Goal: Task Accomplishment & Management: Use online tool/utility

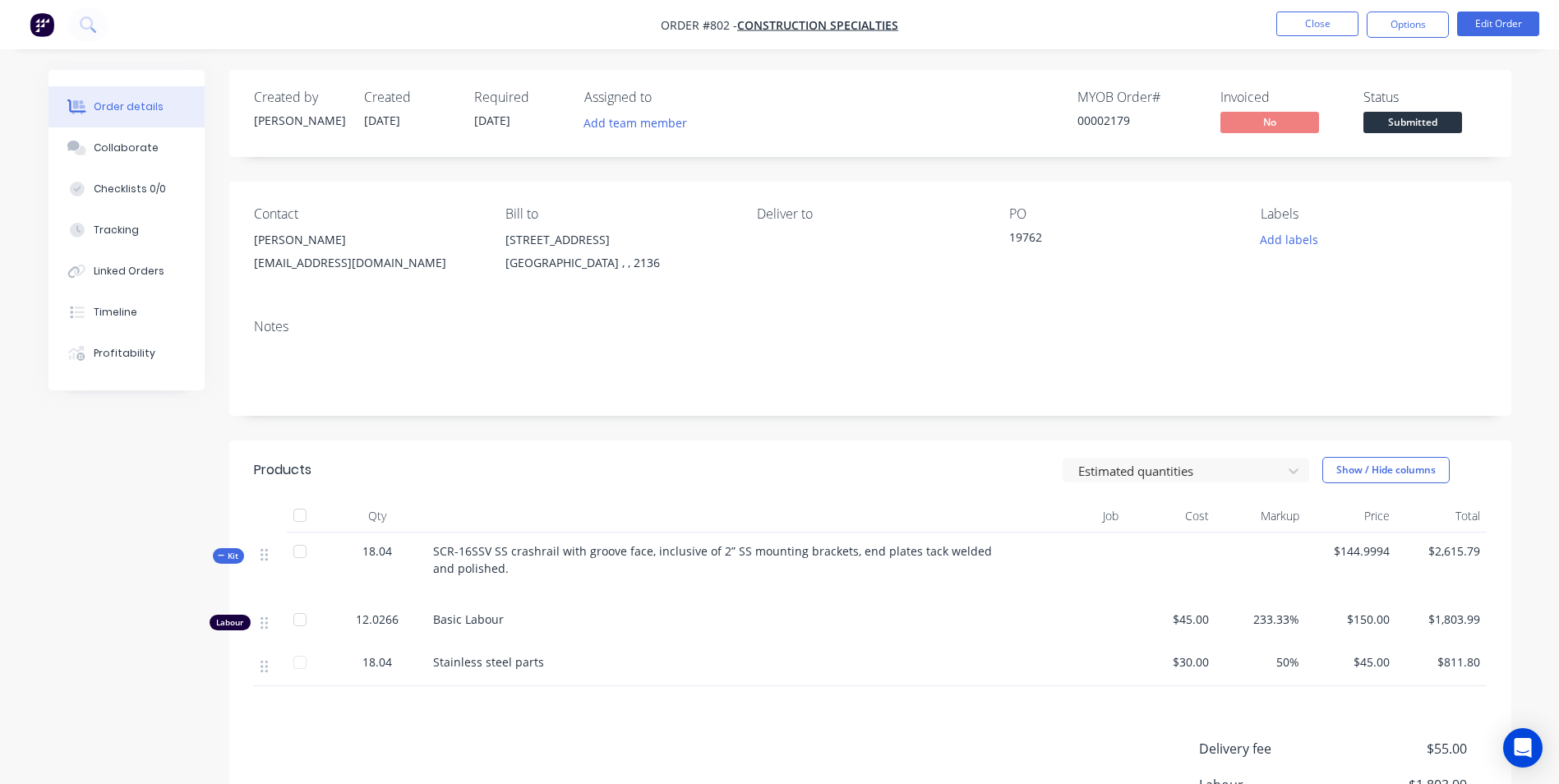
scroll to position [127, 0]
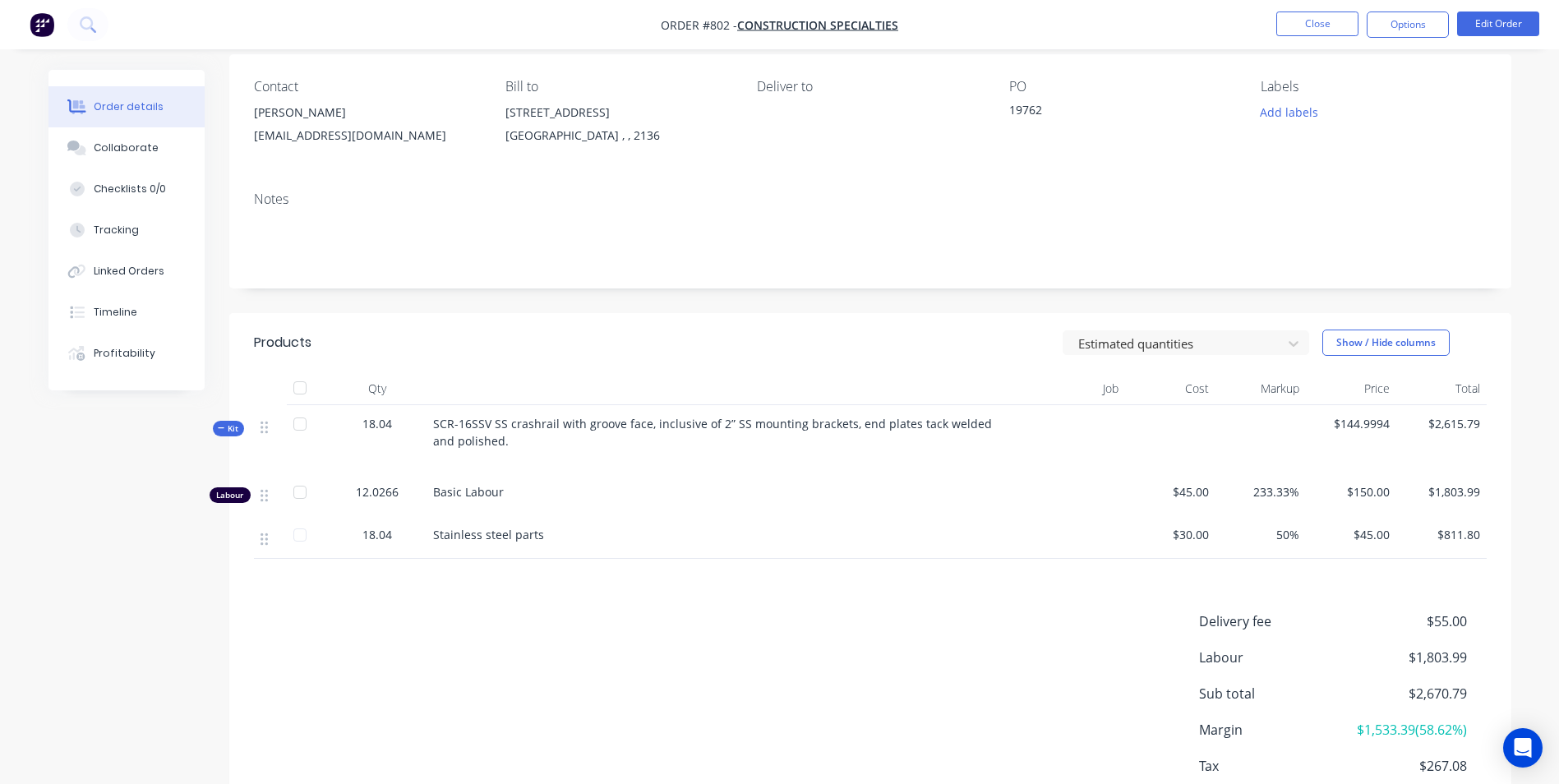
click at [1308, 11] on nav "Order #802 - Construction Specialties Close Options Edit Order" at bounding box center [779, 24] width 1559 height 50
click at [1329, 32] on button "Close" at bounding box center [1317, 23] width 82 height 24
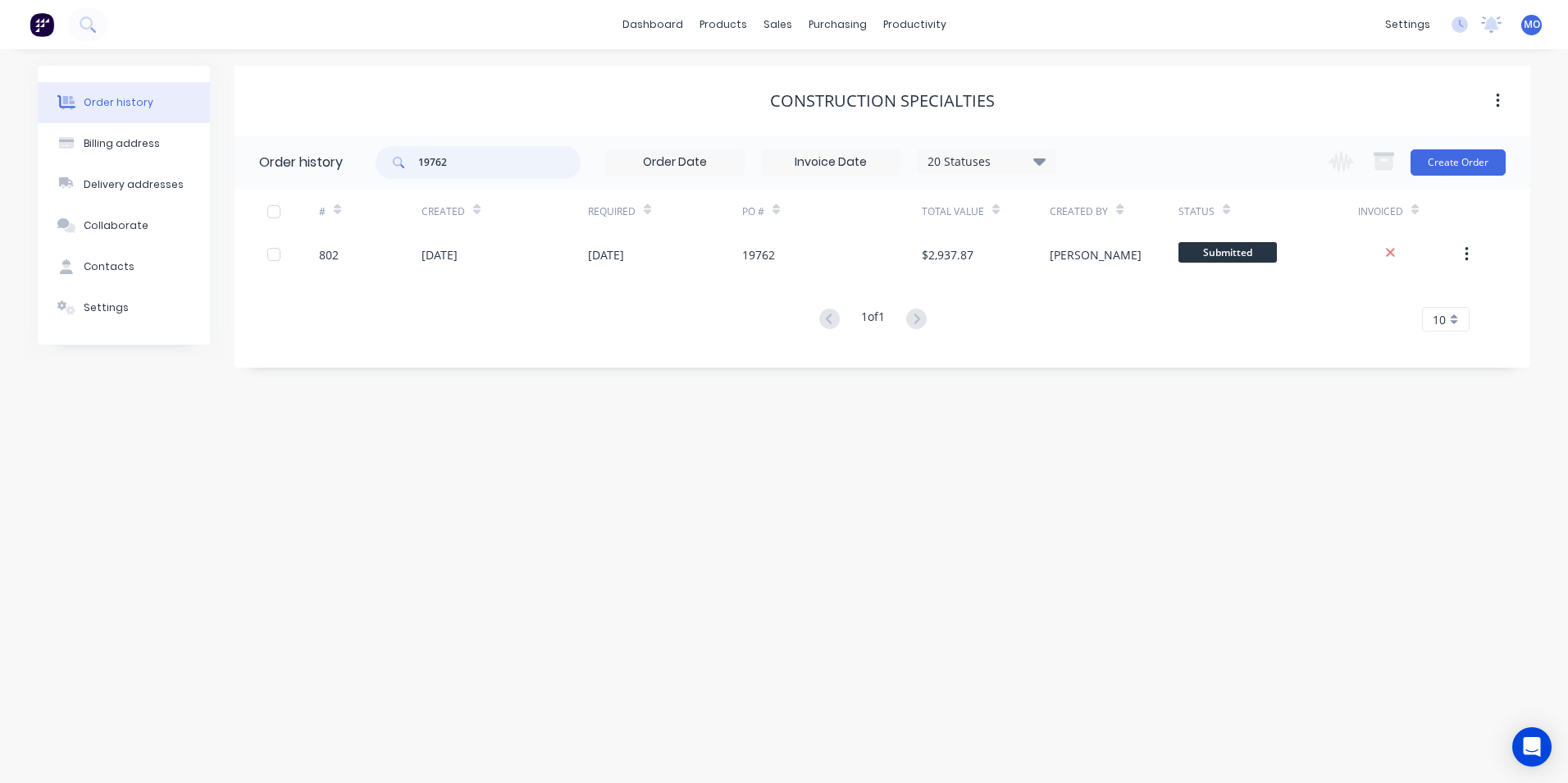
drag, startPoint x: 453, startPoint y: 173, endPoint x: 398, endPoint y: 176, distance: 55.1
click at [398, 176] on div "19762" at bounding box center [478, 162] width 205 height 32
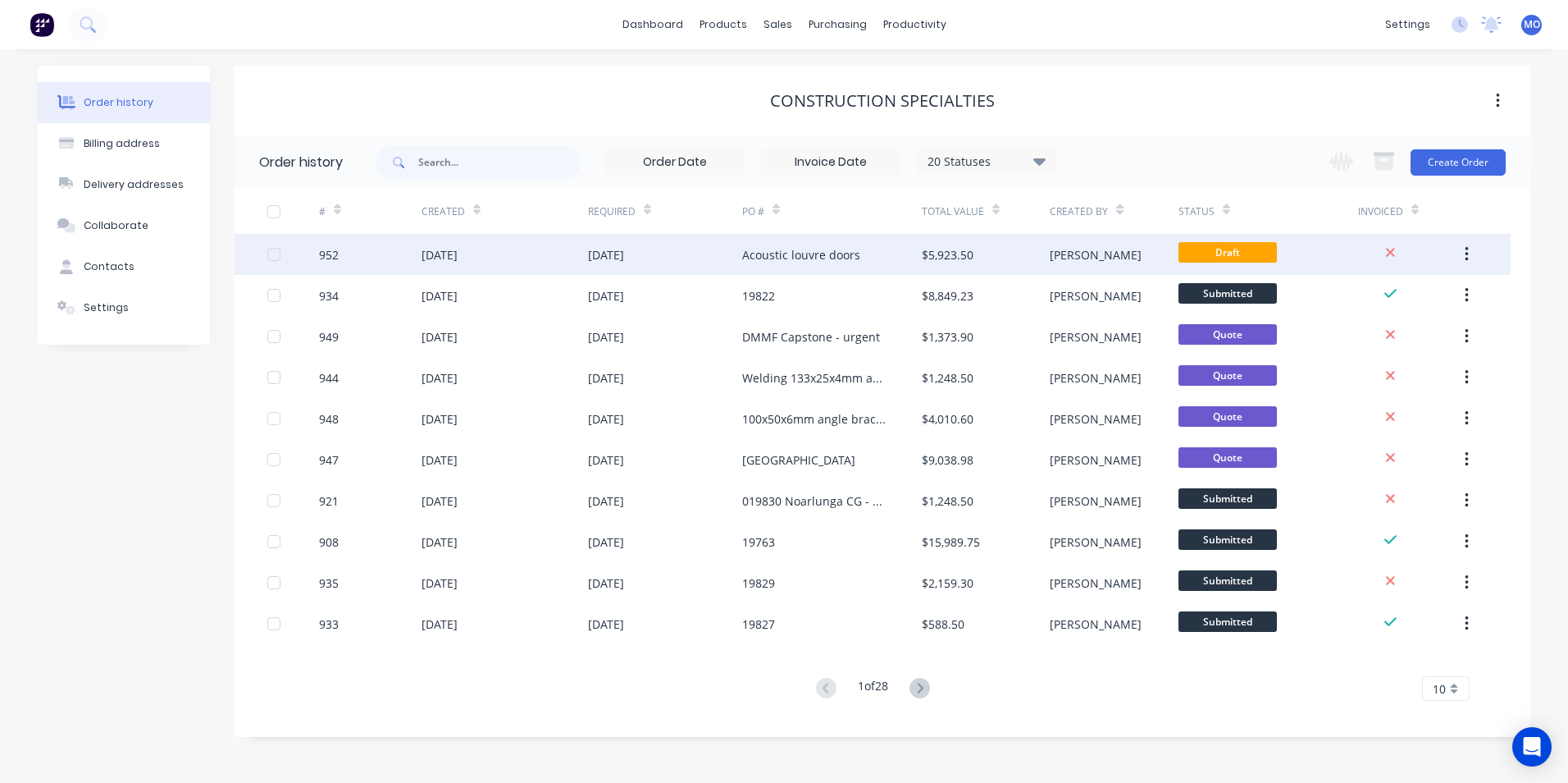
click at [632, 274] on div "[DATE]" at bounding box center [665, 255] width 154 height 41
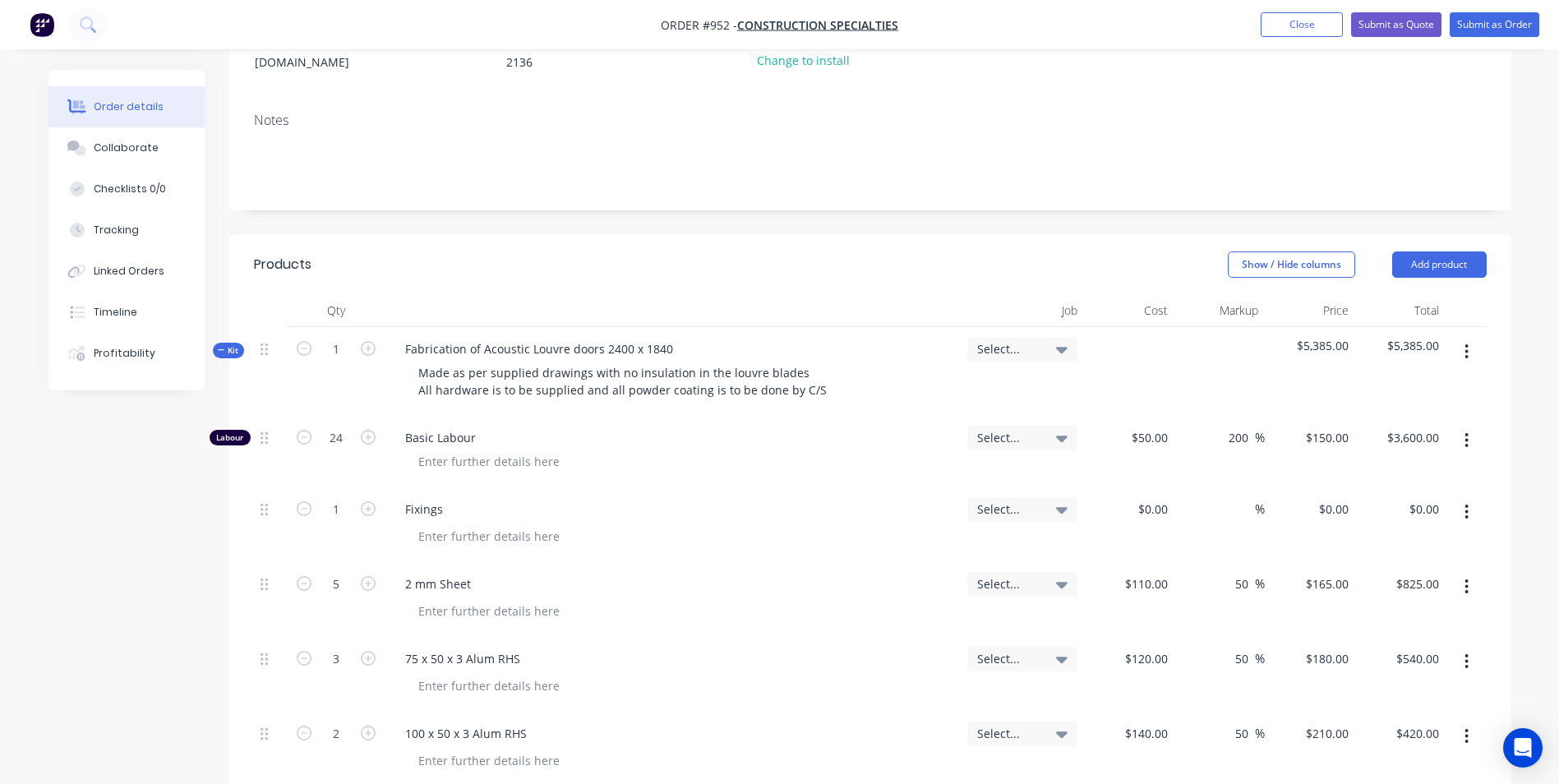
scroll to position [329, 0]
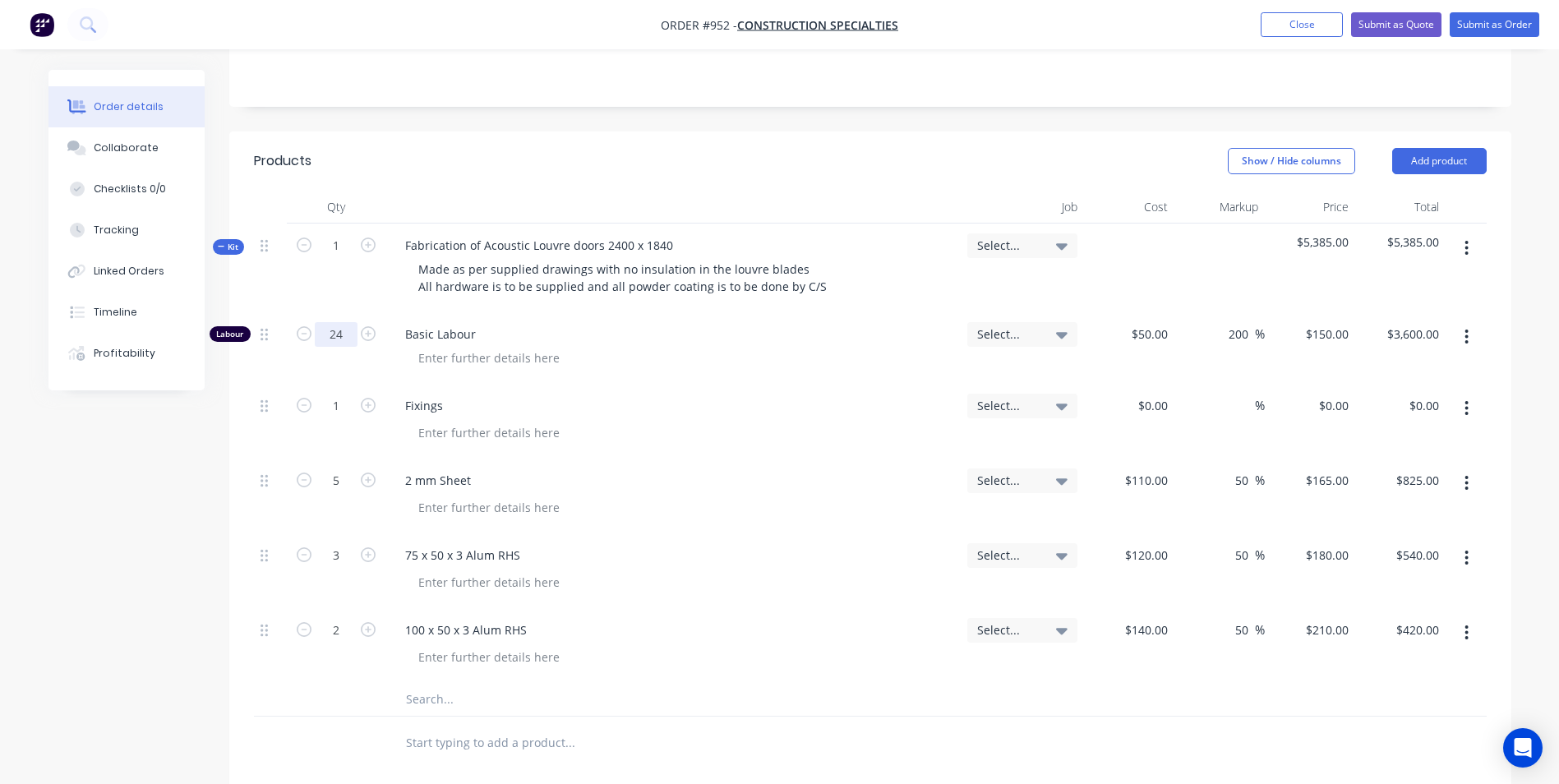
click at [333, 333] on input "24" at bounding box center [335, 333] width 42 height 24
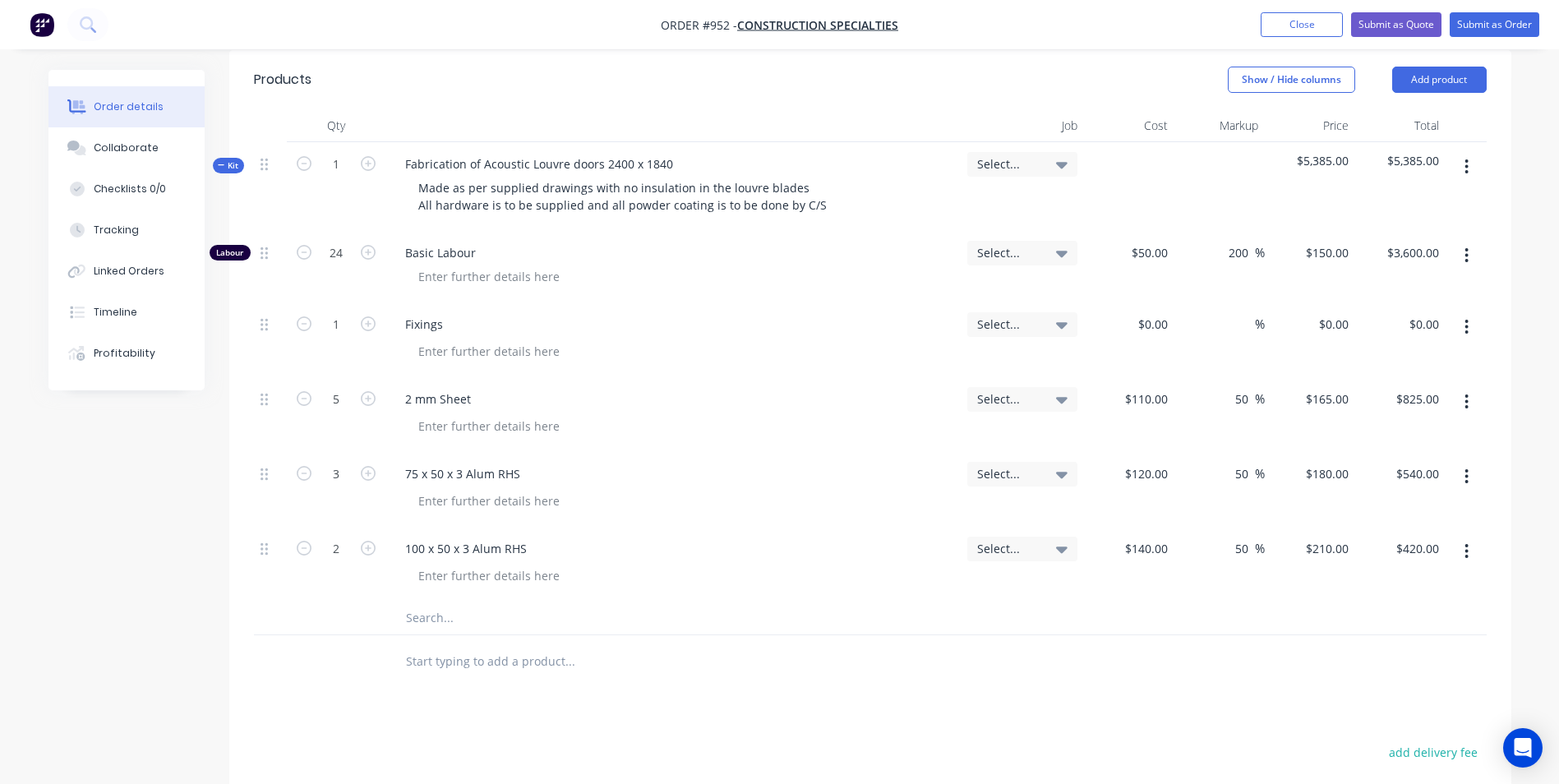
scroll to position [411, 0]
click at [1154, 333] on div "0 $0.00" at bounding box center [1151, 323] width 44 height 23
type input "$150.00"
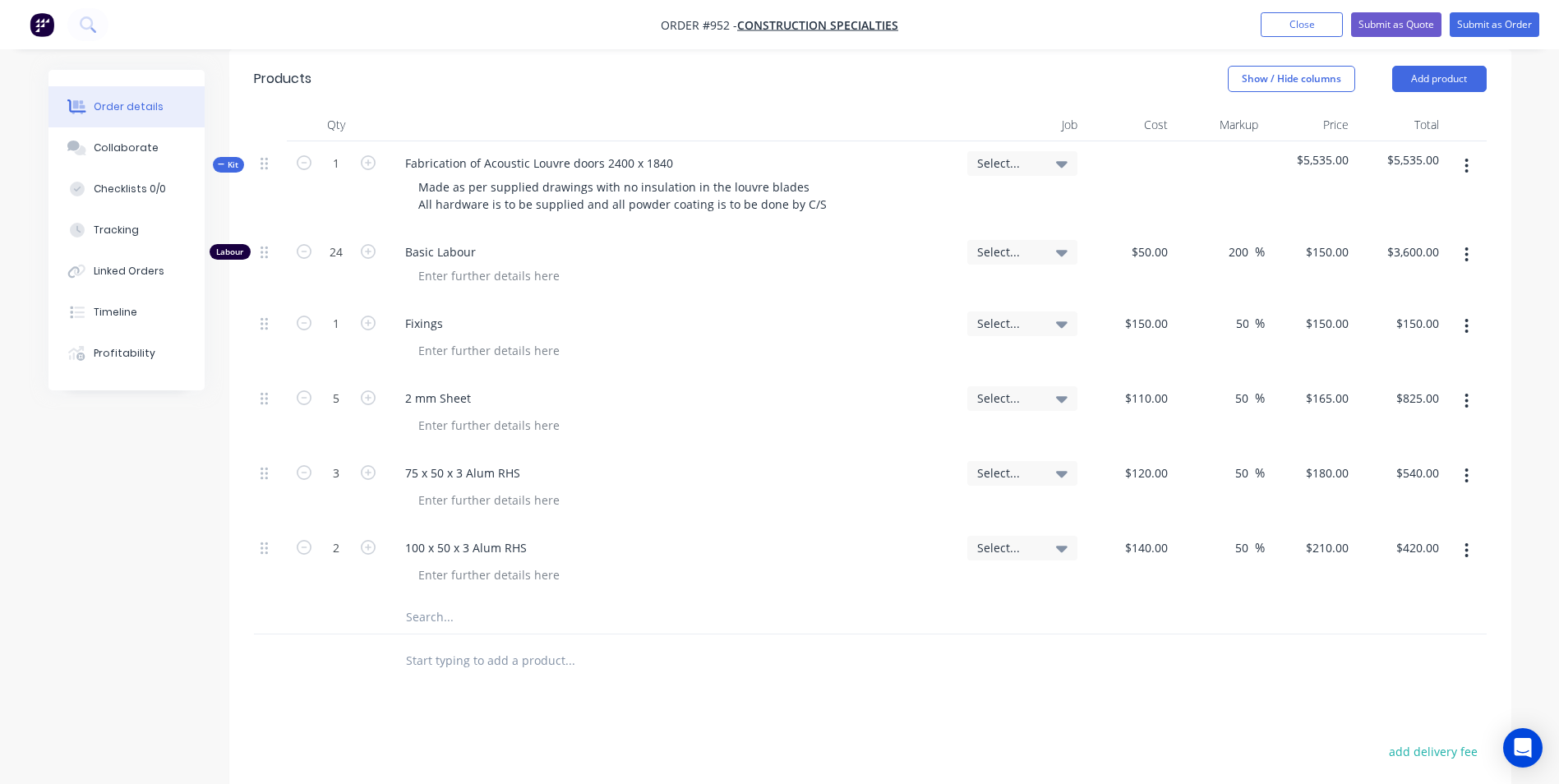
type input "50"
type input "225"
type input "$225.00"
click at [822, 336] on div "Fixings" at bounding box center [674, 339] width 575 height 75
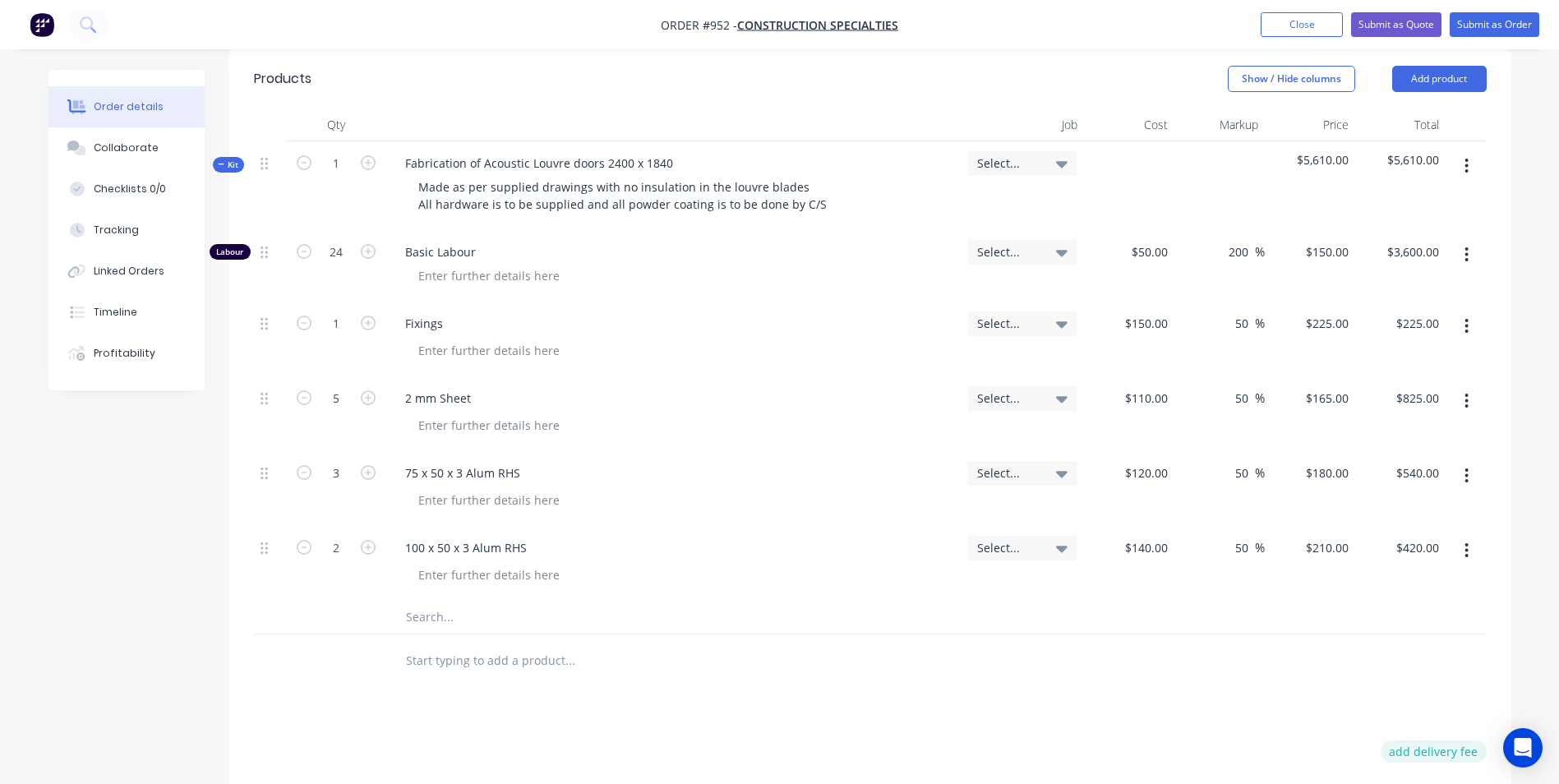
click at [1431, 757] on button "add delivery fee" at bounding box center [1434, 751] width 106 height 23
type input "55"
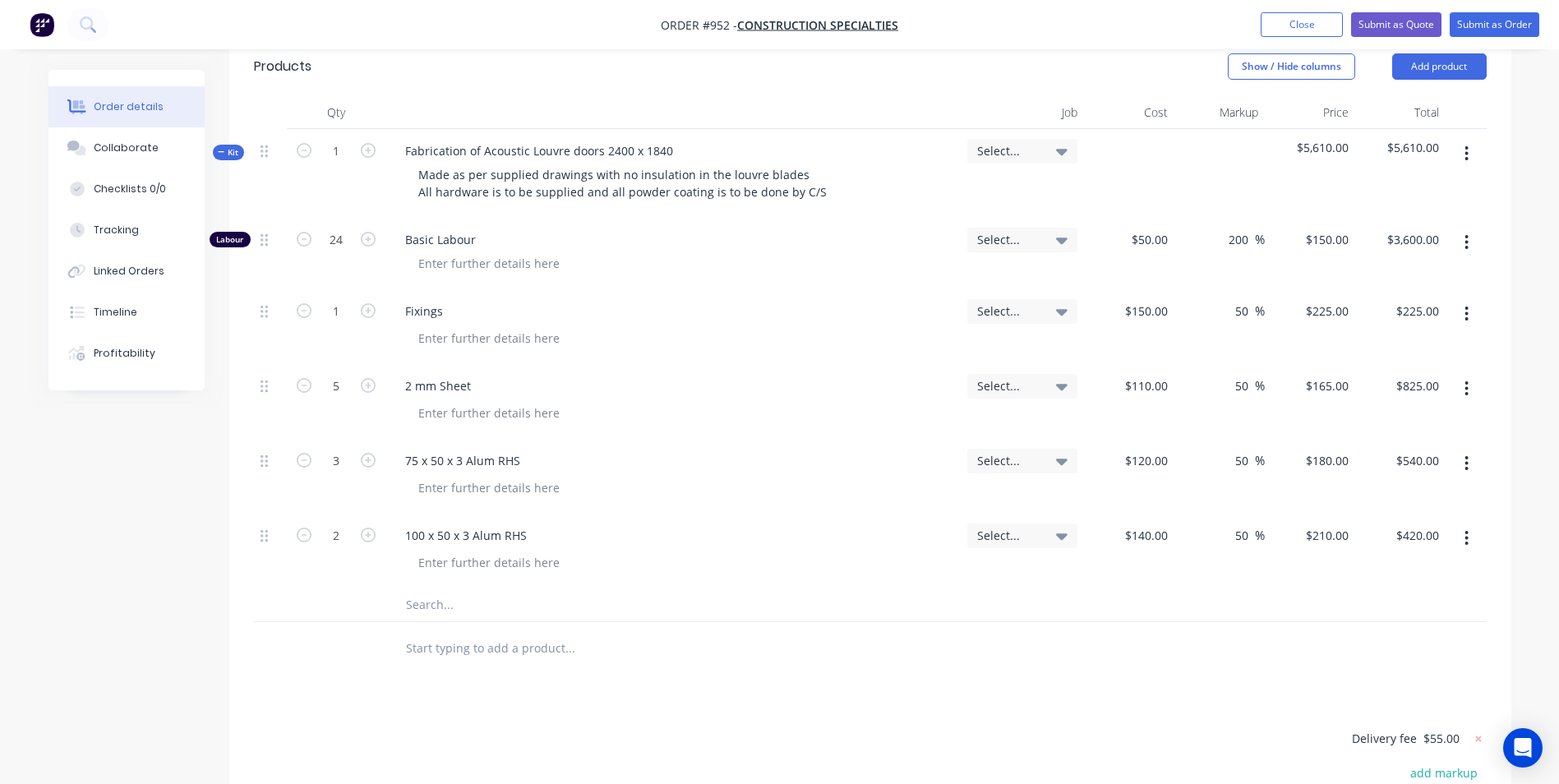
scroll to position [725, 0]
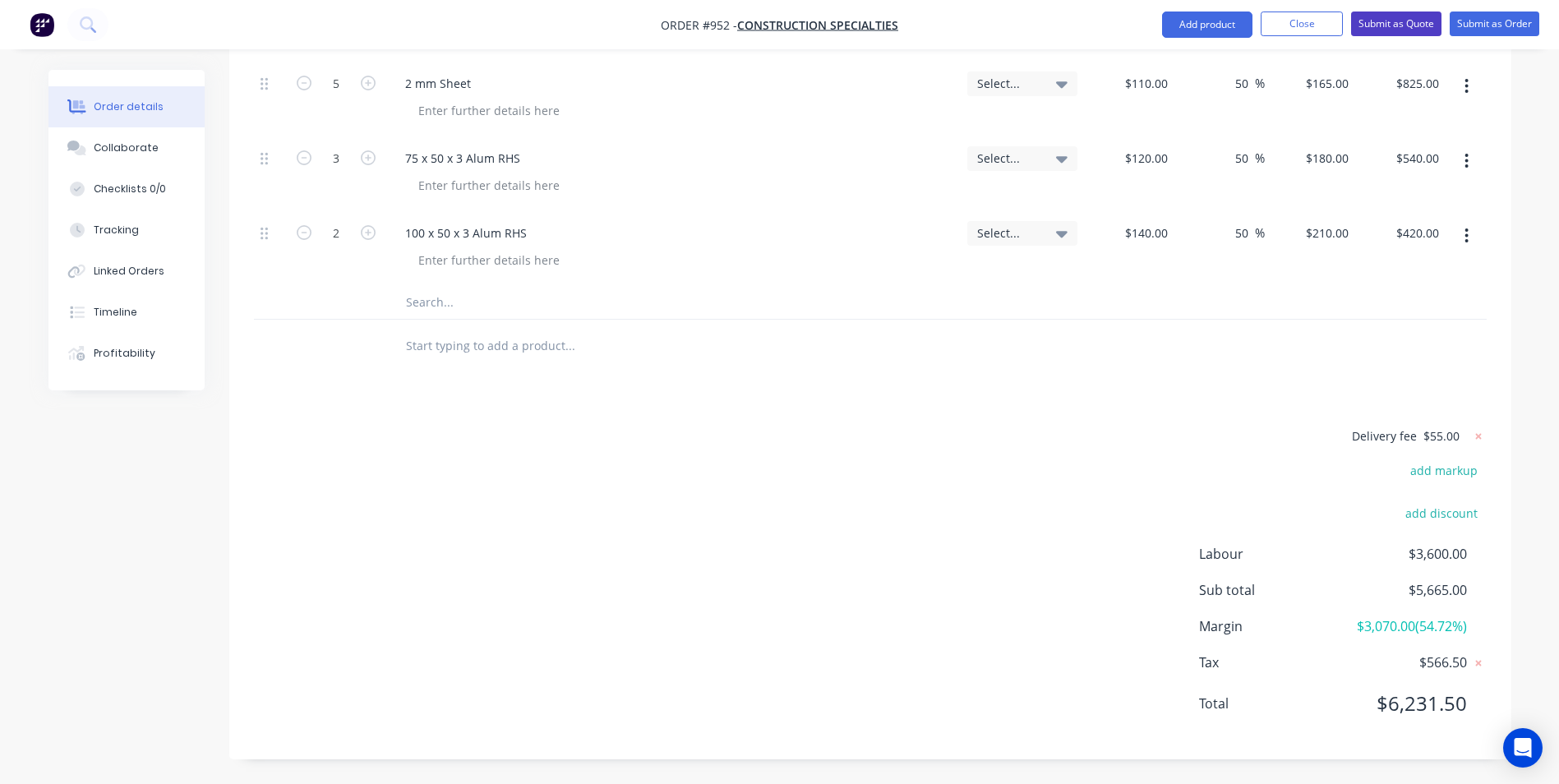
click at [1388, 28] on button "Submit as Quote" at bounding box center [1397, 23] width 90 height 24
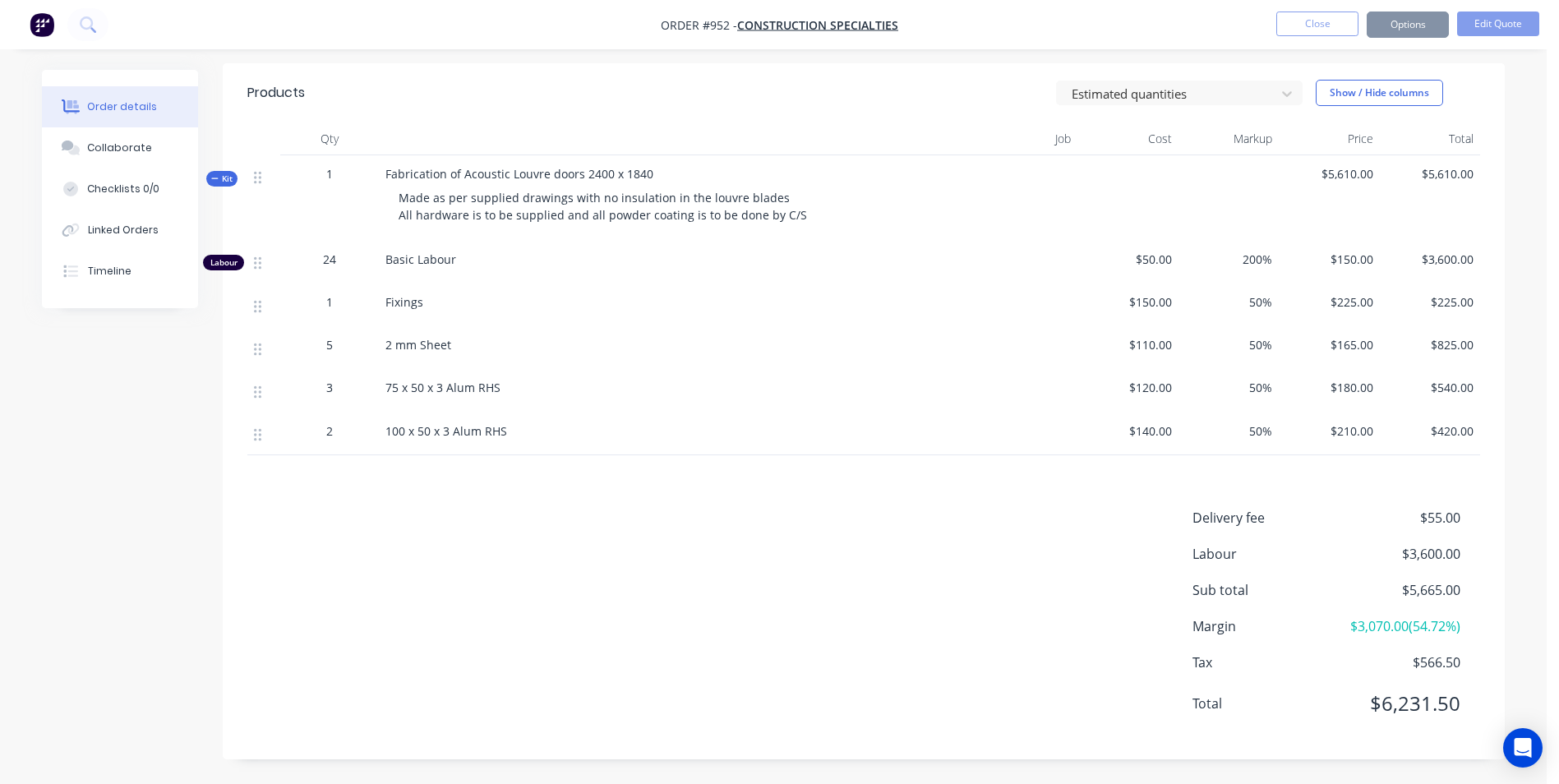
scroll to position [0, 0]
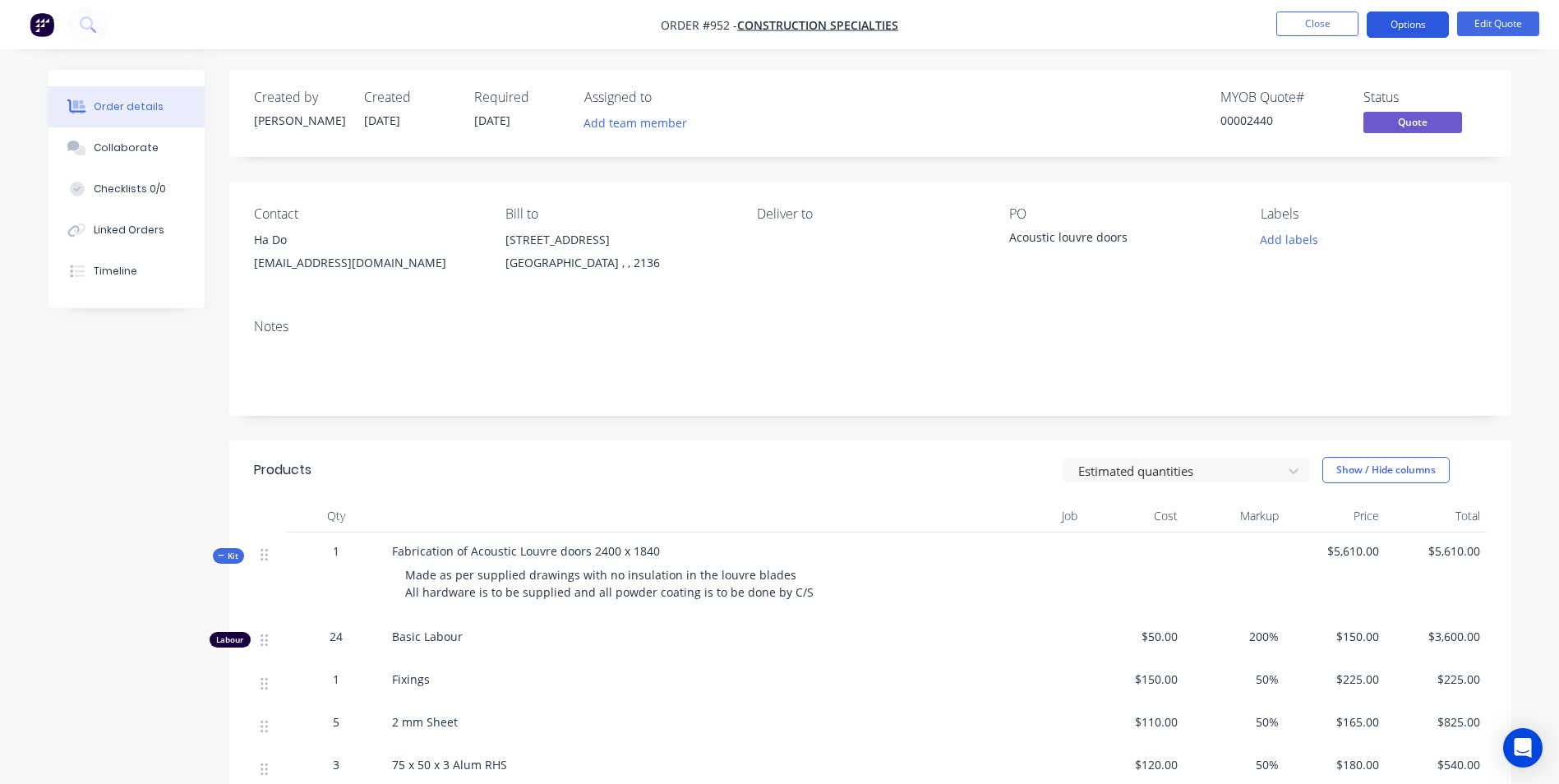
click at [1389, 29] on button "Options" at bounding box center [1408, 24] width 82 height 26
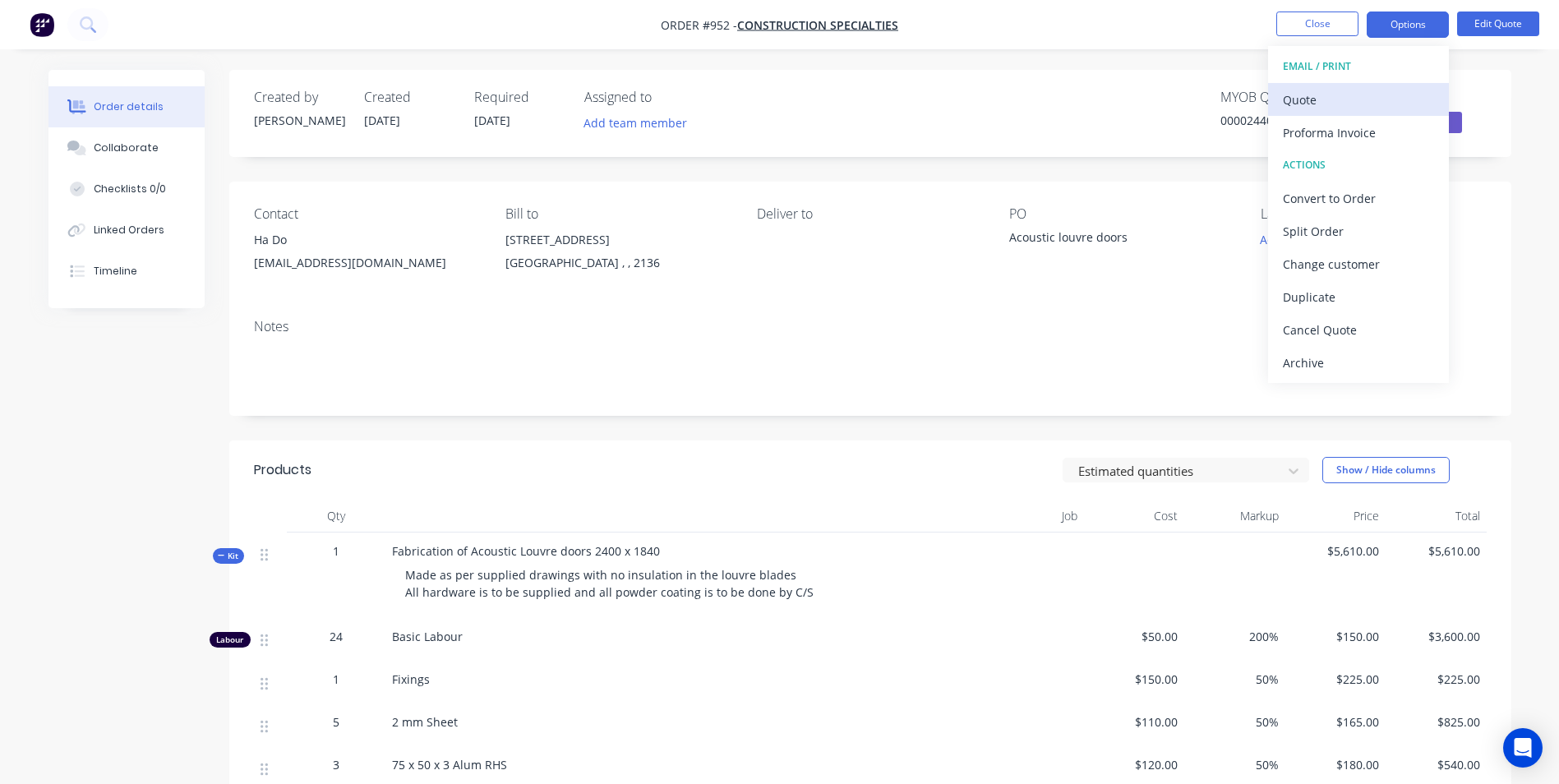
click at [1306, 98] on div "Quote" at bounding box center [1359, 100] width 151 height 23
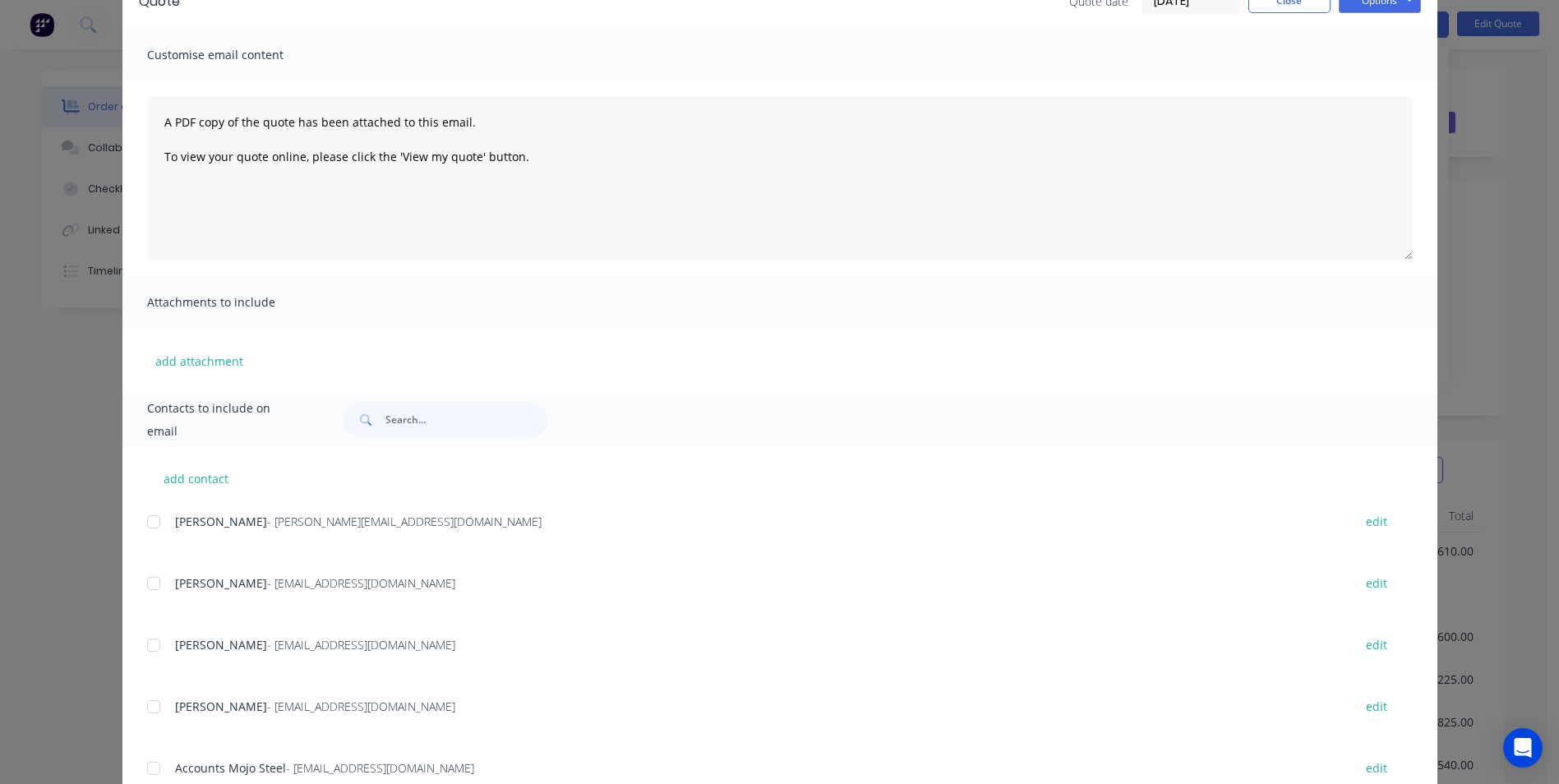
scroll to position [232, 0]
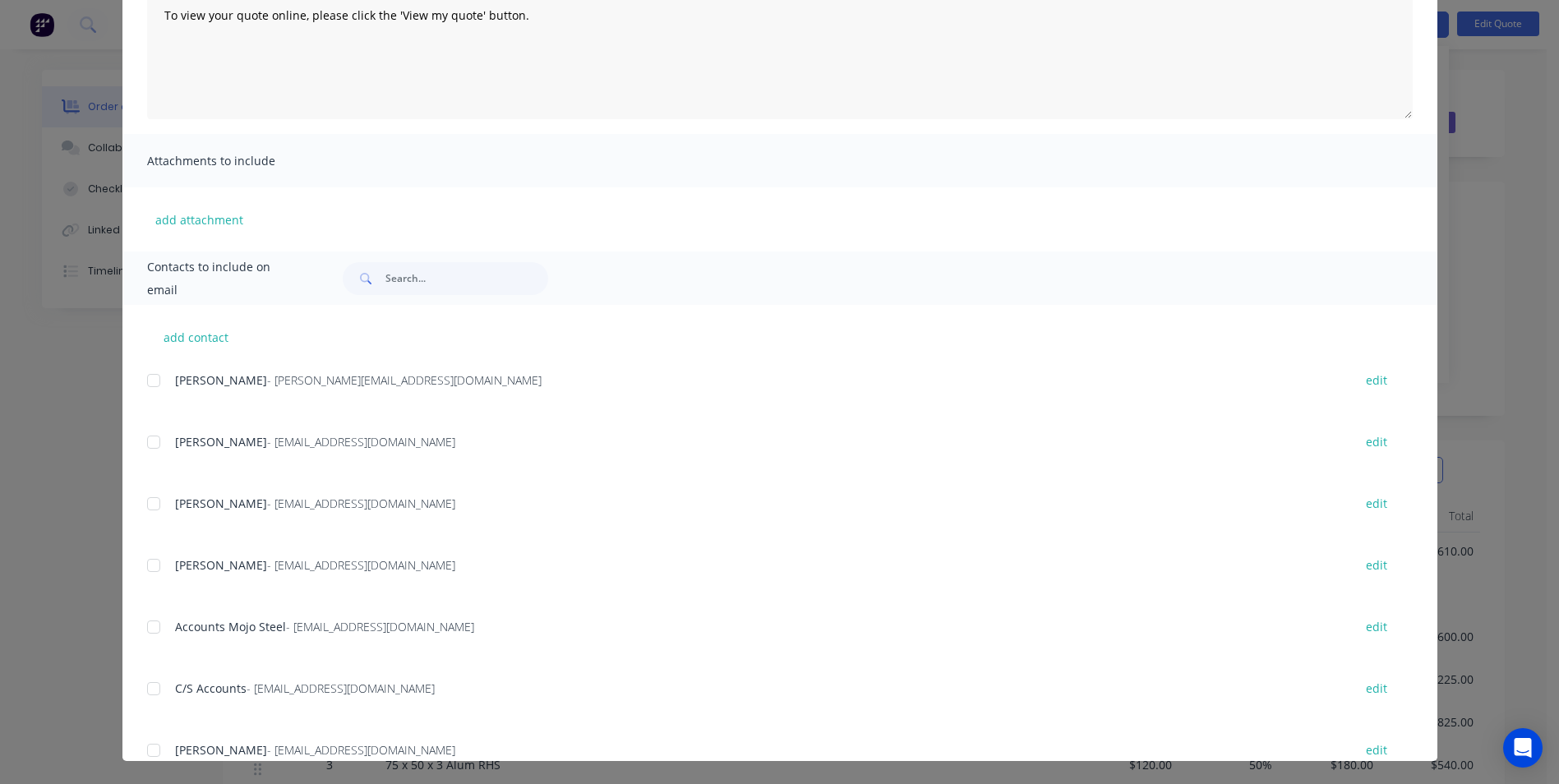
drag, startPoint x: 161, startPoint y: 436, endPoint x: 161, endPoint y: 468, distance: 32.0
click at [161, 436] on div at bounding box center [153, 442] width 32 height 32
click at [160, 490] on div at bounding box center [153, 504] width 32 height 32
click at [129, 567] on div "add contact EJC Team CS Group - [EMAIL_ADDRESS][DOMAIN_NAME] edit [PERSON_NAME]…" at bounding box center [780, 533] width 1315 height 456
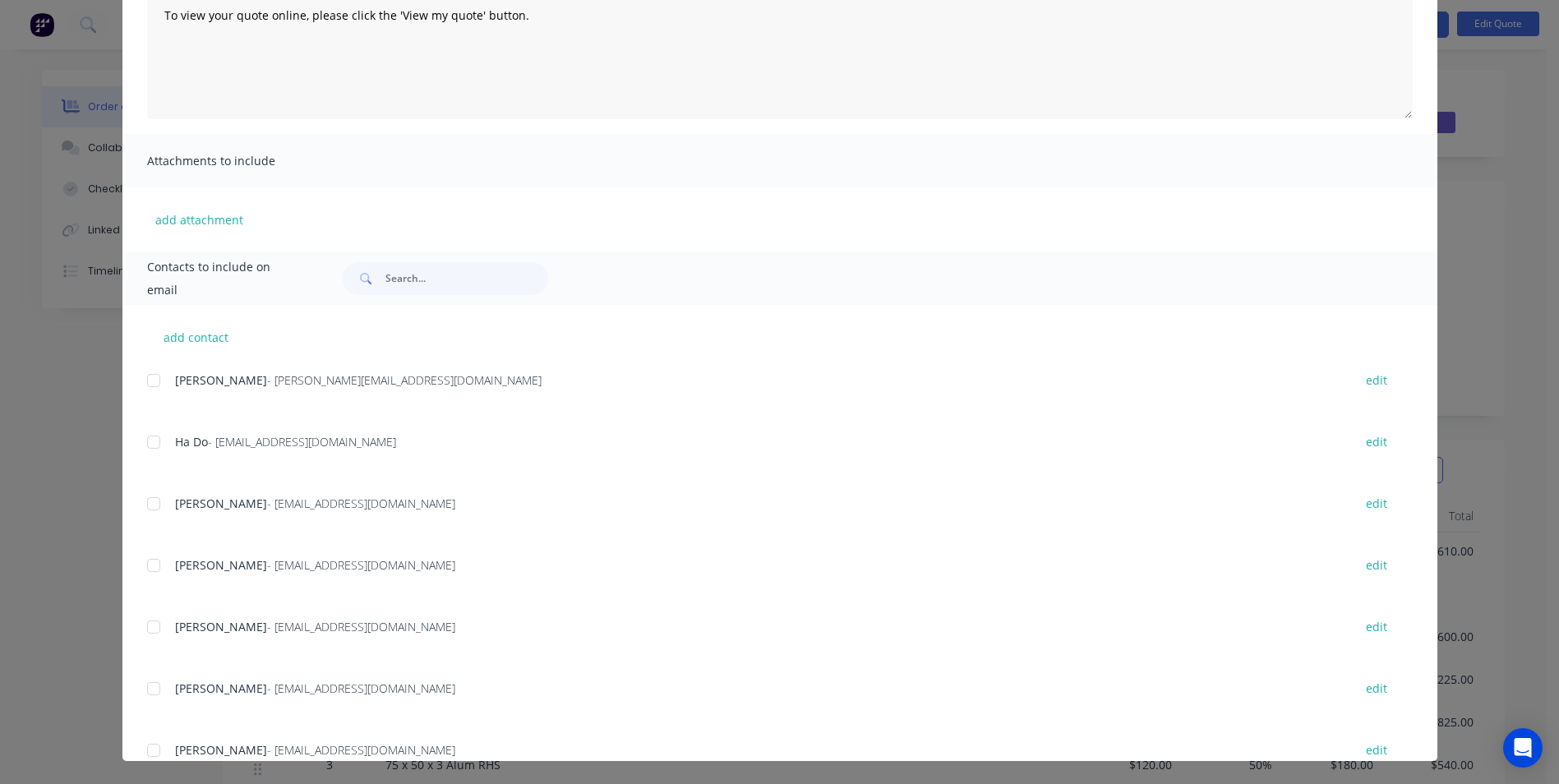
click at [151, 571] on div at bounding box center [153, 565] width 32 height 32
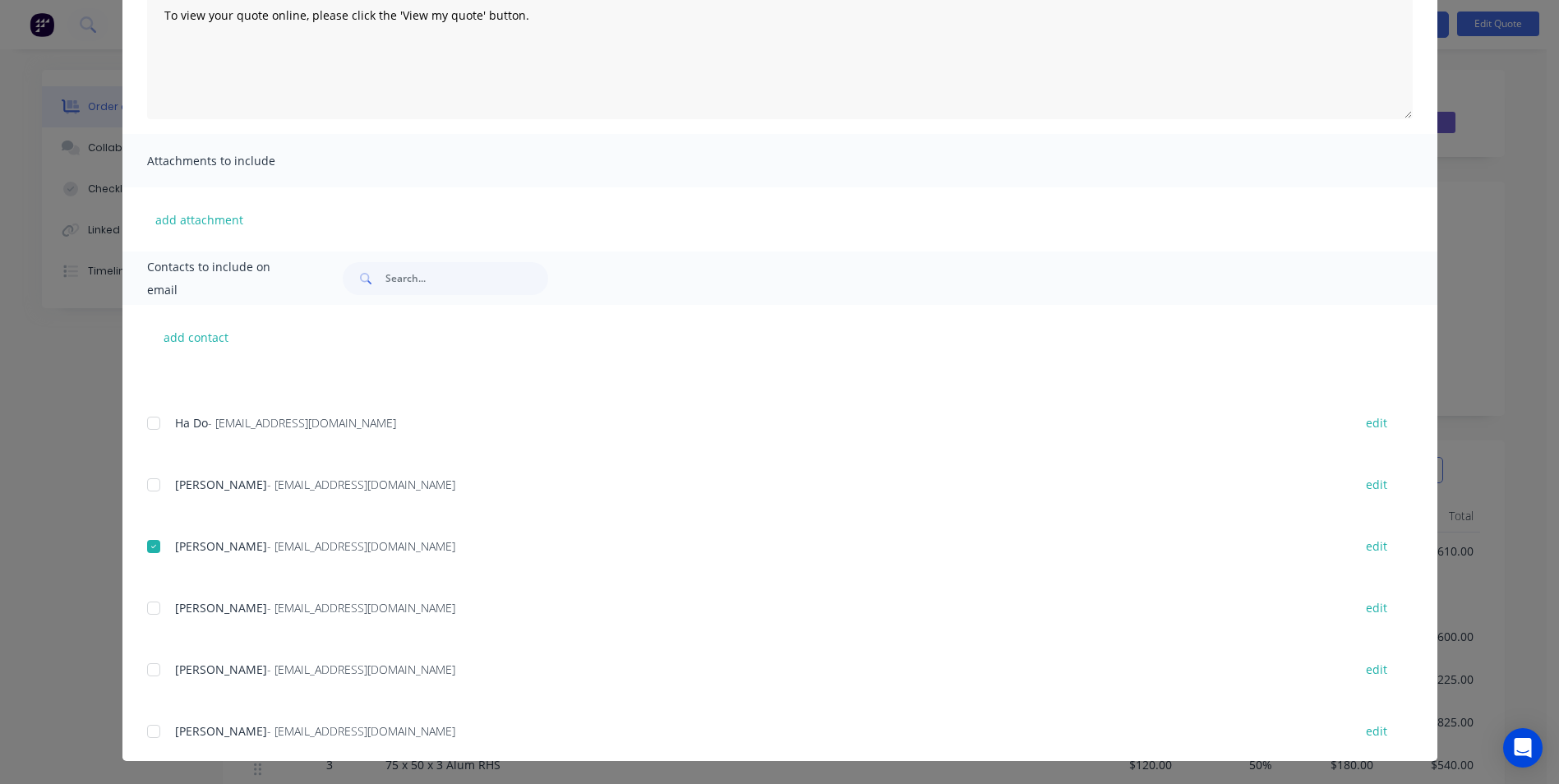
scroll to position [594, 0]
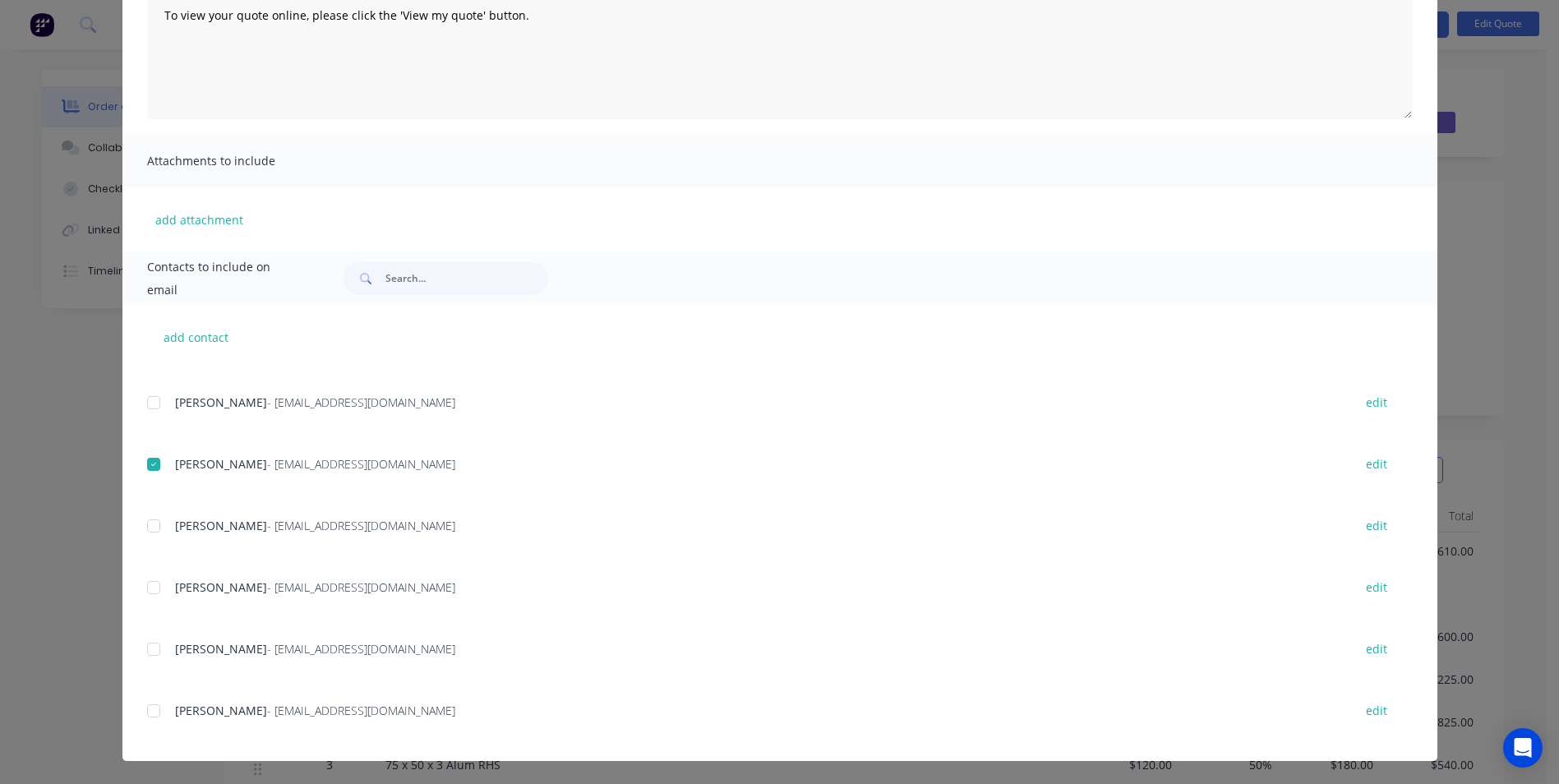
click at [146, 704] on div at bounding box center [153, 710] width 32 height 32
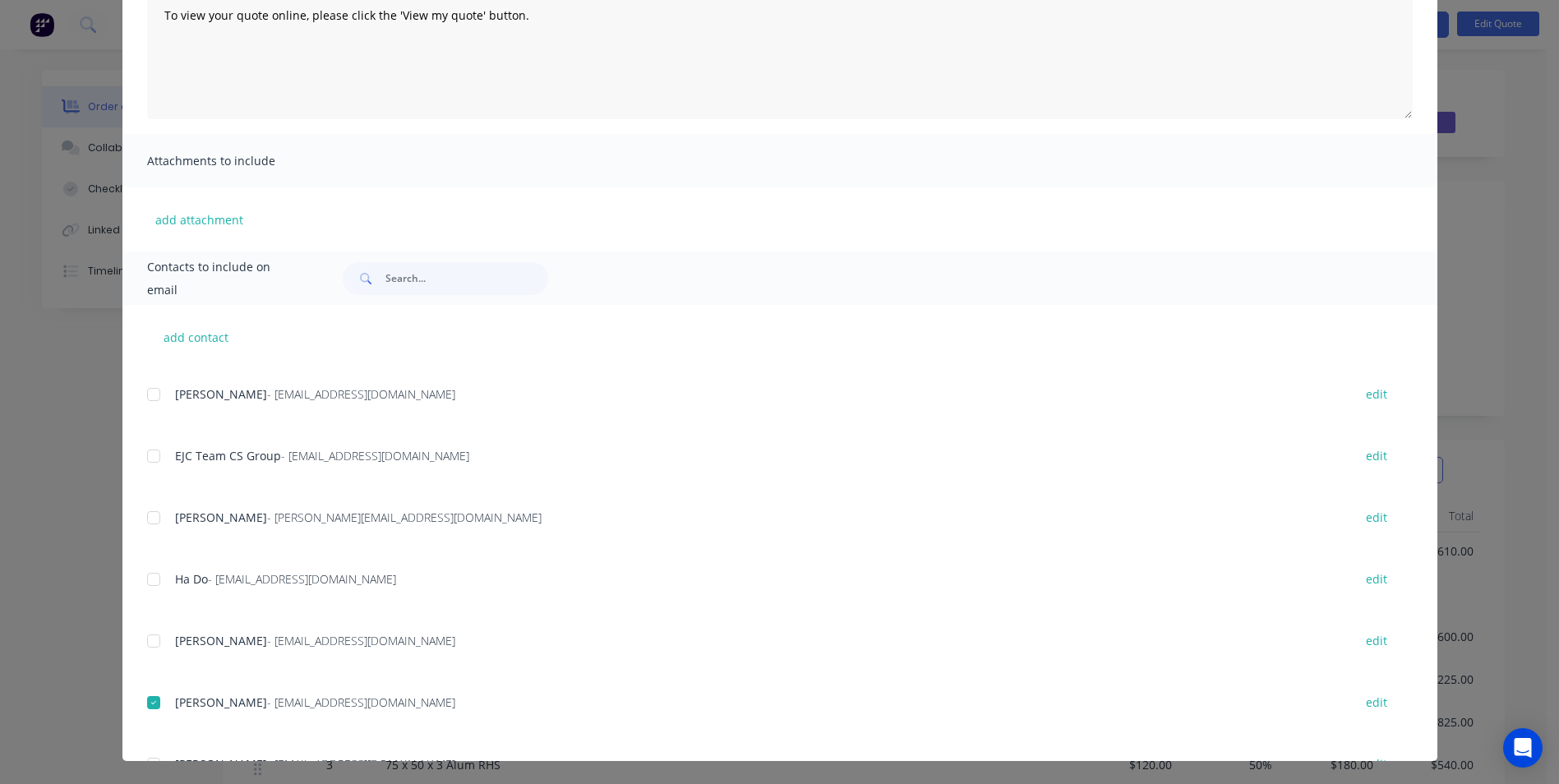
scroll to position [348, 0]
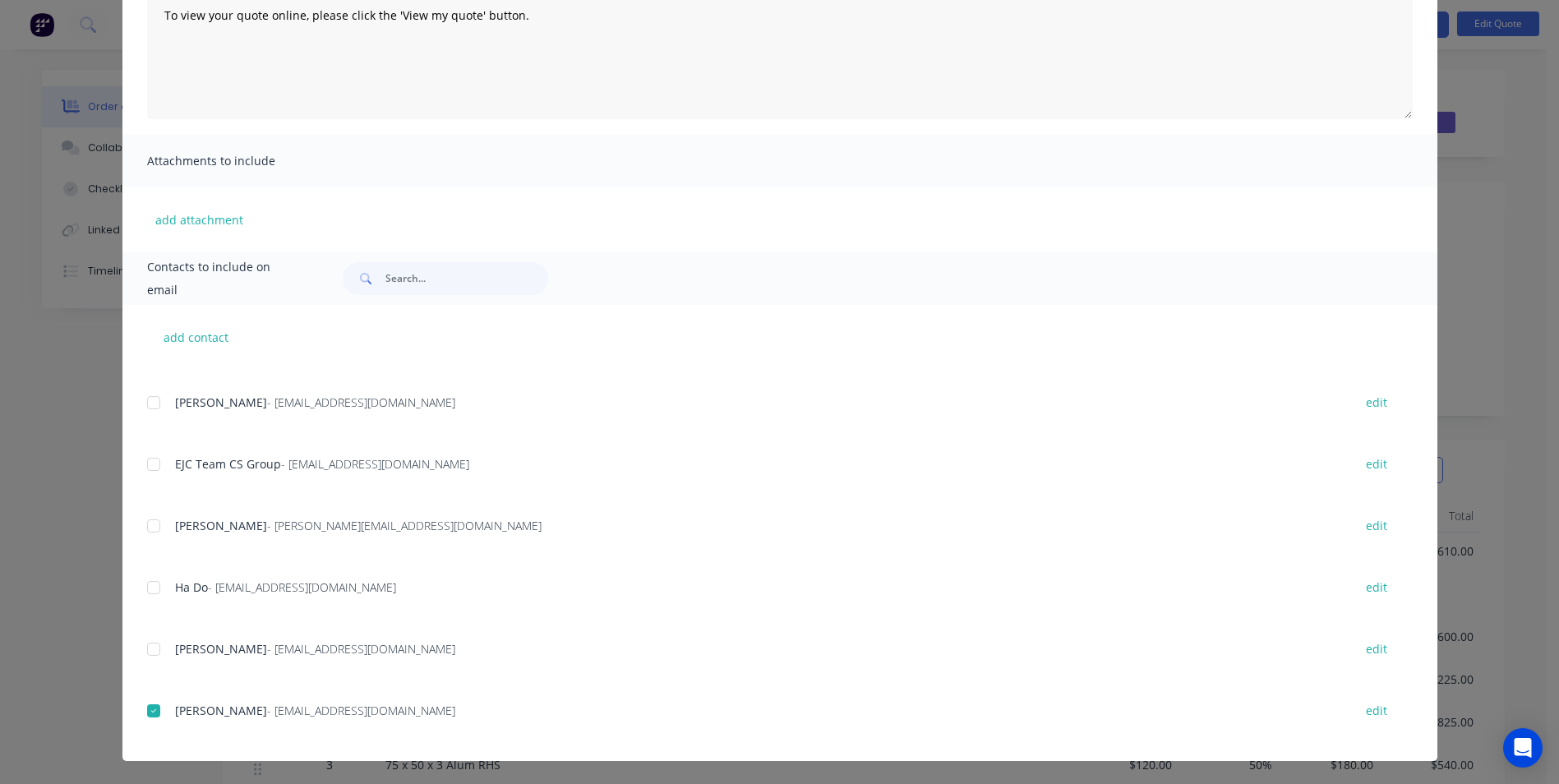
click at [150, 595] on div at bounding box center [153, 588] width 32 height 32
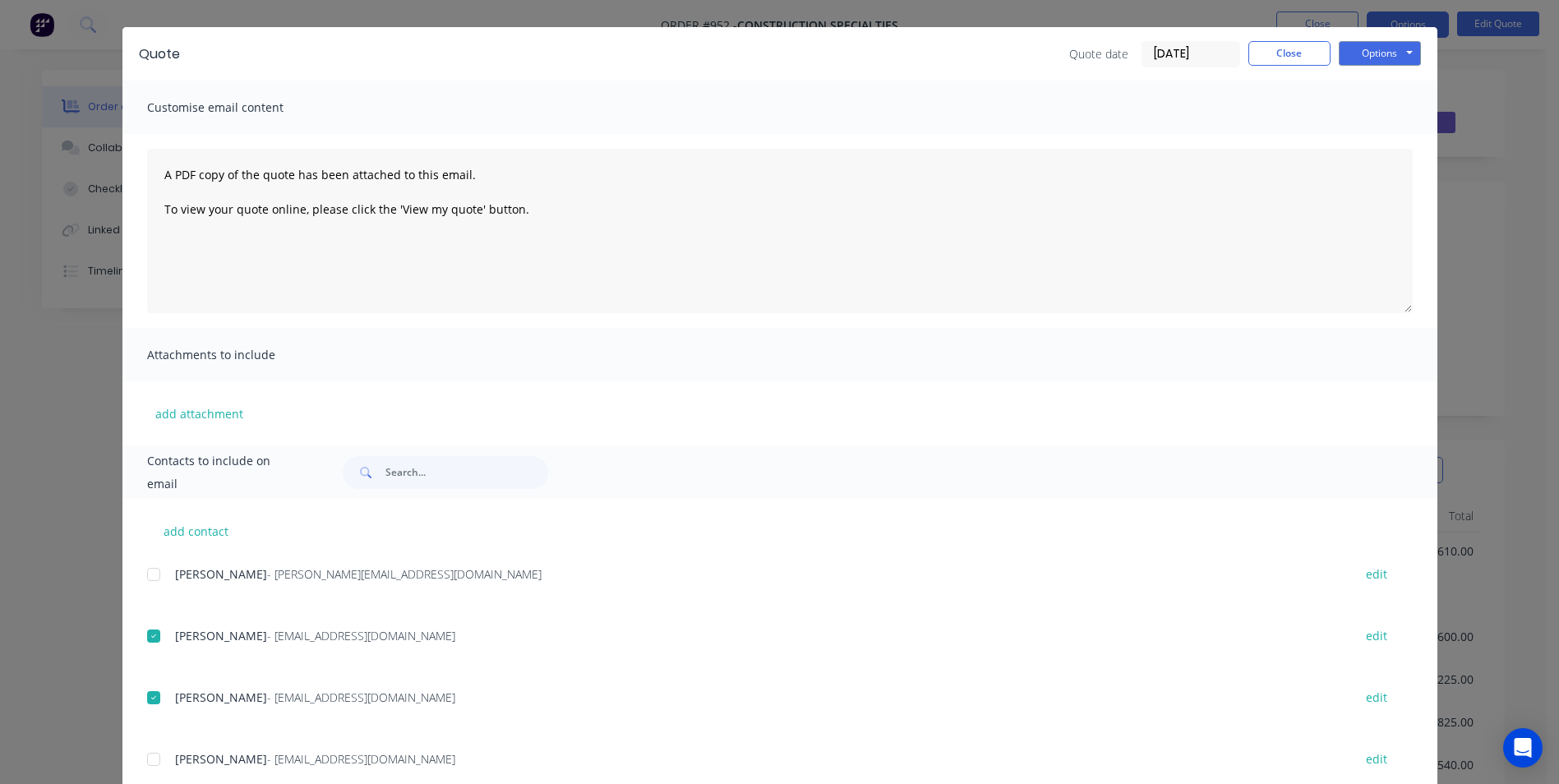
scroll to position [0, 0]
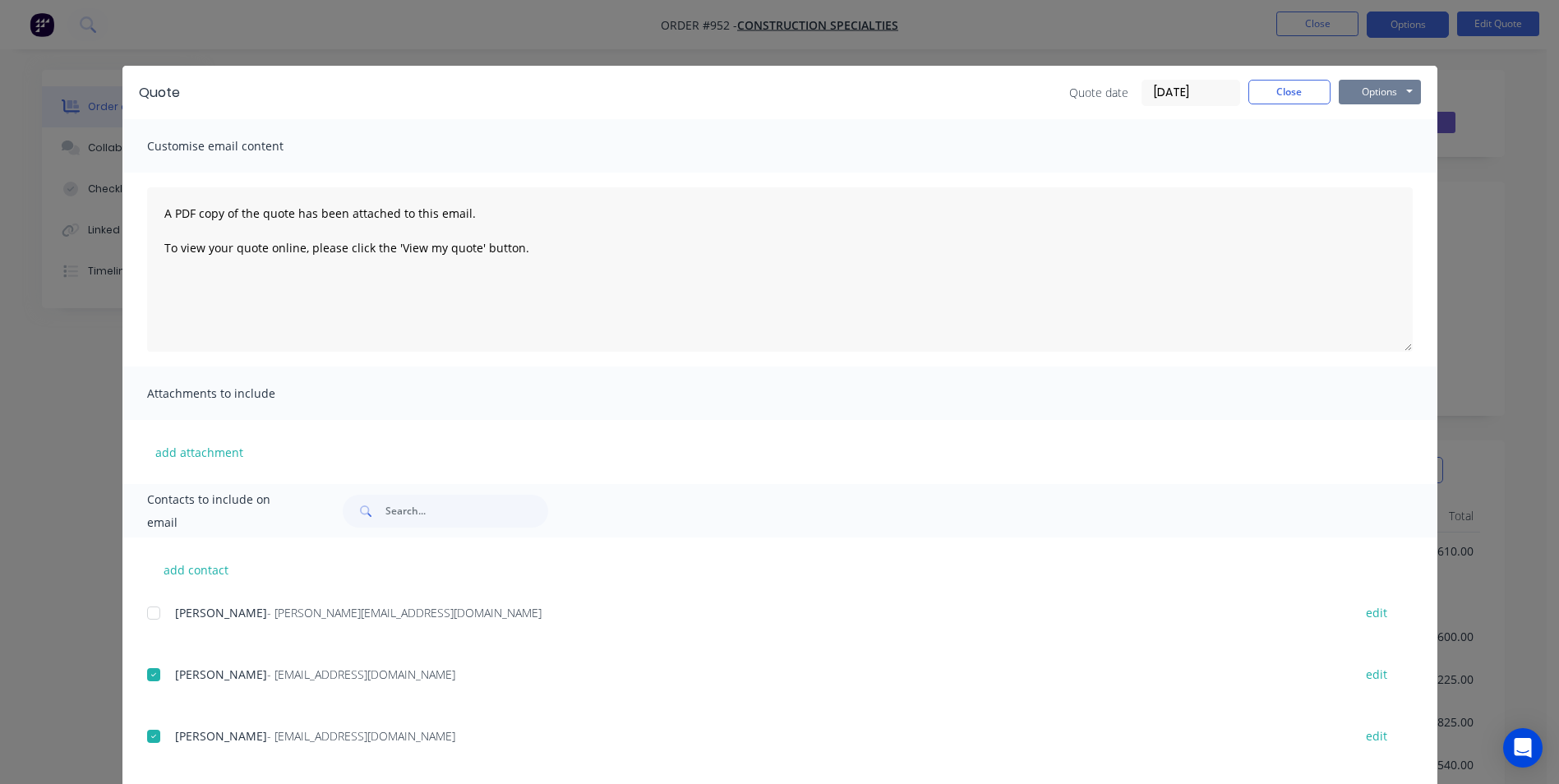
click at [1361, 97] on button "Options" at bounding box center [1380, 91] width 82 height 24
click at [1353, 174] on button "Email" at bounding box center [1391, 176] width 105 height 27
click at [1279, 92] on button "Close" at bounding box center [1289, 91] width 82 height 24
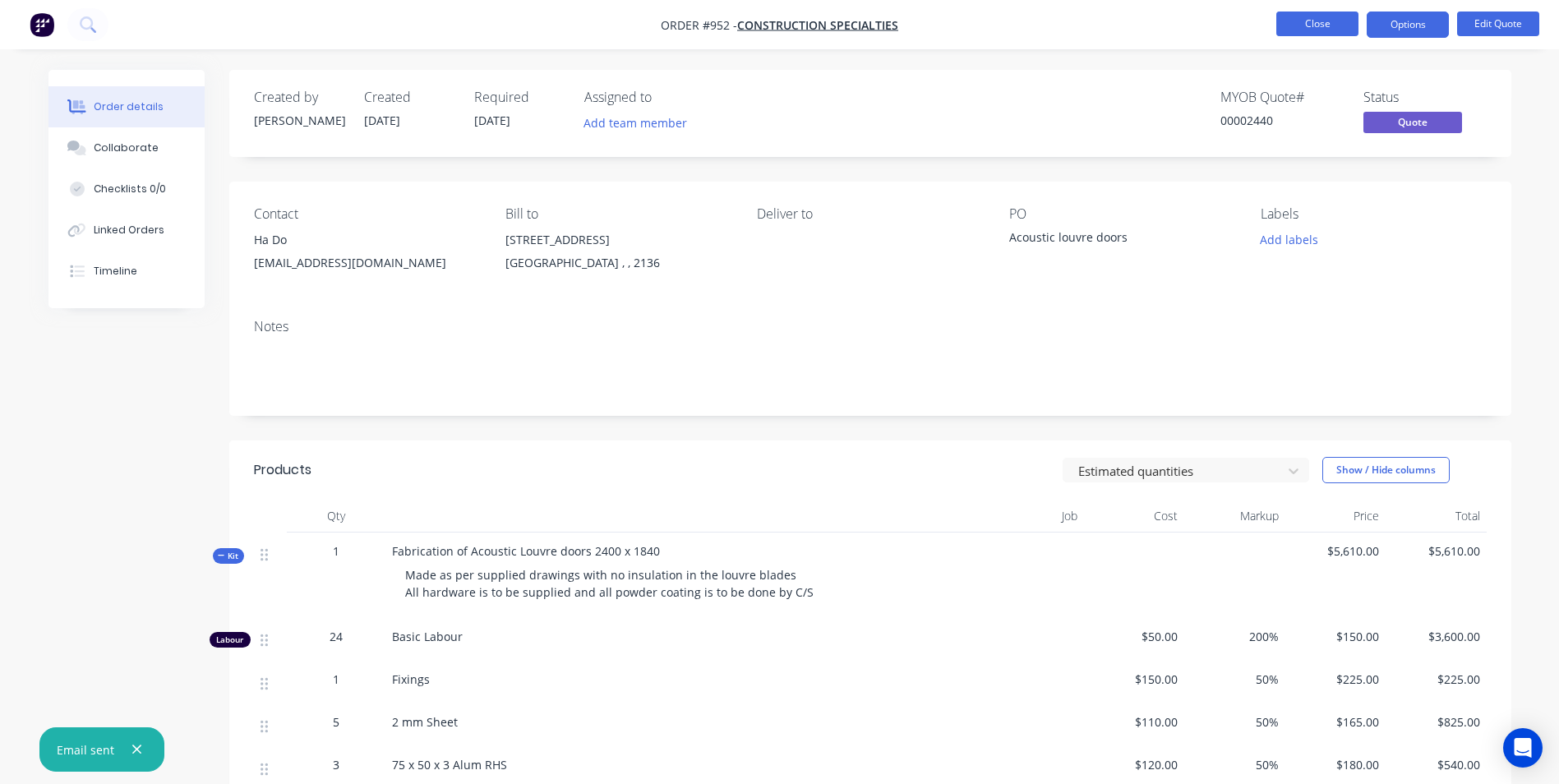
click at [1335, 28] on button "Close" at bounding box center [1317, 23] width 82 height 24
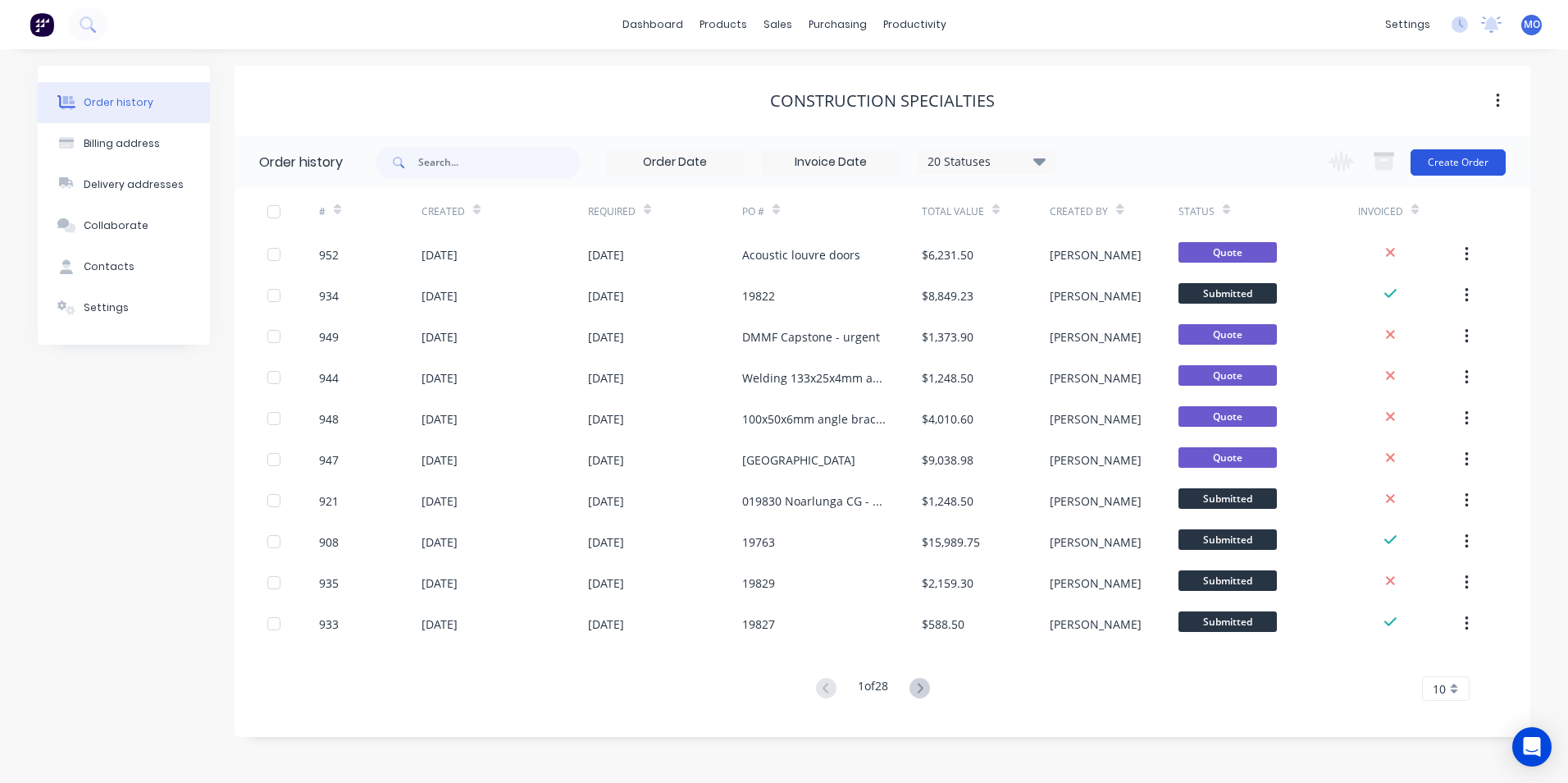
click at [1444, 162] on button "Create Order" at bounding box center [1458, 162] width 95 height 26
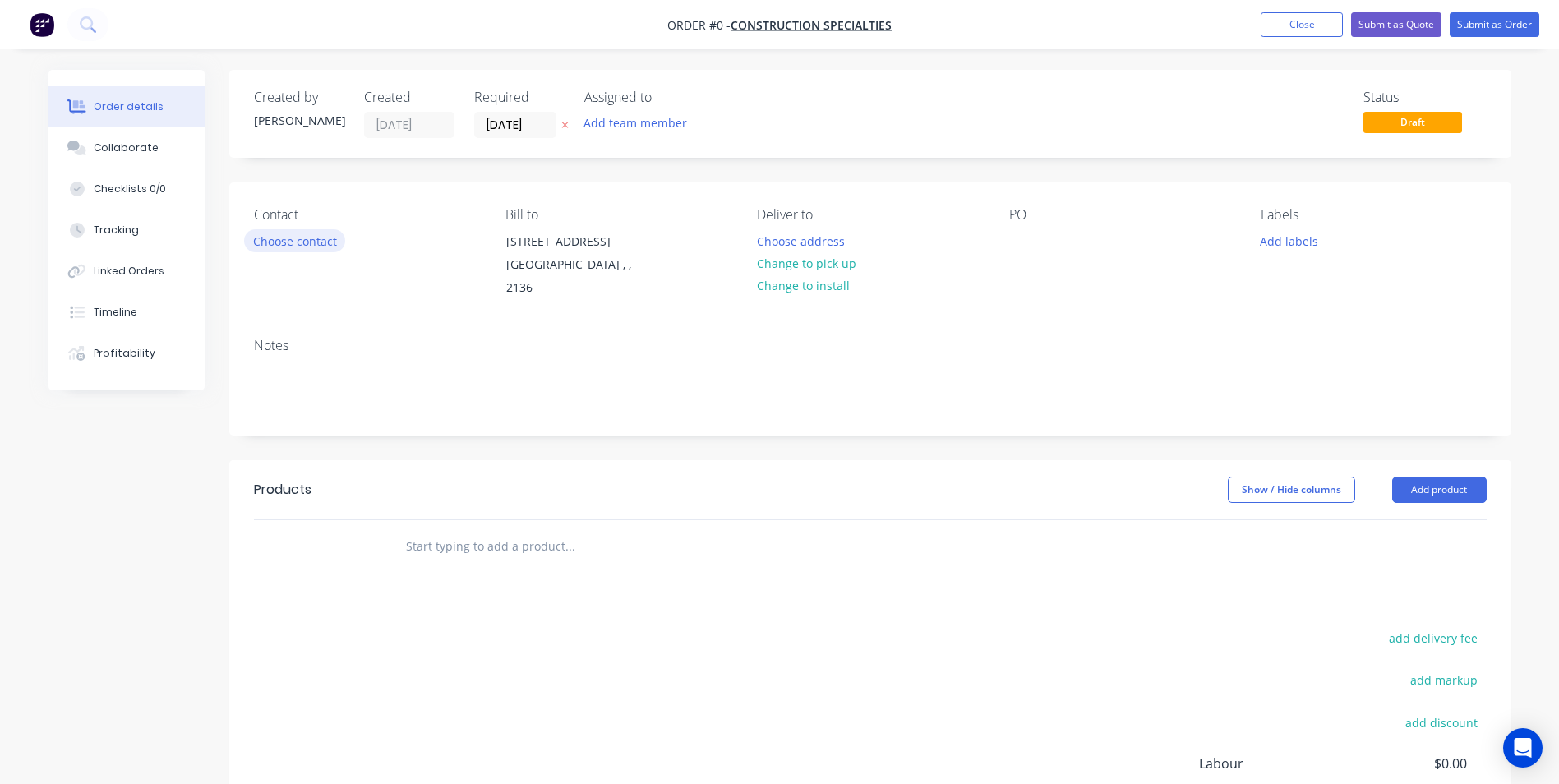
click at [296, 235] on button "Choose contact" at bounding box center [295, 240] width 101 height 23
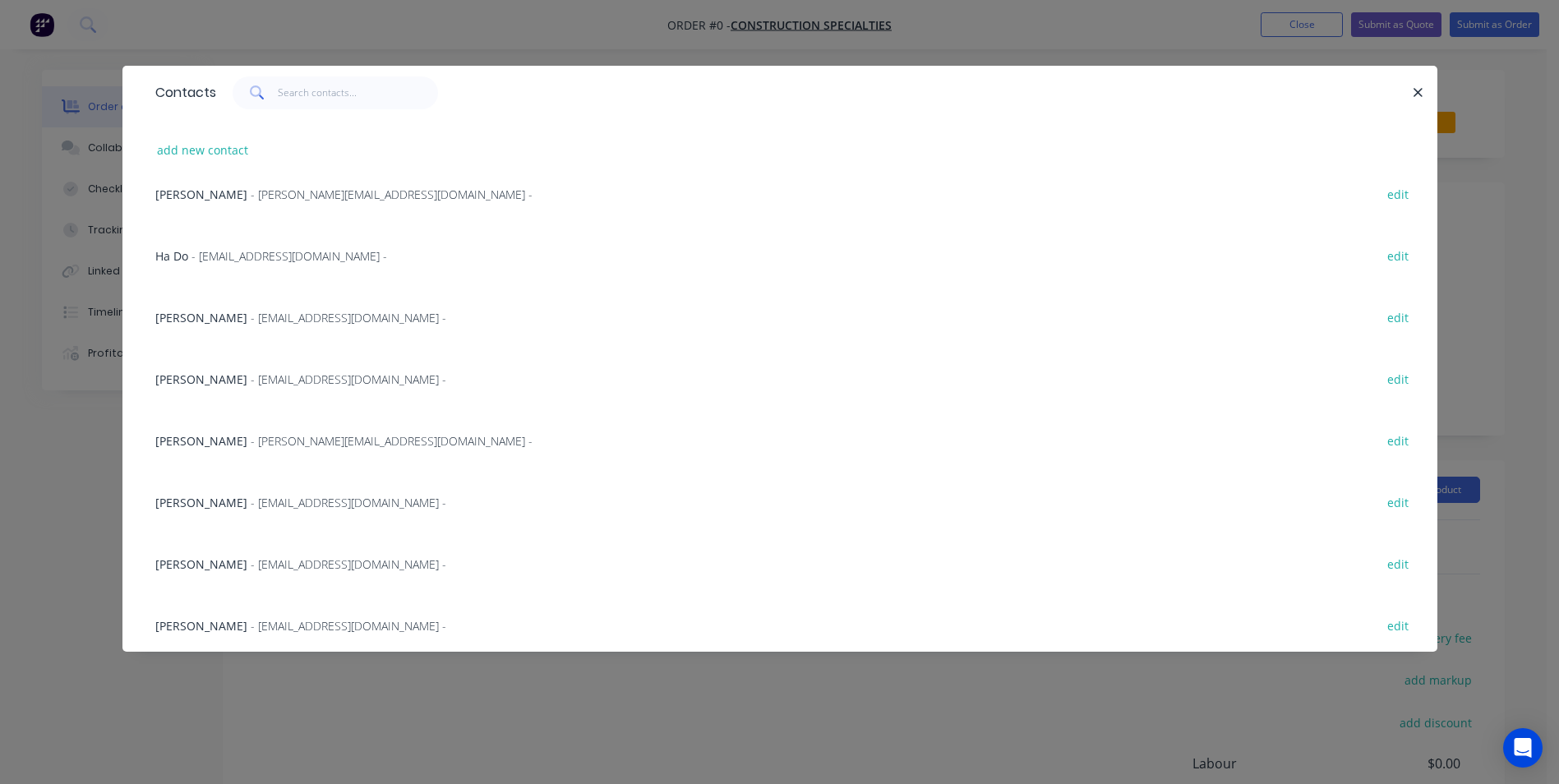
scroll to position [515, 0]
click at [251, 618] on span "- [EMAIL_ADDRESS][DOMAIN_NAME] -" at bounding box center [348, 620] width 196 height 15
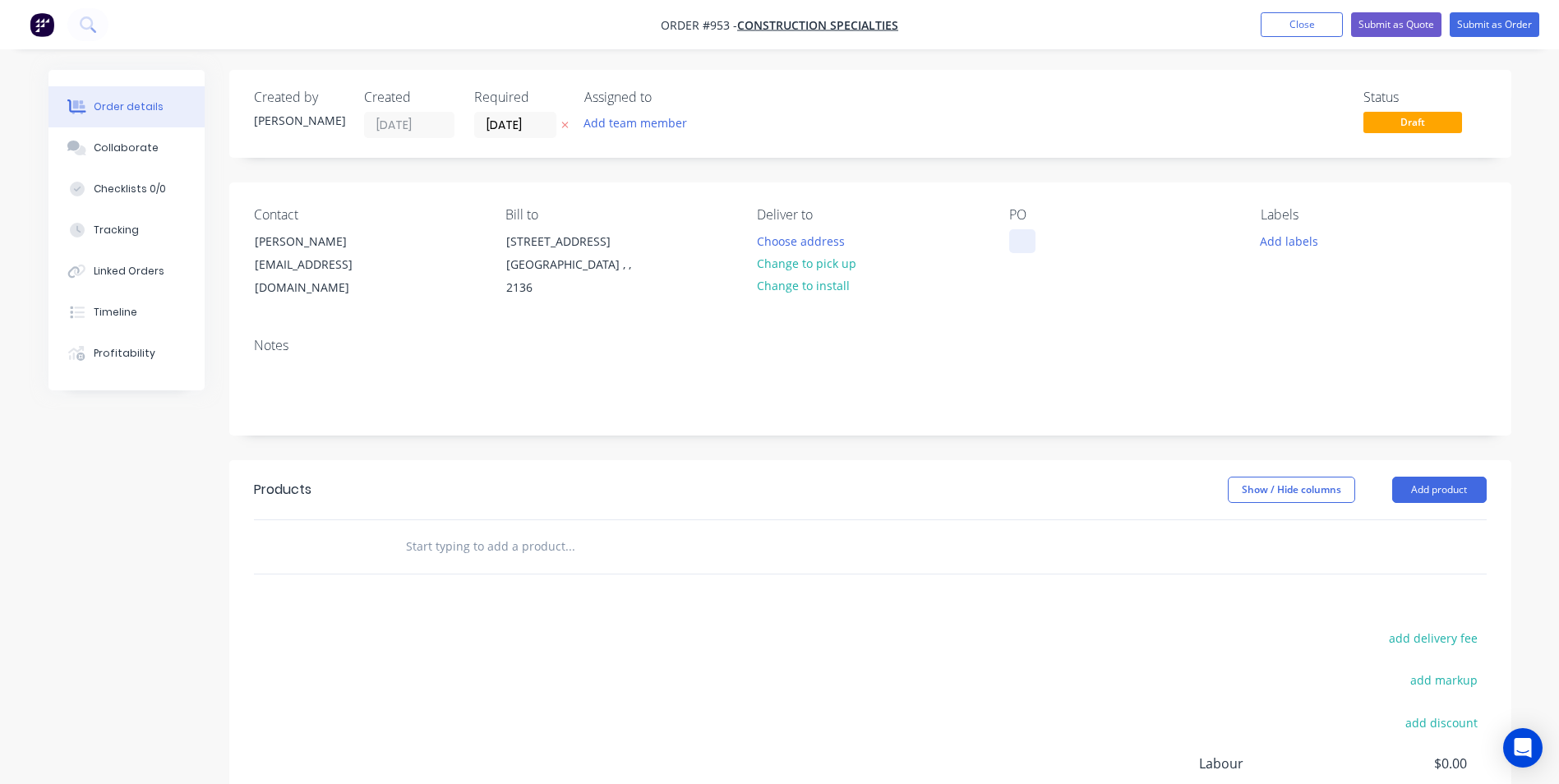
click at [1013, 250] on div at bounding box center [1022, 241] width 26 height 23
drag, startPoint x: 1073, startPoint y: 243, endPoint x: 1014, endPoint y: 242, distance: 59.0
click at [1014, 242] on div "Louvrer" at bounding box center [1043, 241] width 69 height 23
click at [1412, 497] on button "Add product" at bounding box center [1439, 489] width 95 height 26
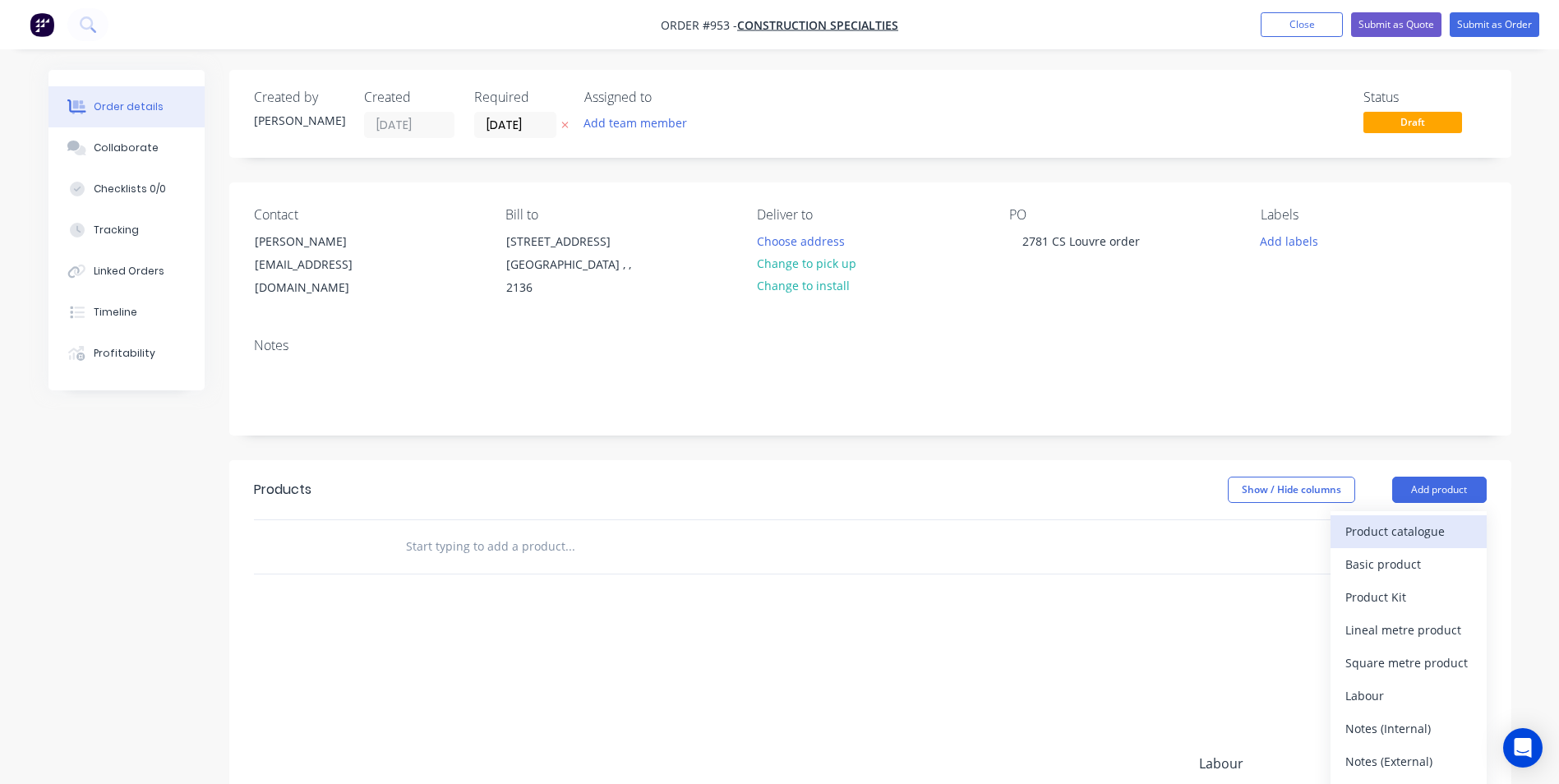
click at [1393, 531] on div "Product catalogue" at bounding box center [1408, 531] width 126 height 23
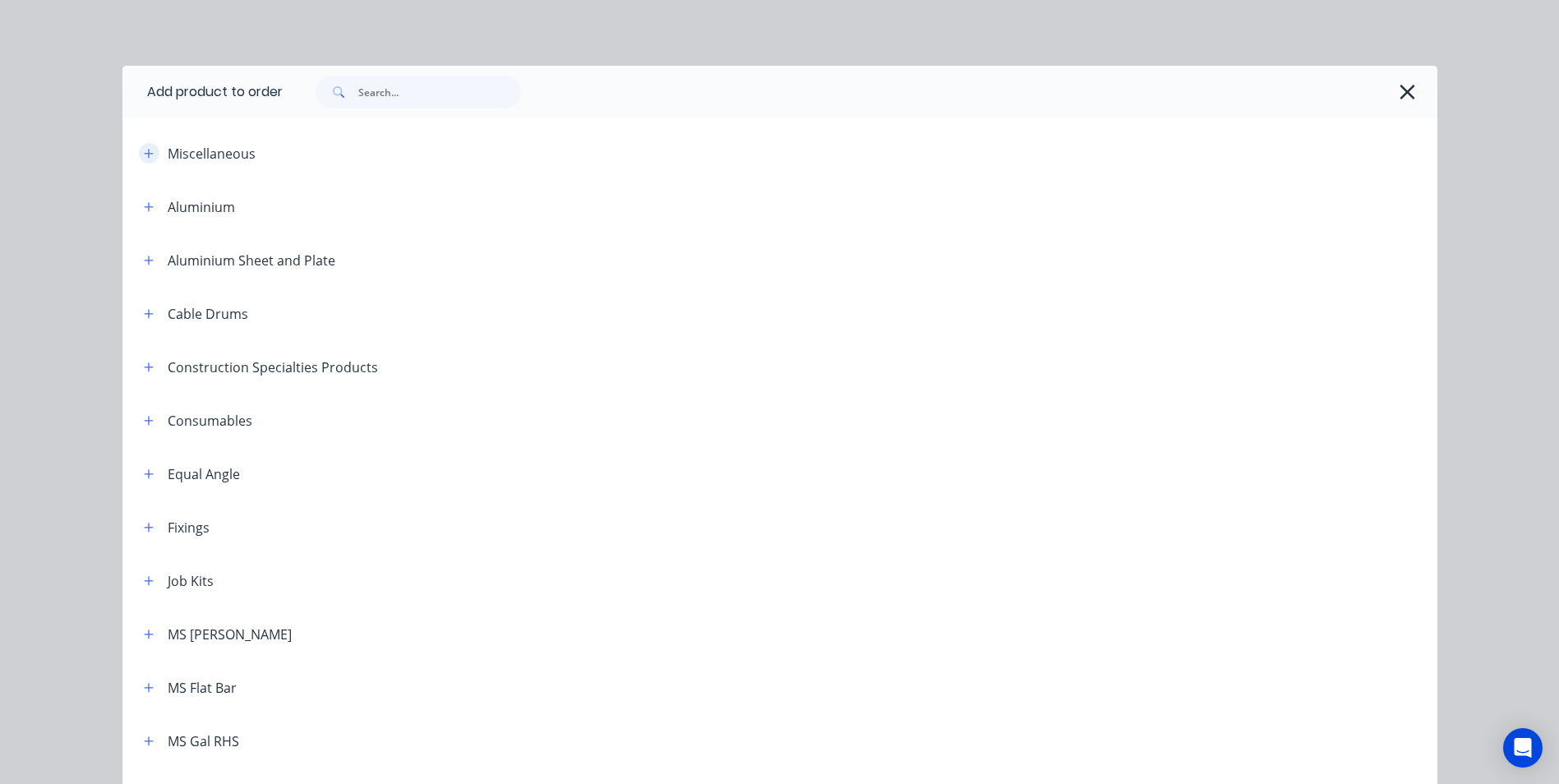
click at [144, 158] on icon "button" at bounding box center [149, 153] width 10 height 12
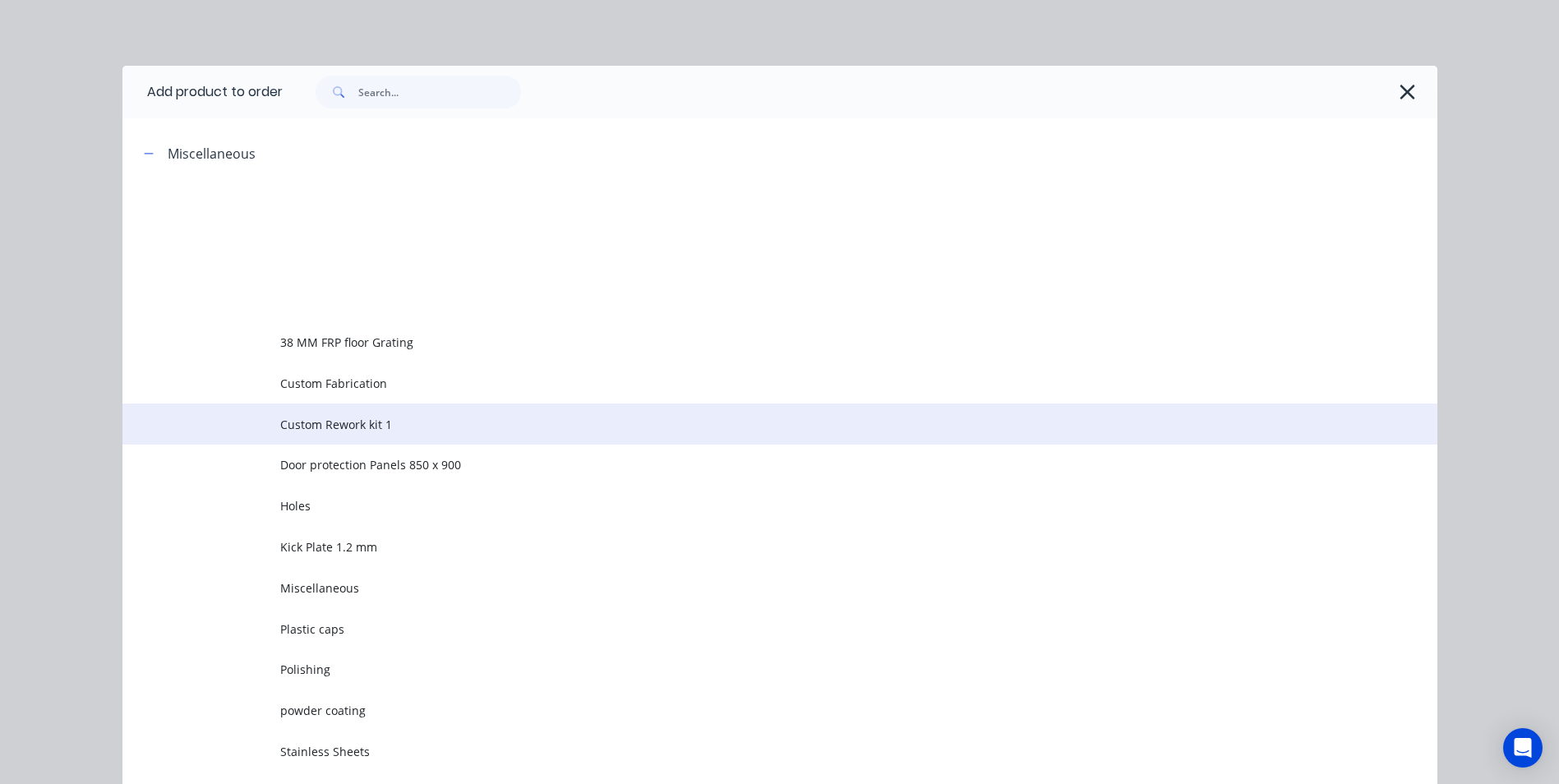
click at [302, 415] on span "Custom Rework kit 1" at bounding box center [743, 424] width 925 height 17
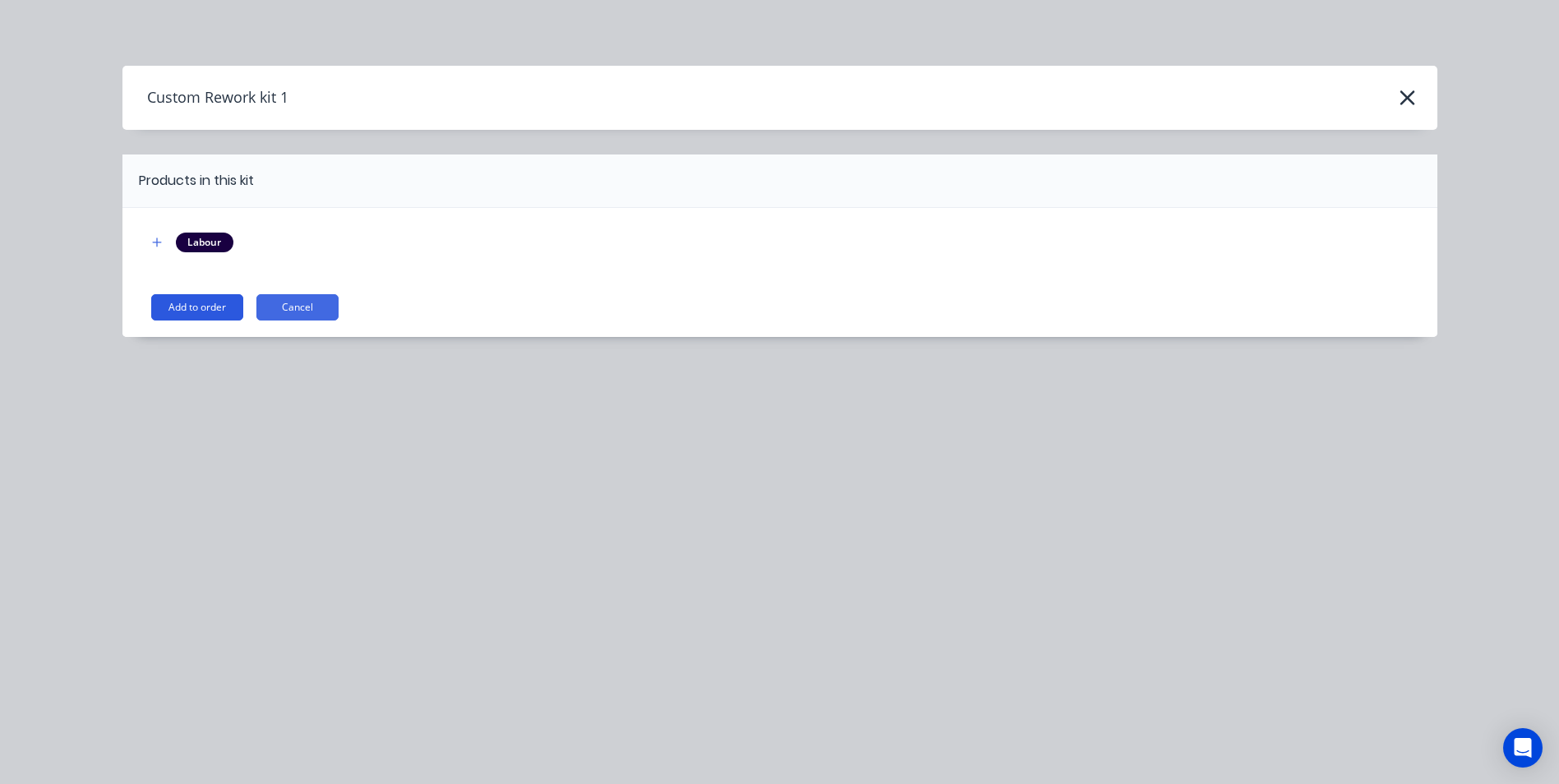
click at [195, 303] on button "Add to order" at bounding box center [197, 306] width 92 height 26
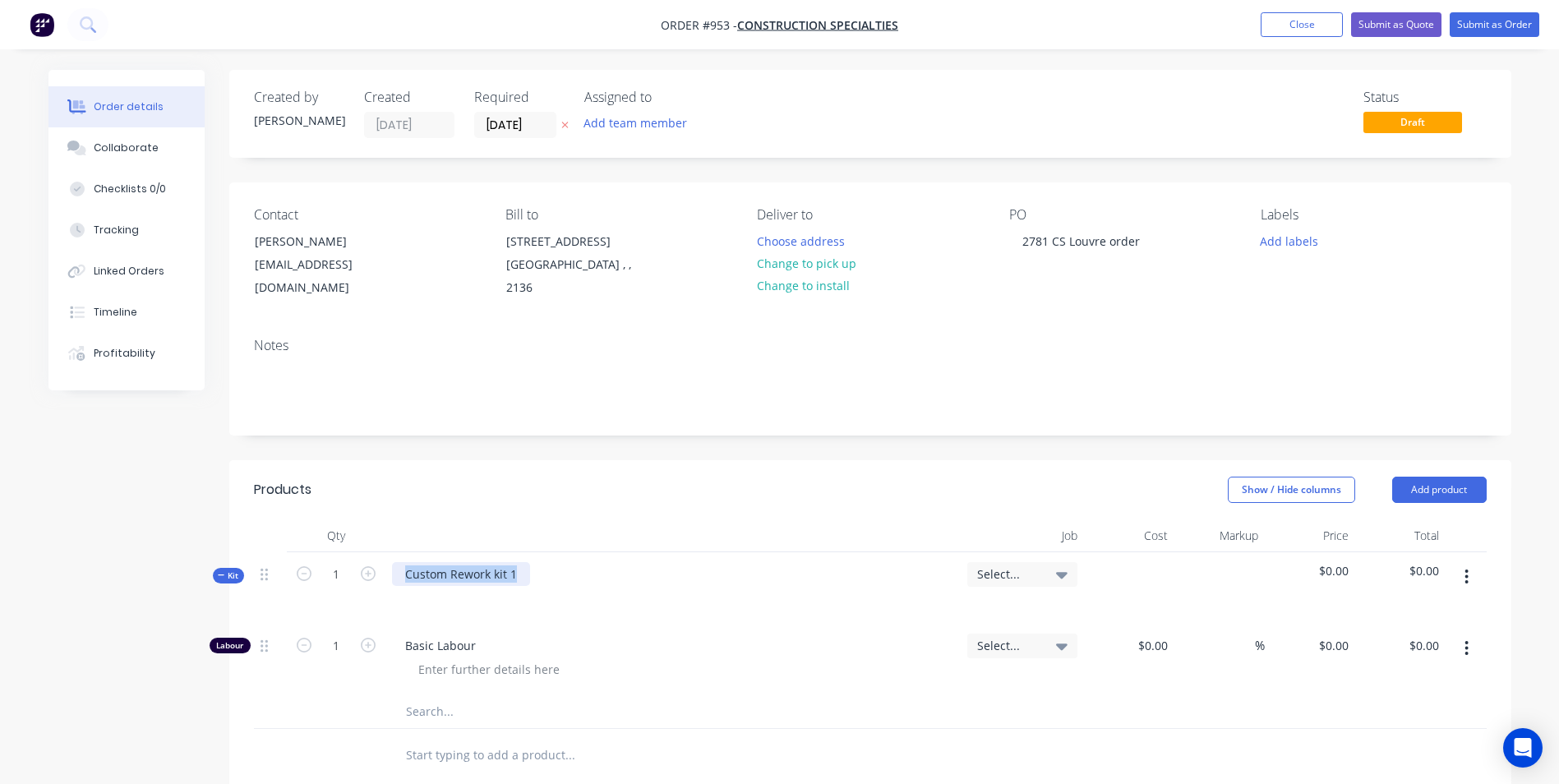
drag, startPoint x: 525, startPoint y: 575, endPoint x: 271, endPoint y: 589, distance: 254.4
click at [271, 589] on div "Kit 1 Custom Rework kit 1 Select... $0.00 $0.00" at bounding box center [870, 588] width 1233 height 71
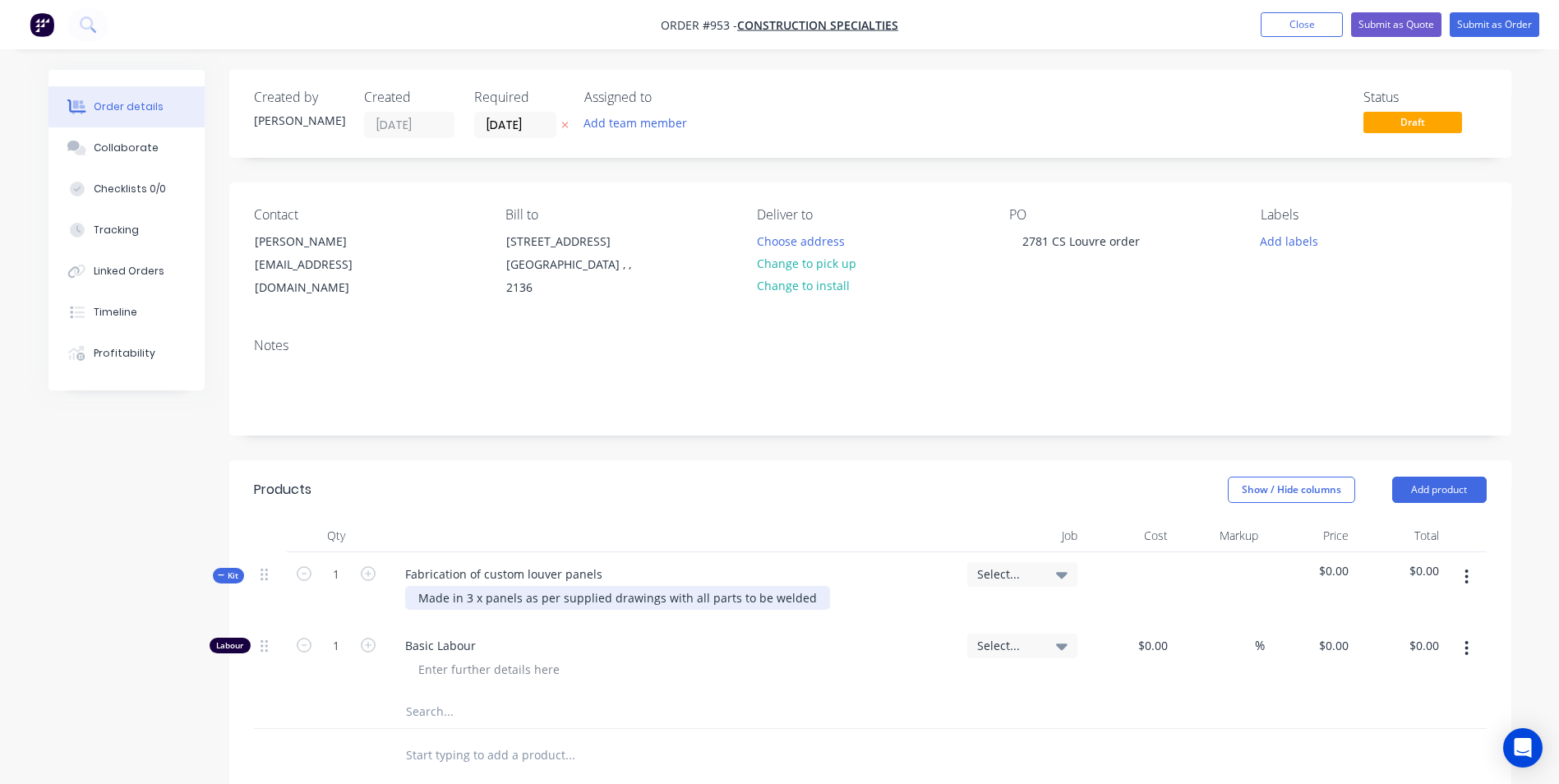
click at [809, 599] on div "Made in 3 x panels as per supplied drawings with all parts to be welded" at bounding box center [617, 597] width 425 height 23
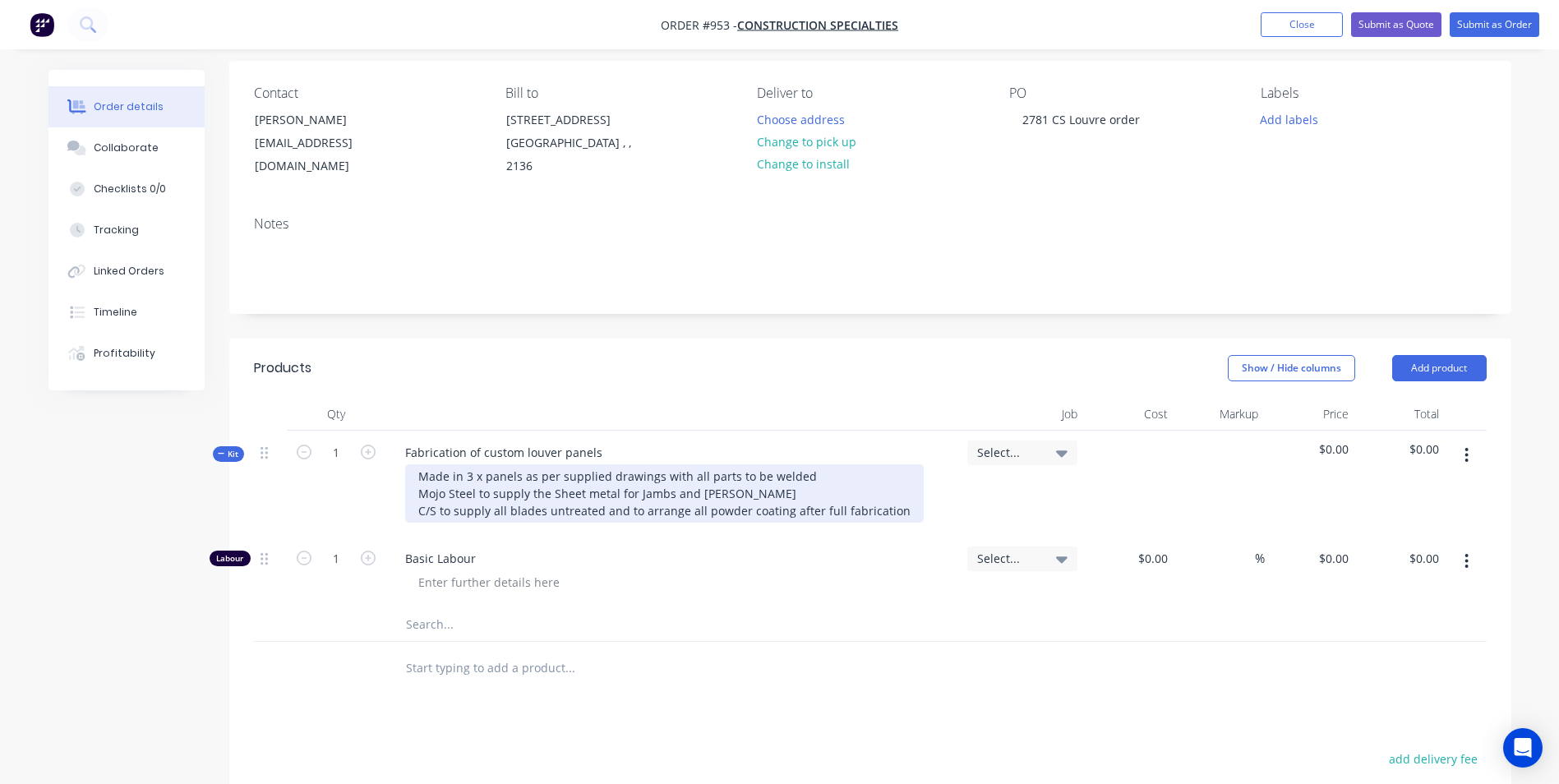
scroll to position [329, 0]
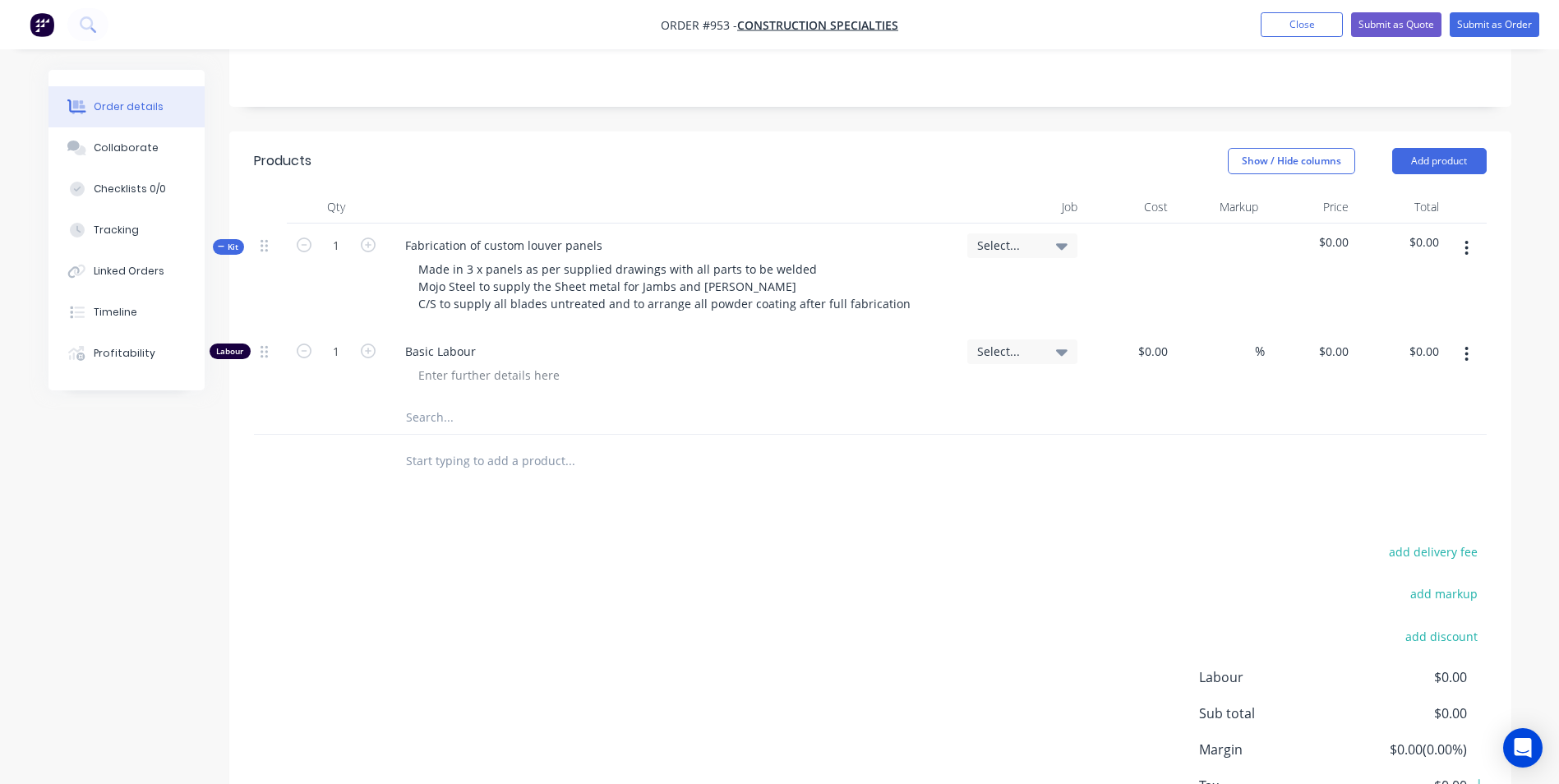
click at [1472, 251] on button "button" at bounding box center [1466, 248] width 39 height 30
click at [1386, 296] on div "Add product to kit" at bounding box center [1408, 291] width 126 height 23
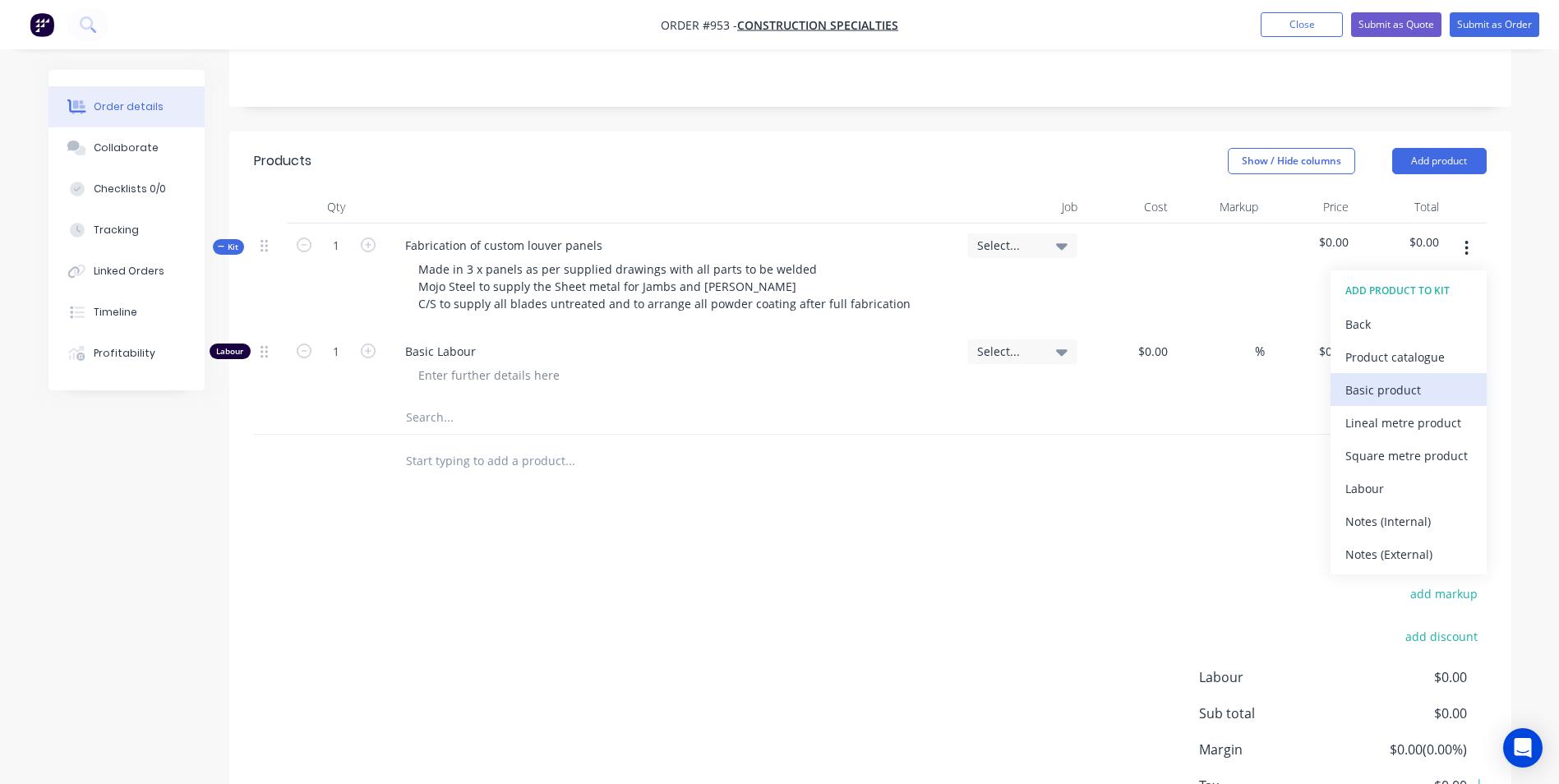
click at [1362, 389] on div "Basic product" at bounding box center [1408, 389] width 126 height 23
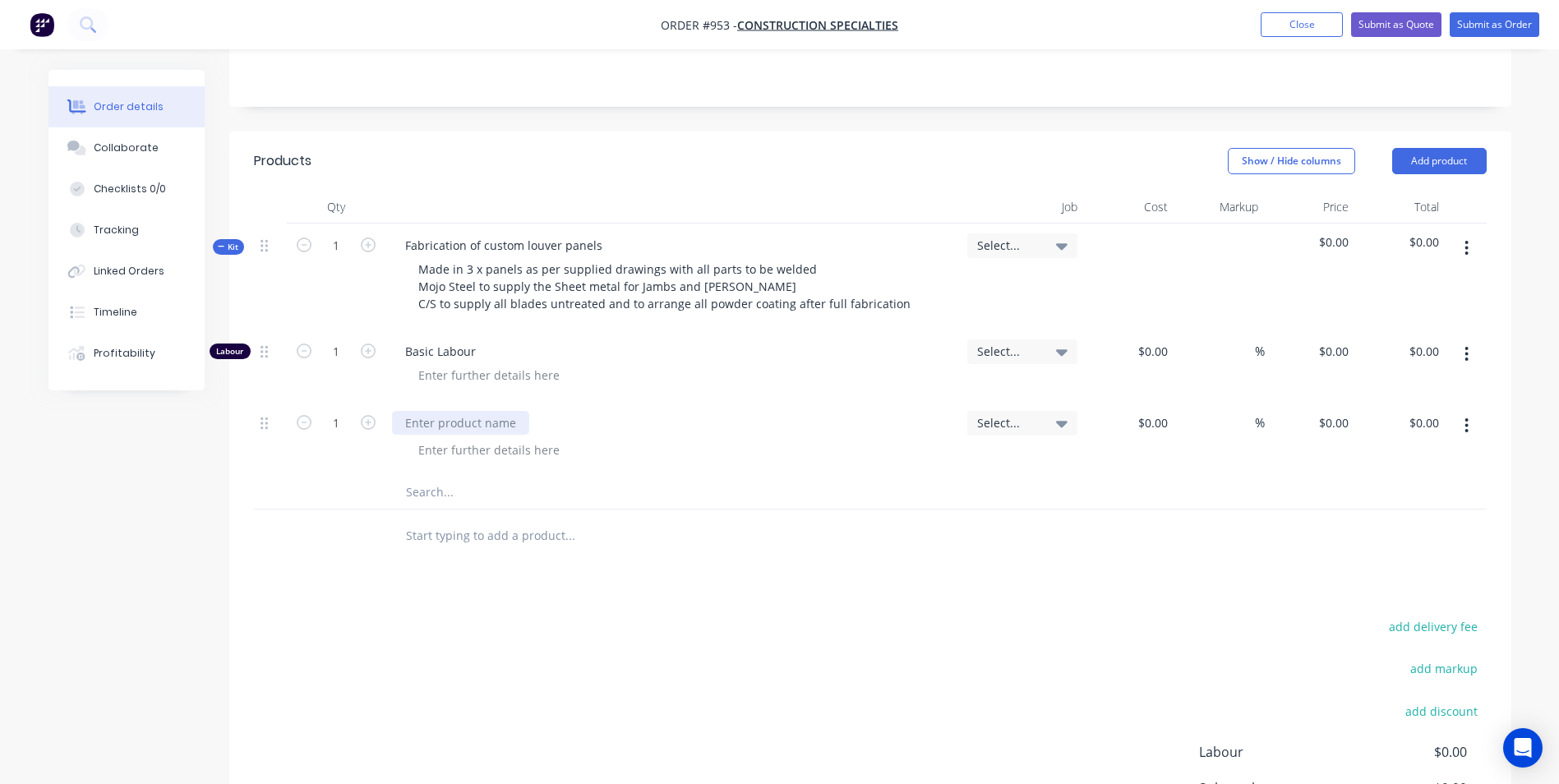
click at [488, 432] on div at bounding box center [461, 423] width 137 height 23
click at [1160, 431] on input at bounding box center [1165, 423] width 19 height 23
type input "$110.00"
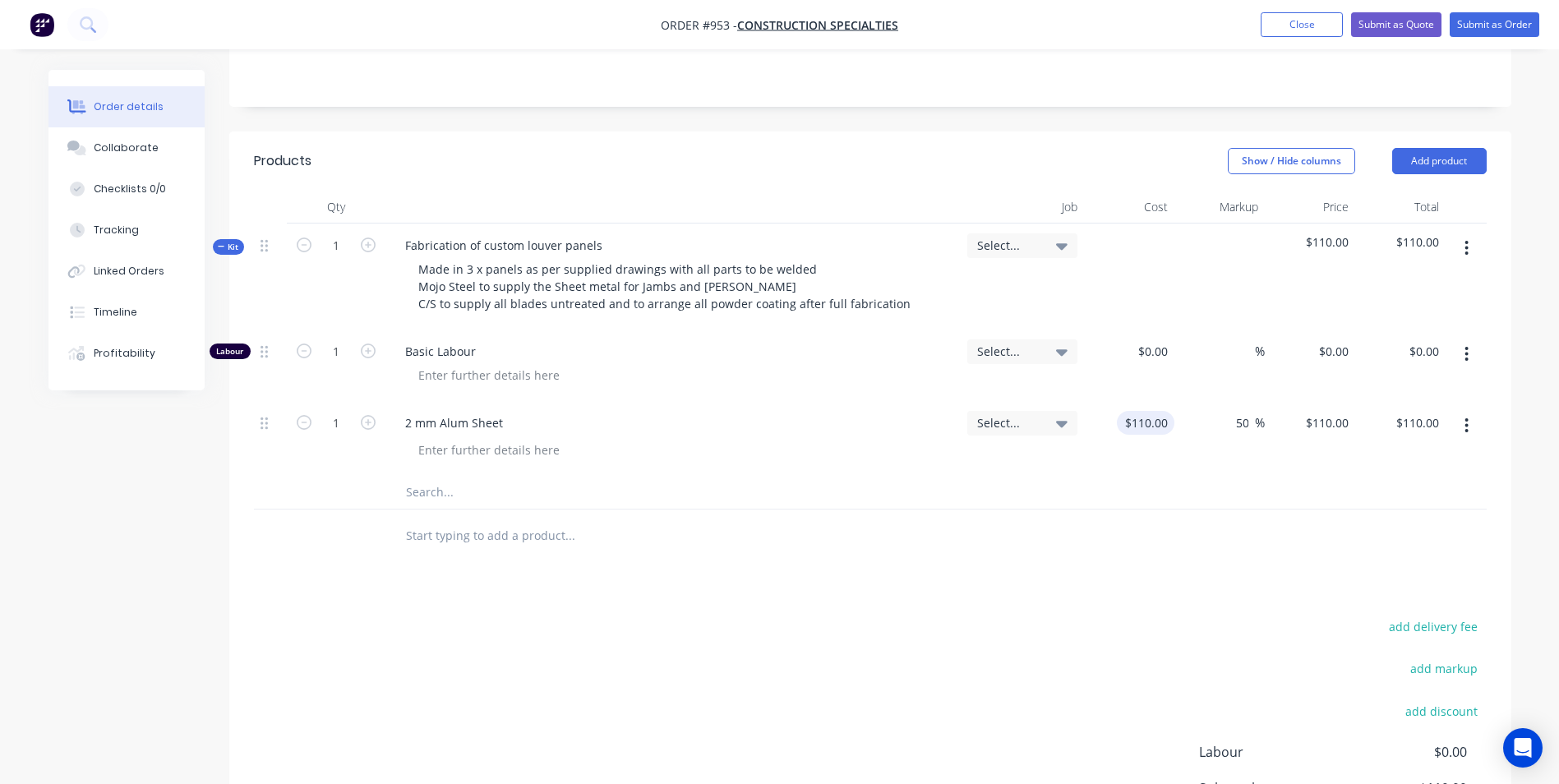
type input "50"
type input "165"
type input "$165.00"
click at [334, 428] on input "1" at bounding box center [335, 423] width 42 height 24
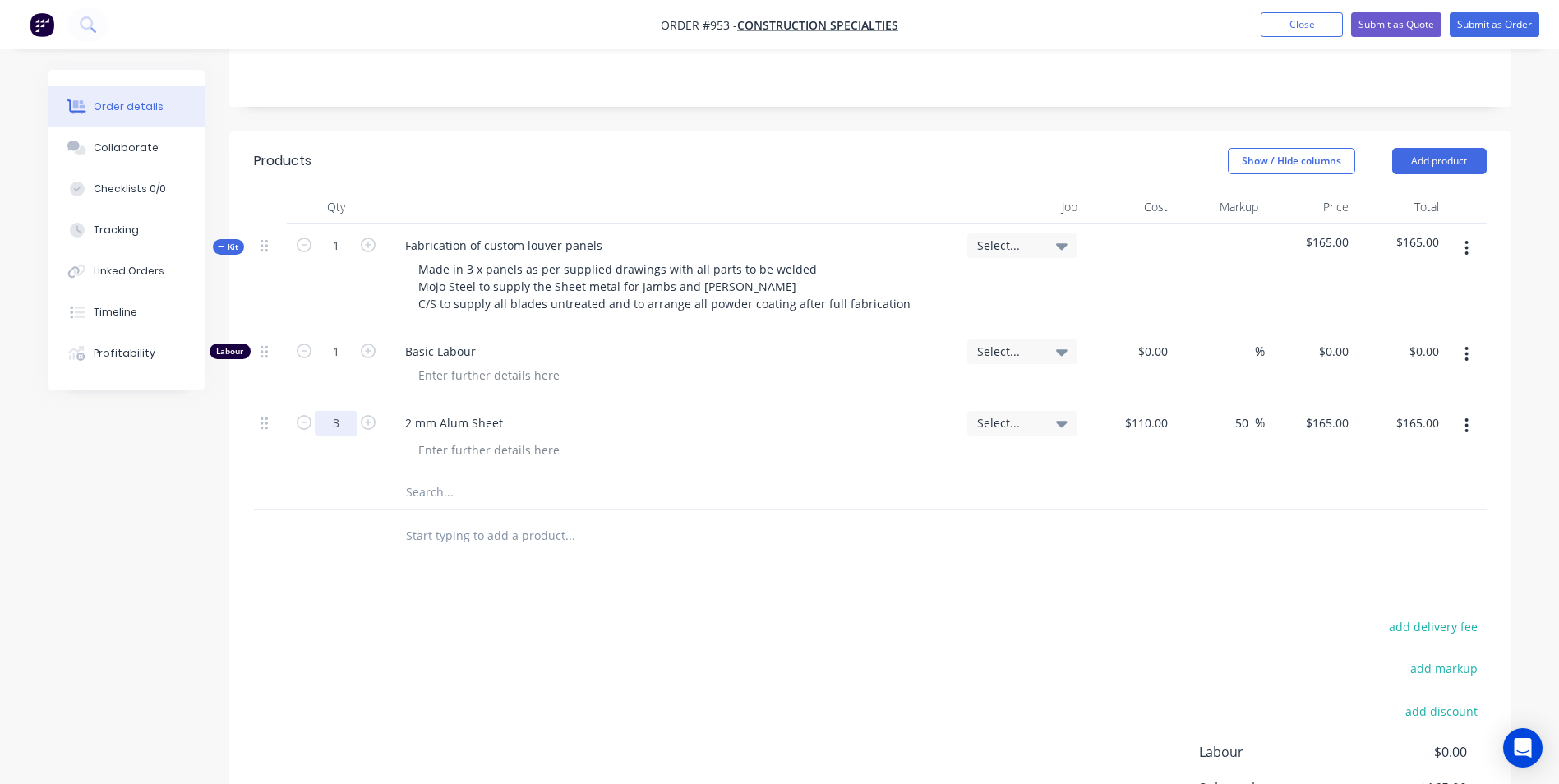
type input "3"
type input "$495.00"
click at [354, 358] on input "1" at bounding box center [335, 351] width 42 height 24
type input "30"
type input "$50.00"
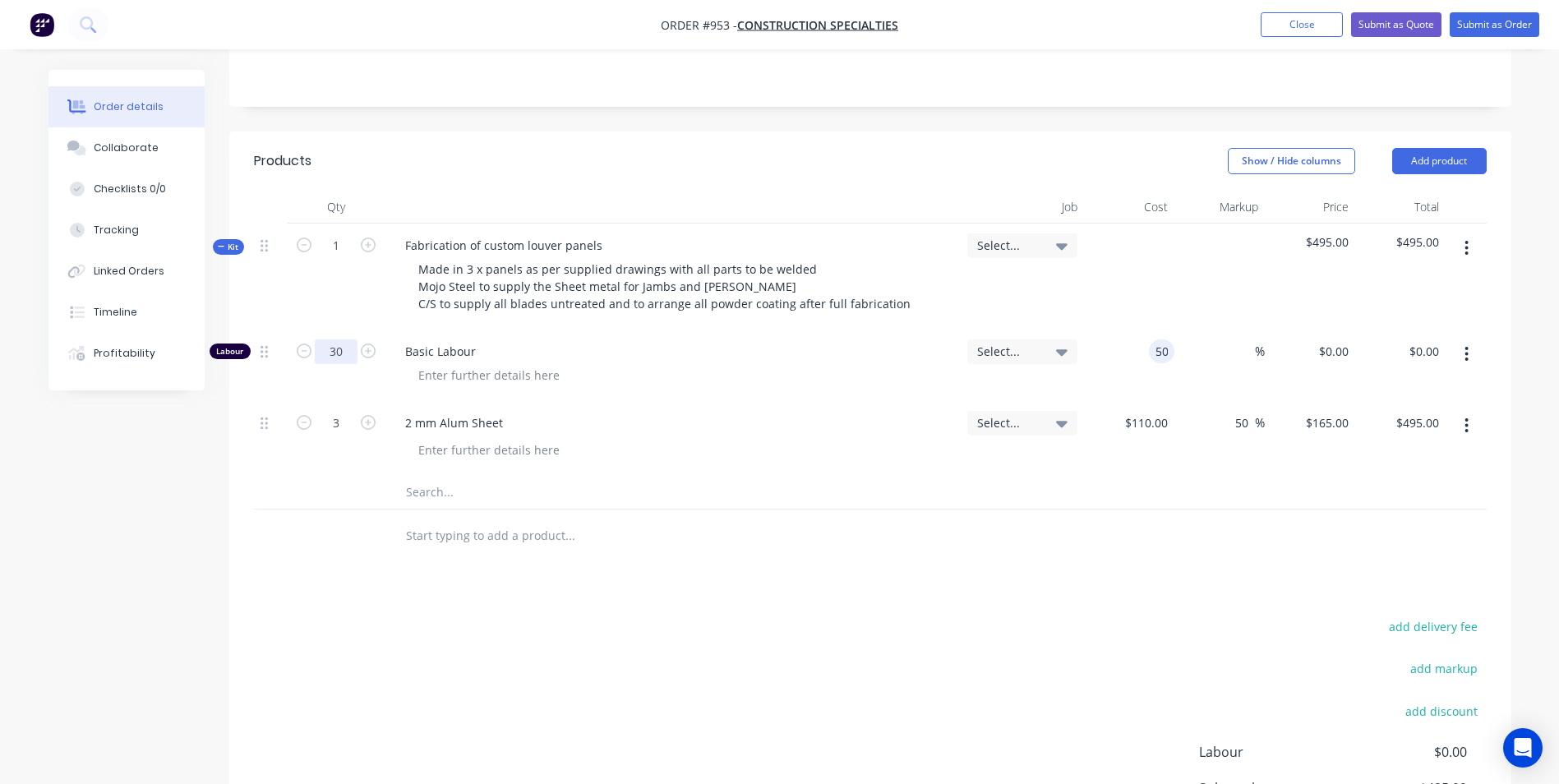
type input "$50.00"
type input "$1,500.00"
type input "150"
type input "200"
type input "$150.00"
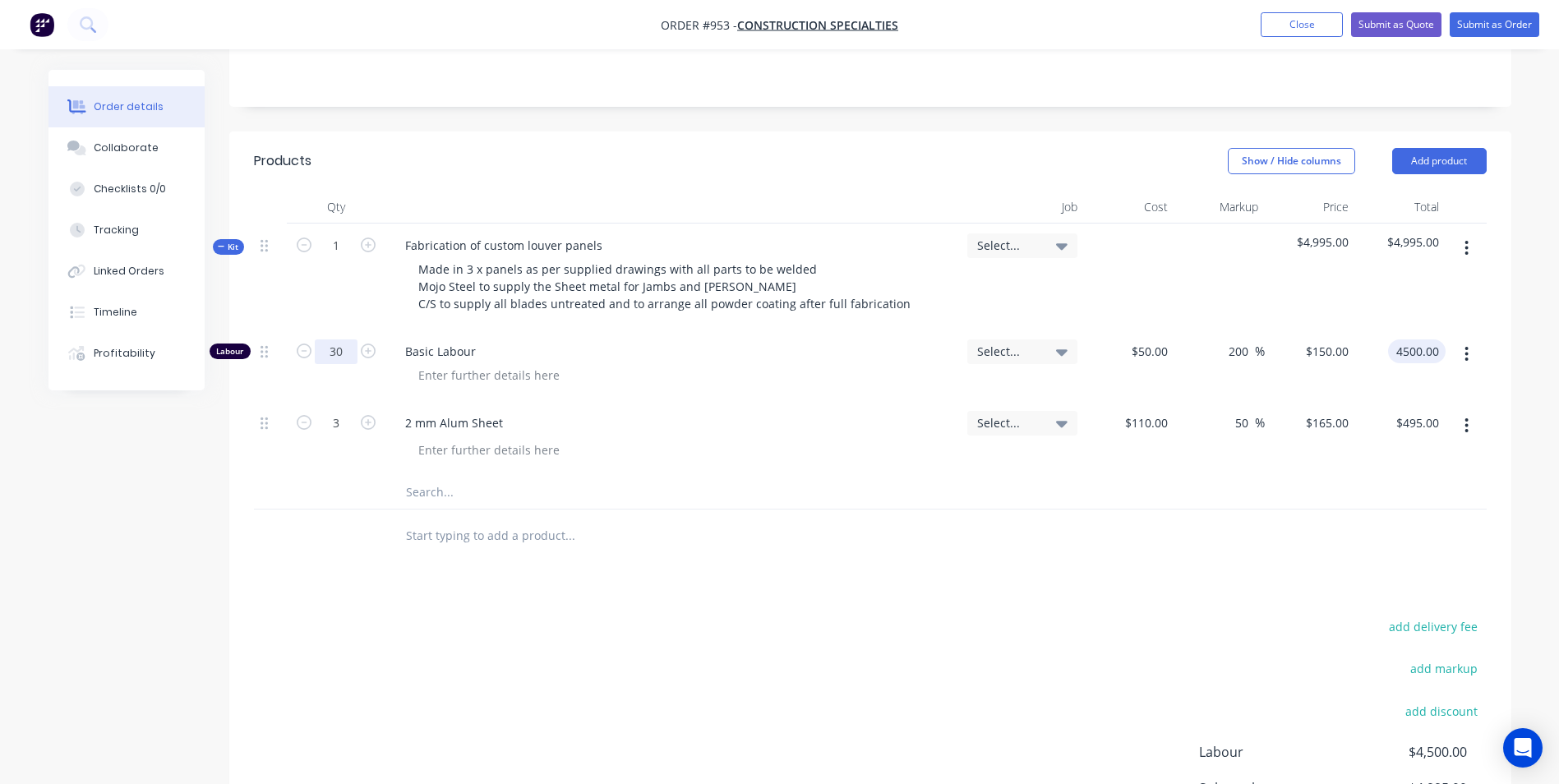
type input "$4,500.00"
click at [350, 346] on input "30" at bounding box center [335, 351] width 42 height 24
type input "40"
type input "$6,000.00"
click at [351, 358] on input "40" at bounding box center [335, 351] width 42 height 24
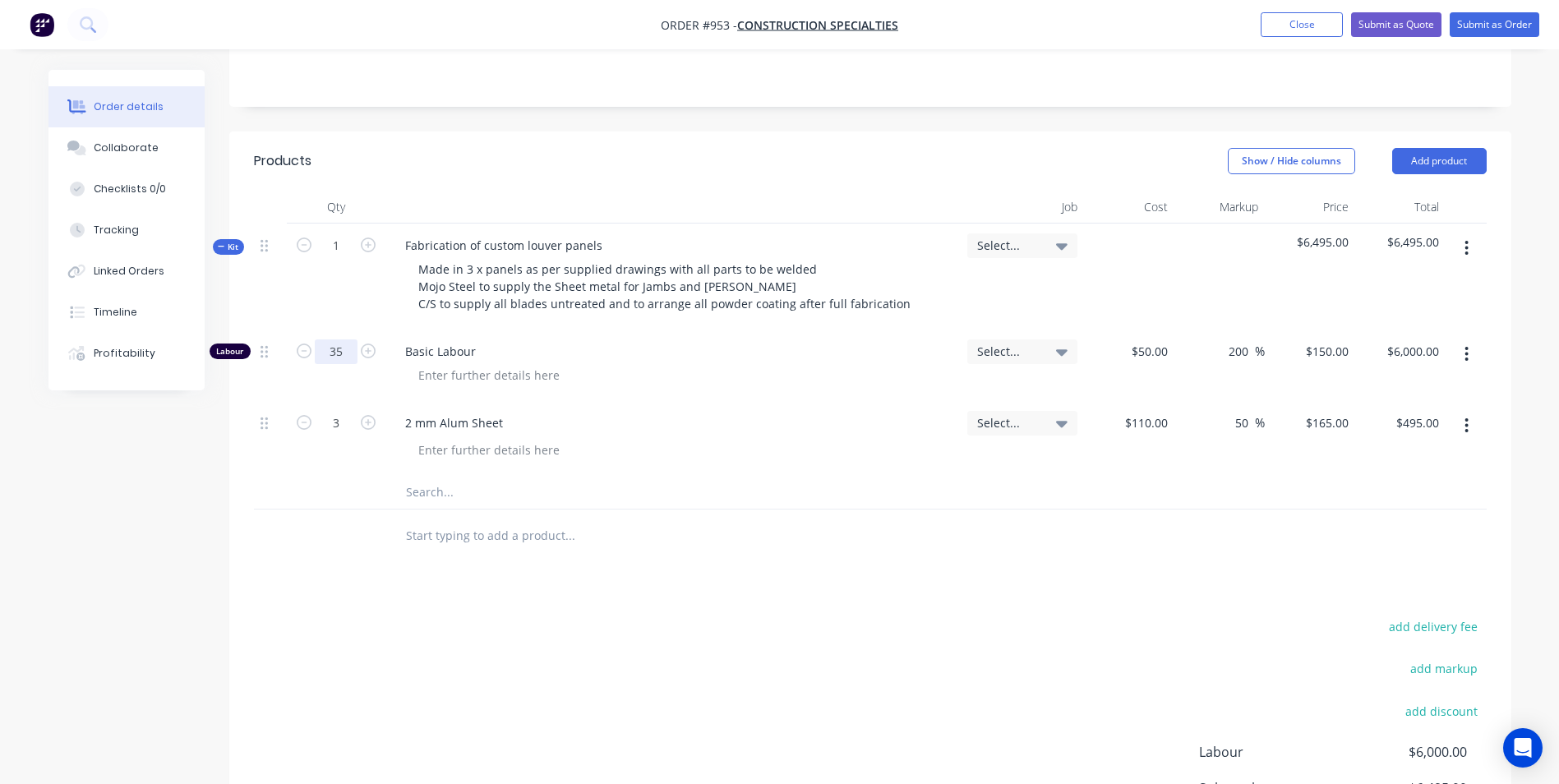
type input "35"
type input "$5,250.00"
click at [1426, 636] on button "add delivery fee" at bounding box center [1434, 626] width 106 height 23
type input "55"
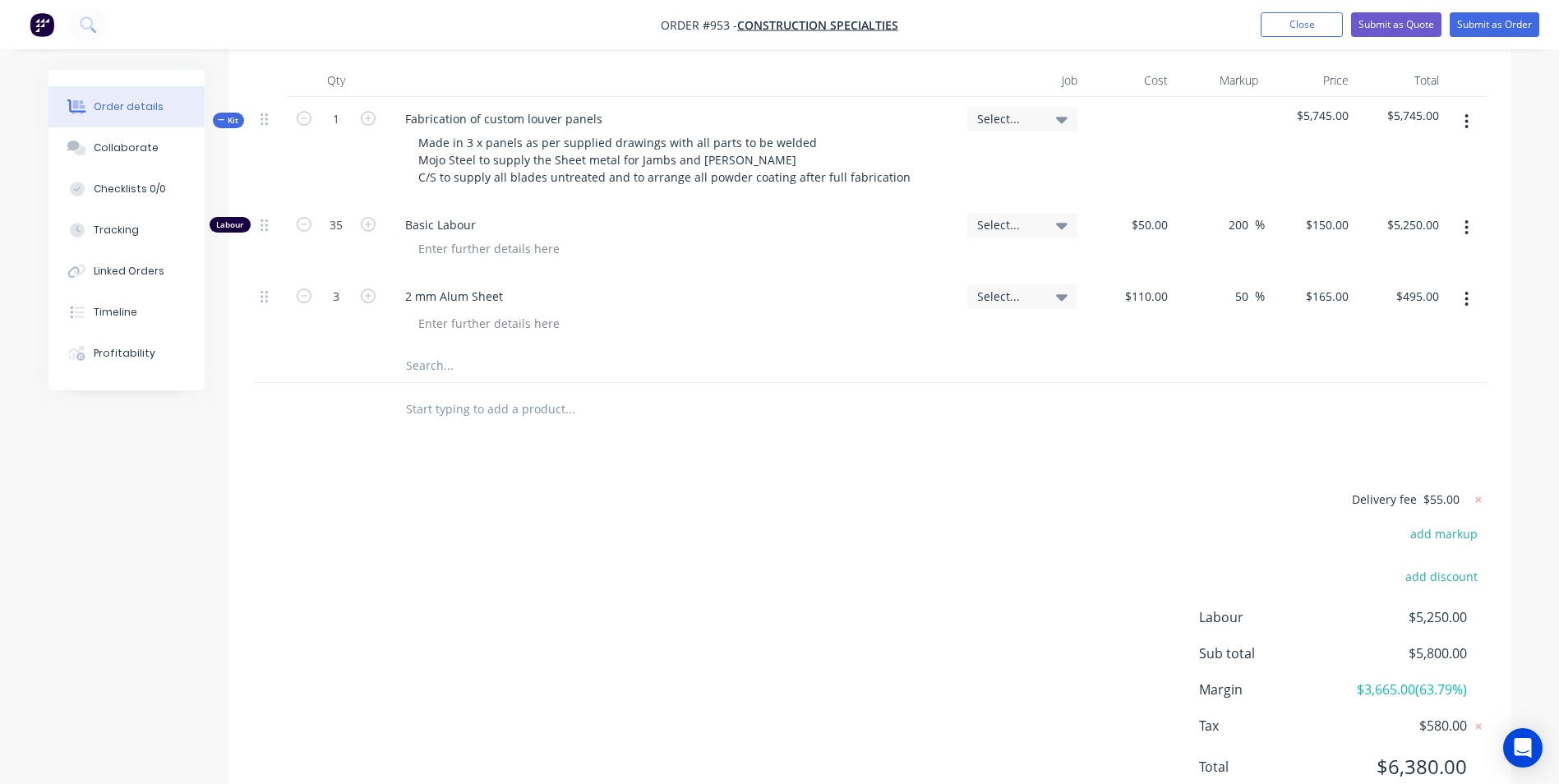
scroll to position [518, 0]
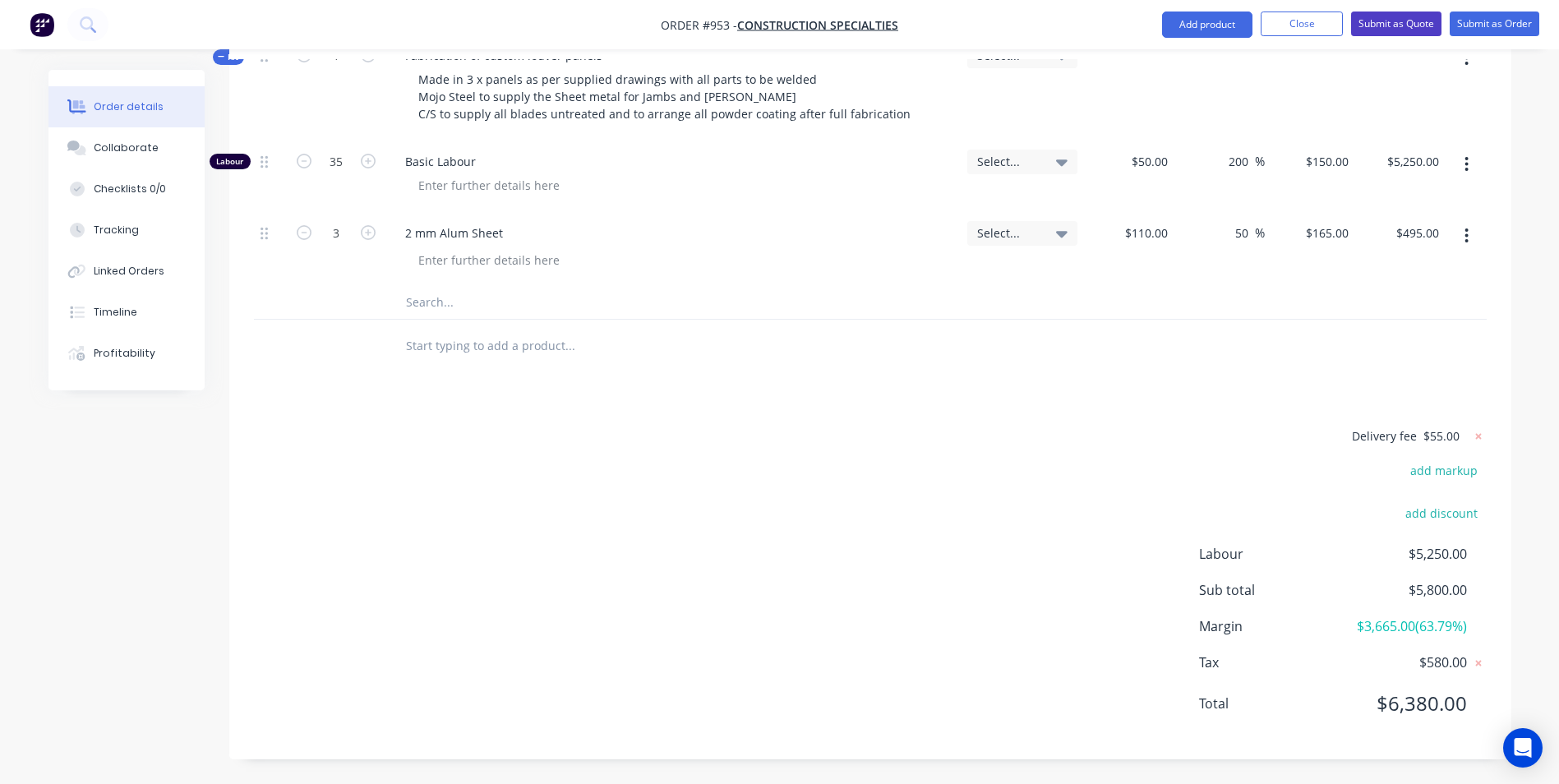
click at [1413, 16] on button "Submit as Quote" at bounding box center [1397, 23] width 90 height 24
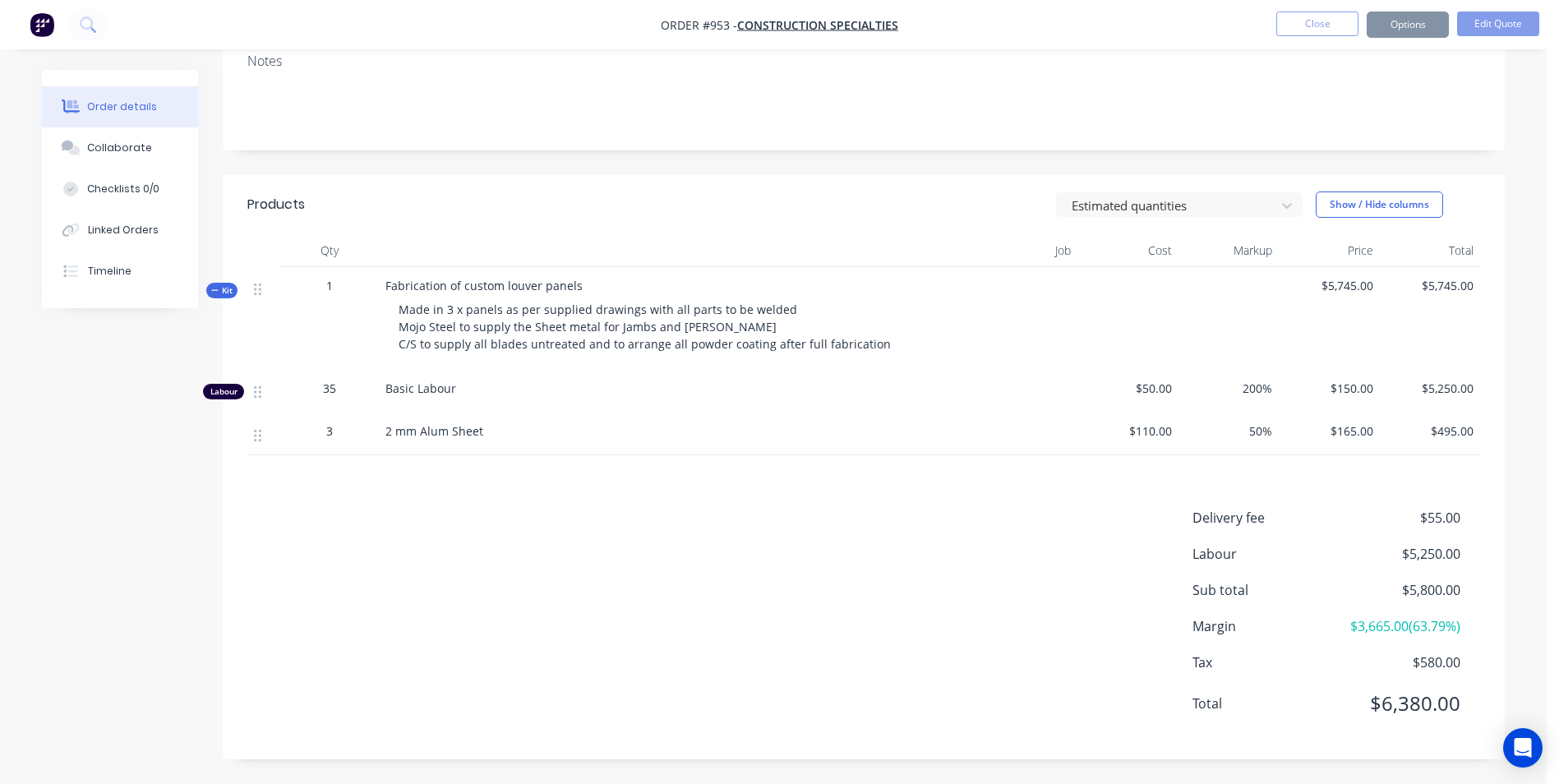
scroll to position [0, 0]
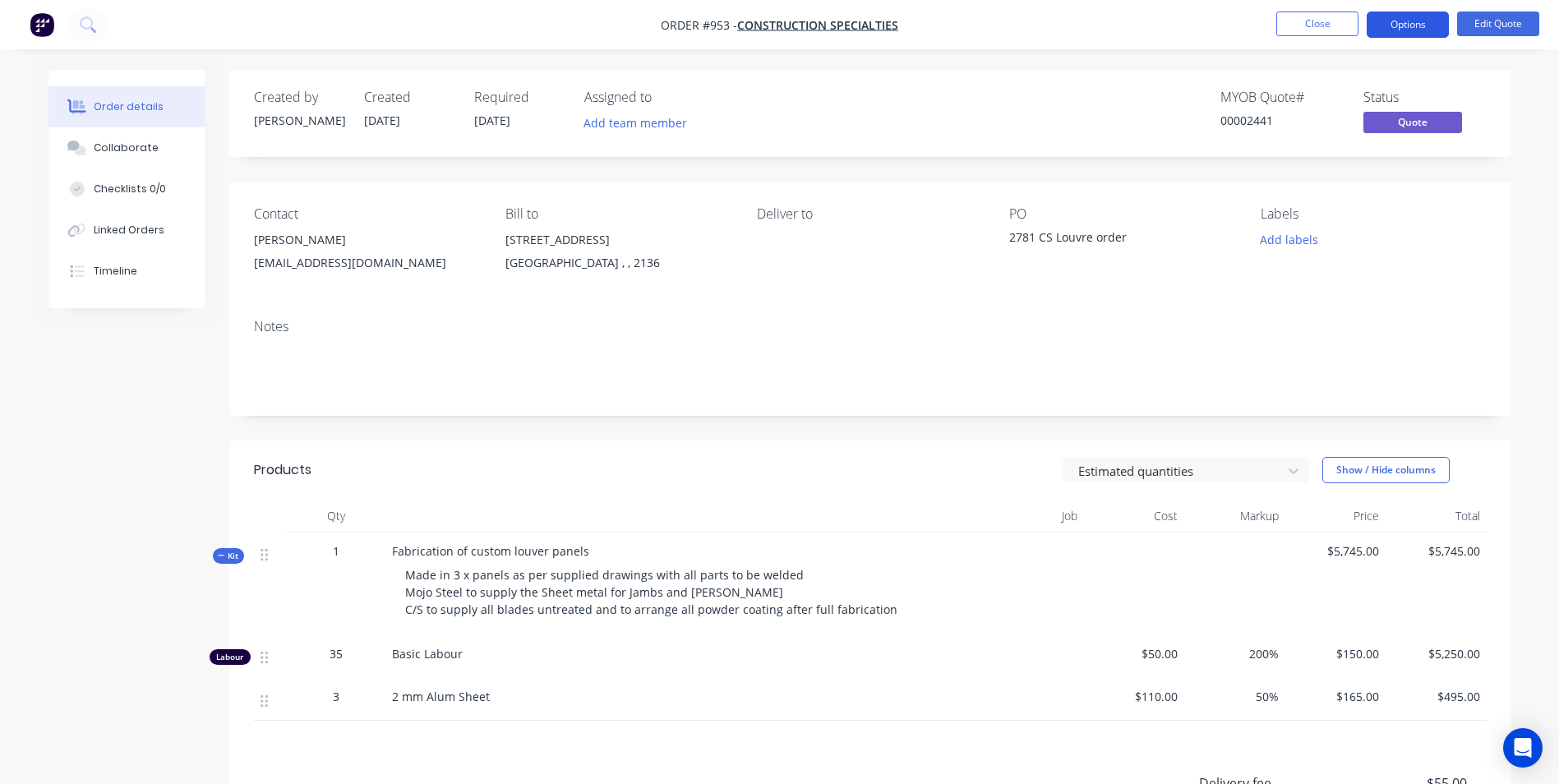
click at [1400, 19] on button "Options" at bounding box center [1408, 24] width 82 height 26
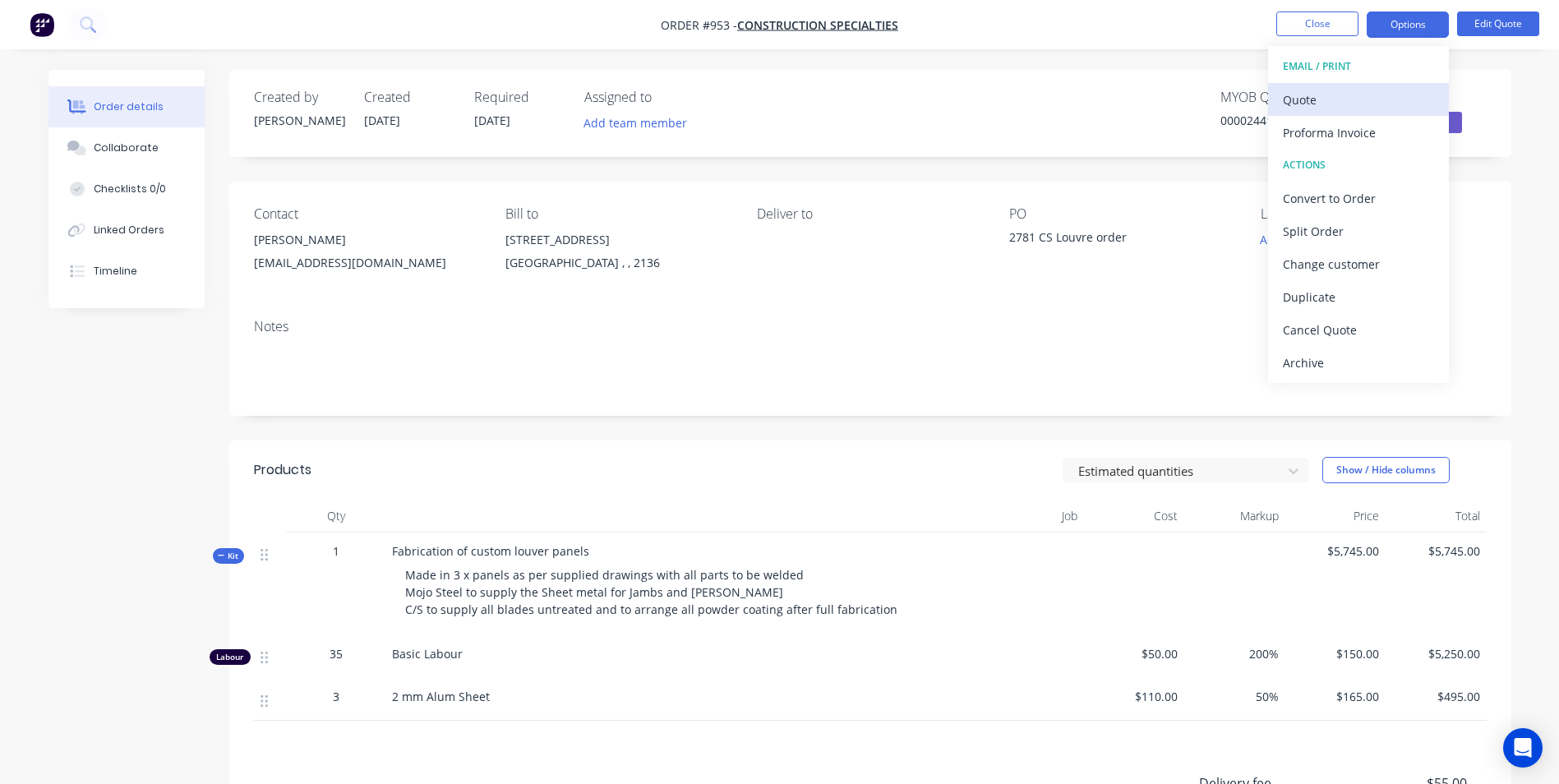
click at [1303, 95] on div "Quote" at bounding box center [1359, 100] width 151 height 23
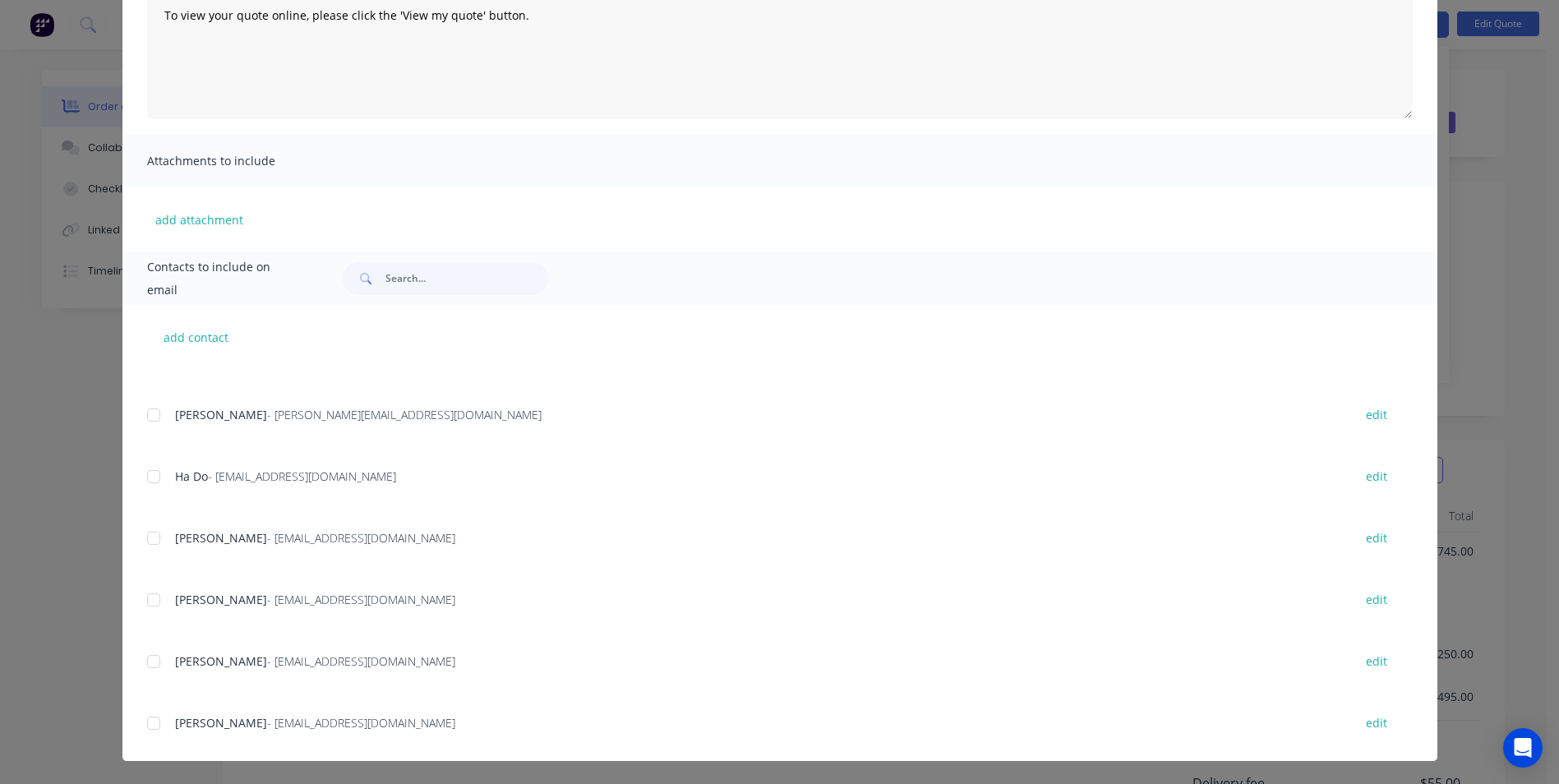
scroll to position [493, 0]
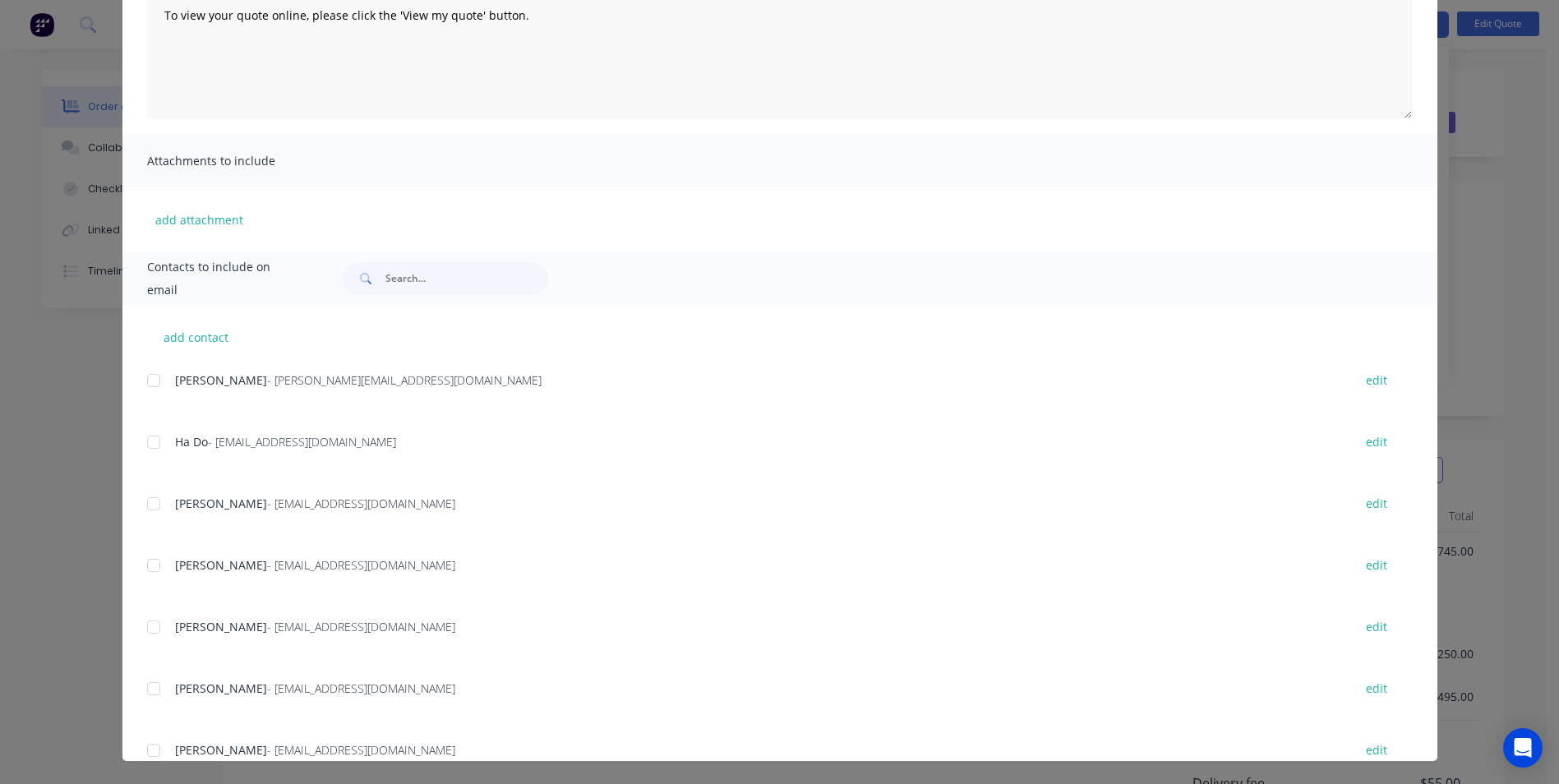
click at [149, 436] on div at bounding box center [153, 442] width 32 height 32
click at [160, 566] on div at bounding box center [153, 565] width 32 height 32
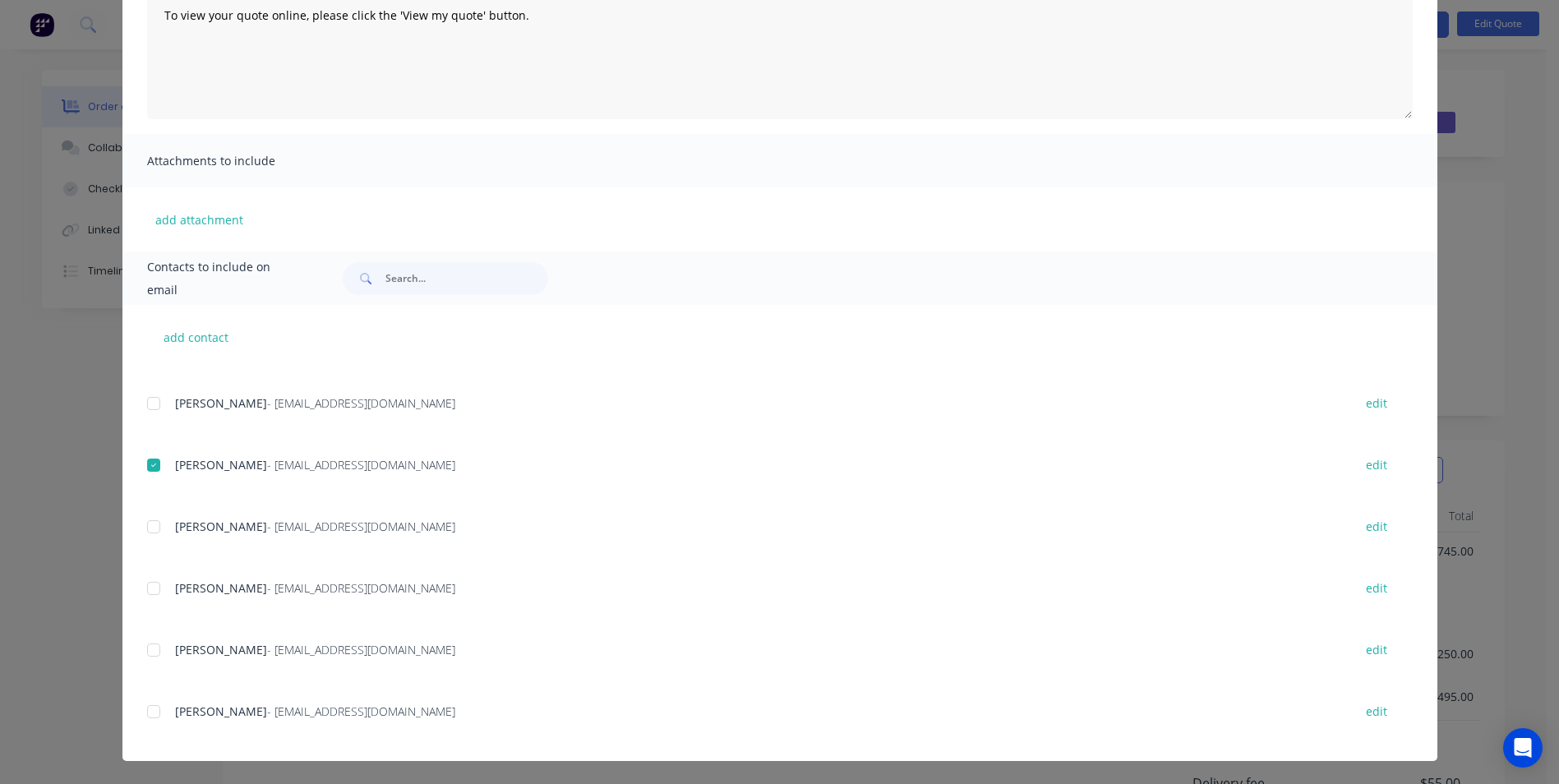
scroll to position [594, 0]
click at [157, 702] on div at bounding box center [153, 710] width 32 height 32
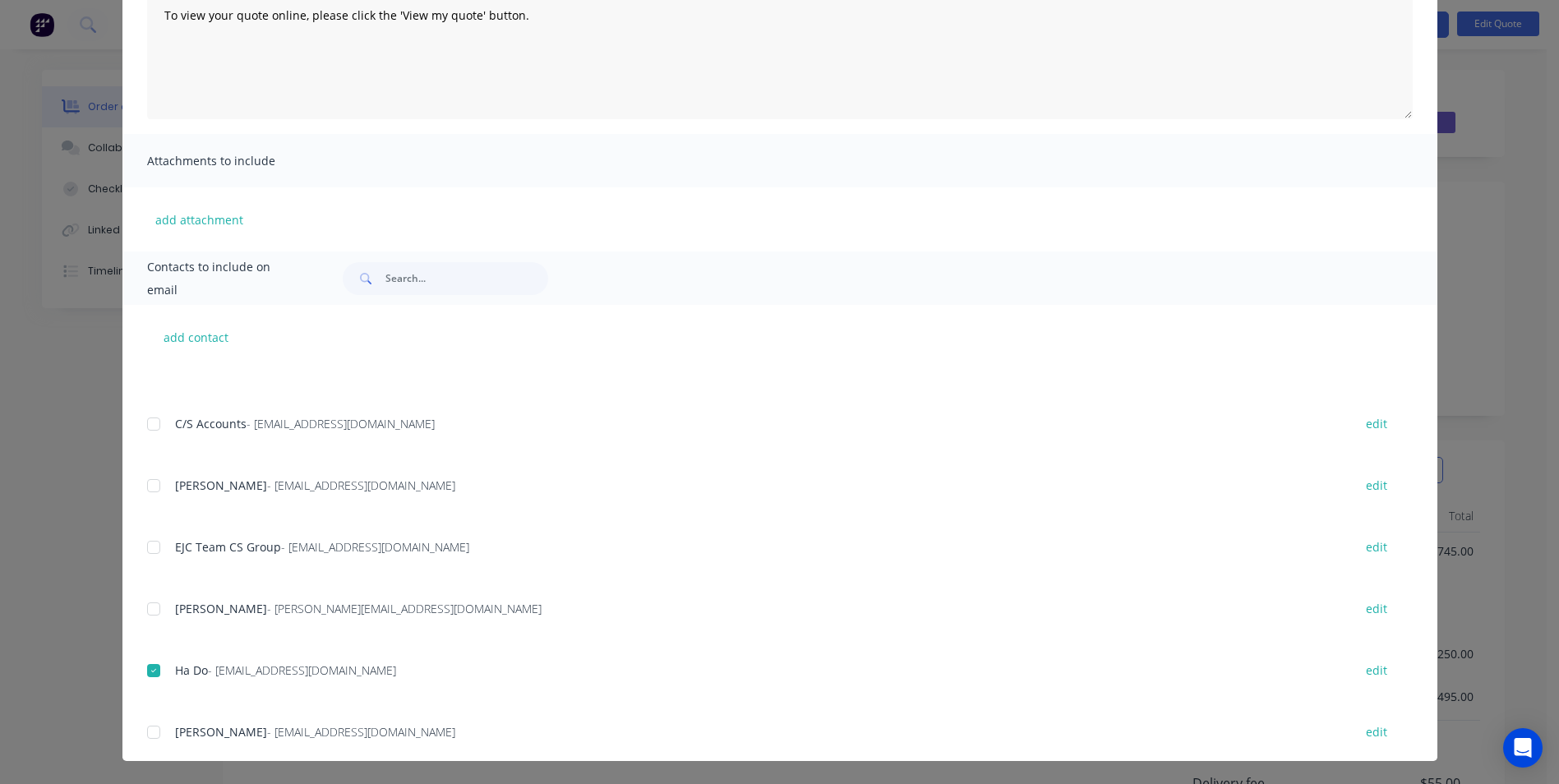
scroll to position [183, 0]
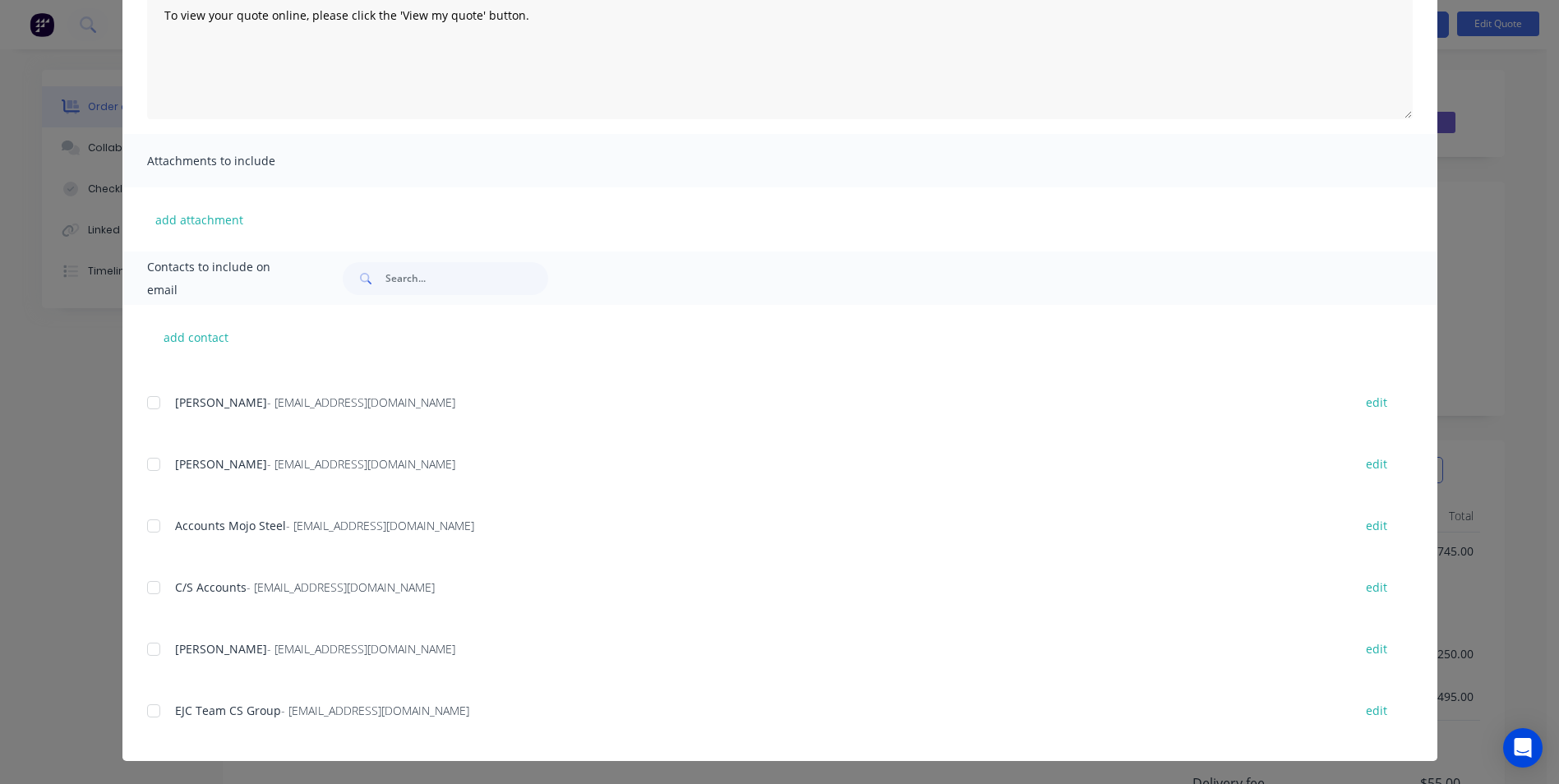
click at [153, 403] on div at bounding box center [153, 402] width 32 height 32
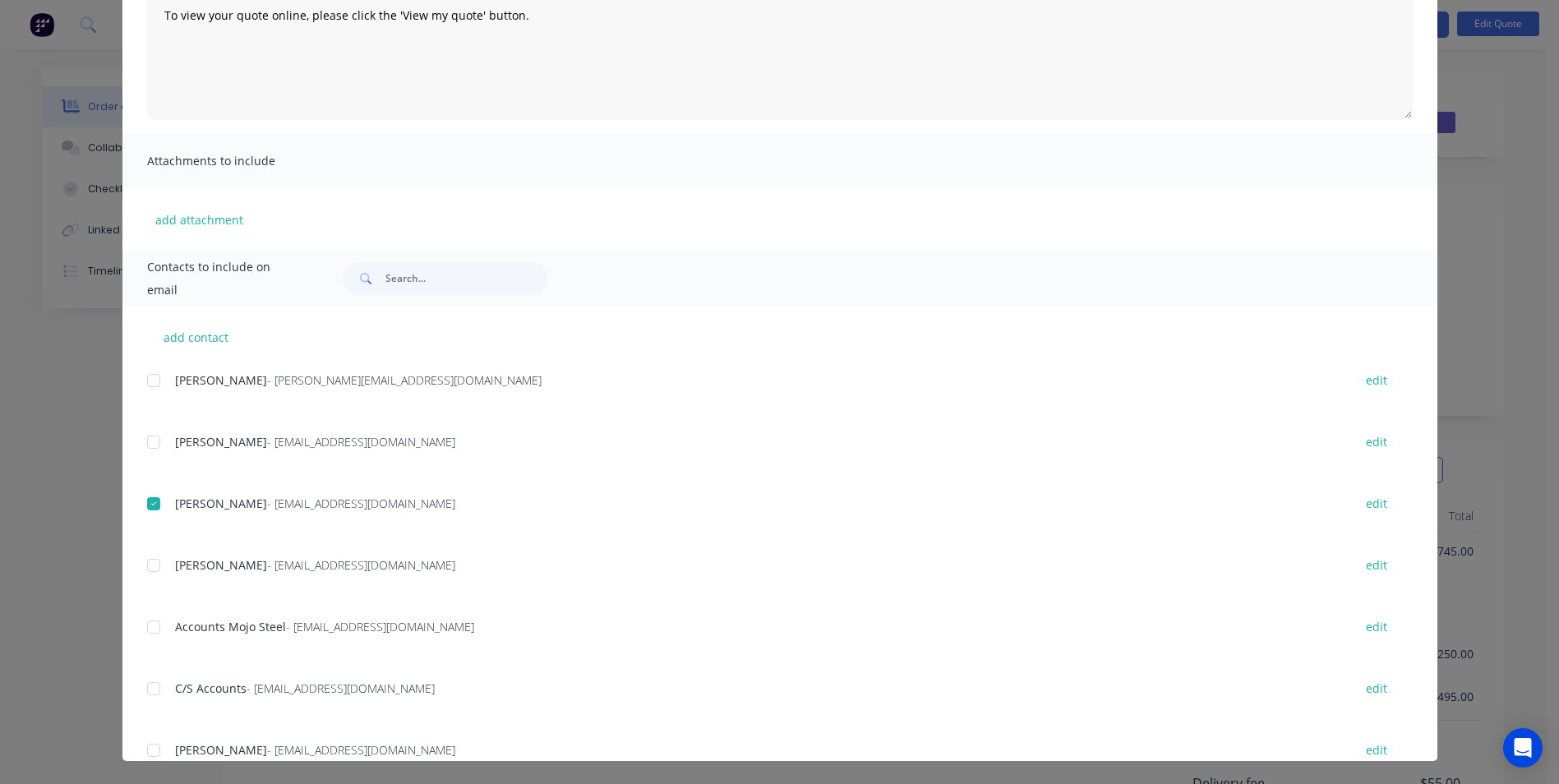
click at [139, 448] on div "add contact [PERSON_NAME] - [PERSON_NAME][EMAIL_ADDRESS][DOMAIN_NAME] edit [PER…" at bounding box center [780, 533] width 1315 height 456
drag, startPoint x: 151, startPoint y: 440, endPoint x: 272, endPoint y: 466, distance: 123.8
click at [151, 439] on div at bounding box center [153, 442] width 32 height 32
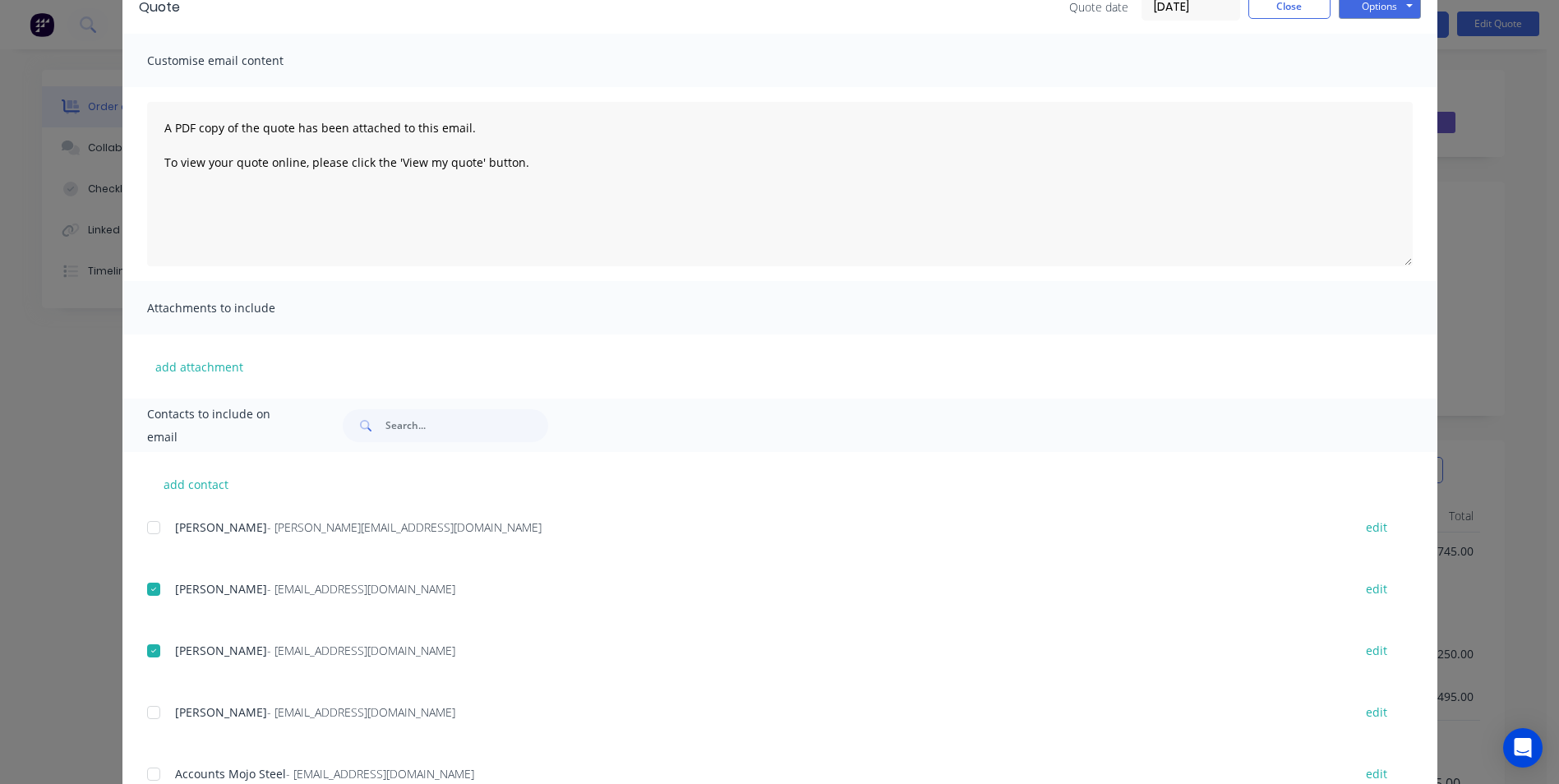
scroll to position [82, 0]
click at [1362, 5] on button "Options" at bounding box center [1380, 9] width 82 height 24
click at [1365, 92] on button "Email" at bounding box center [1391, 93] width 105 height 27
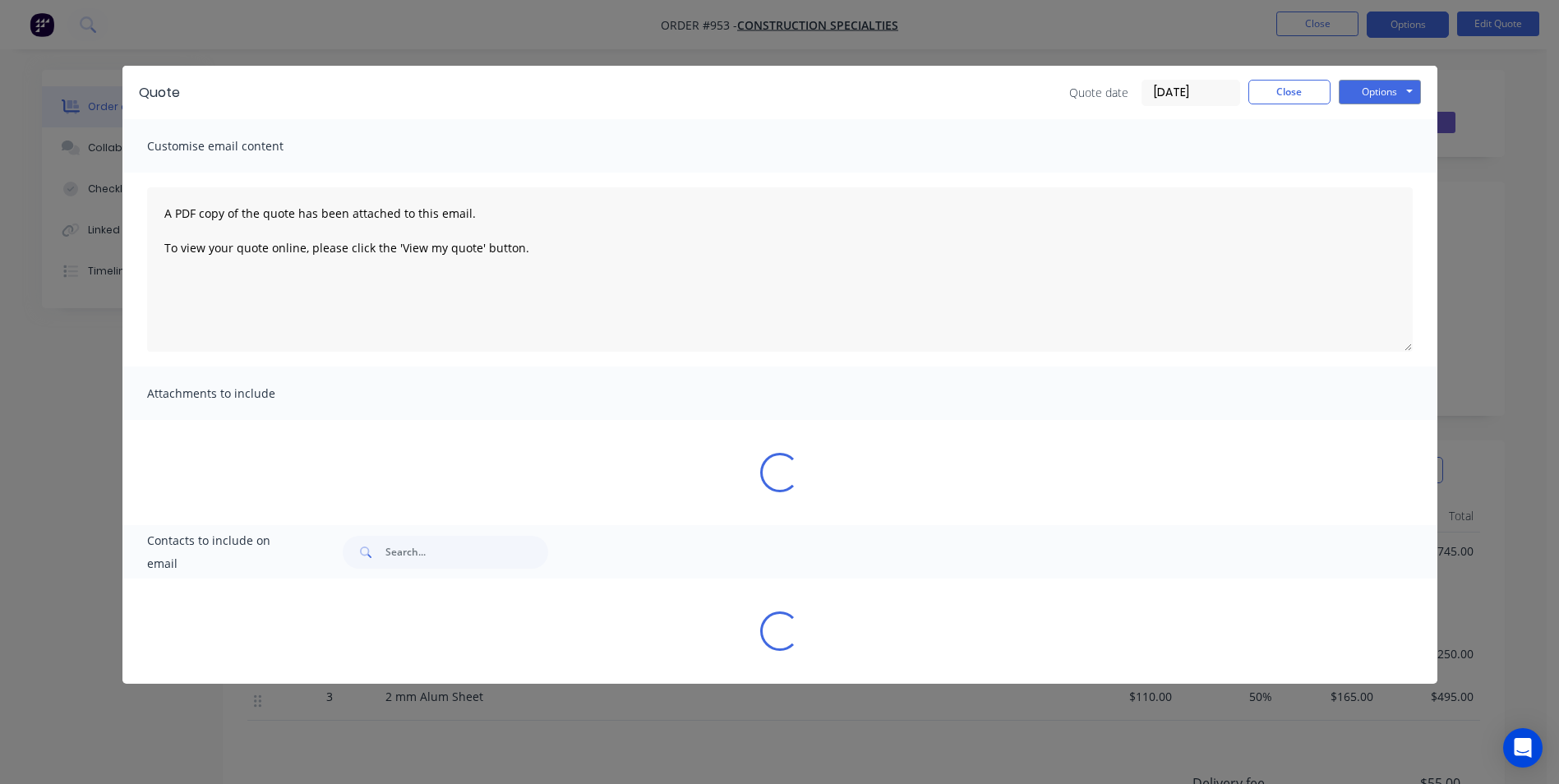
scroll to position [0, 0]
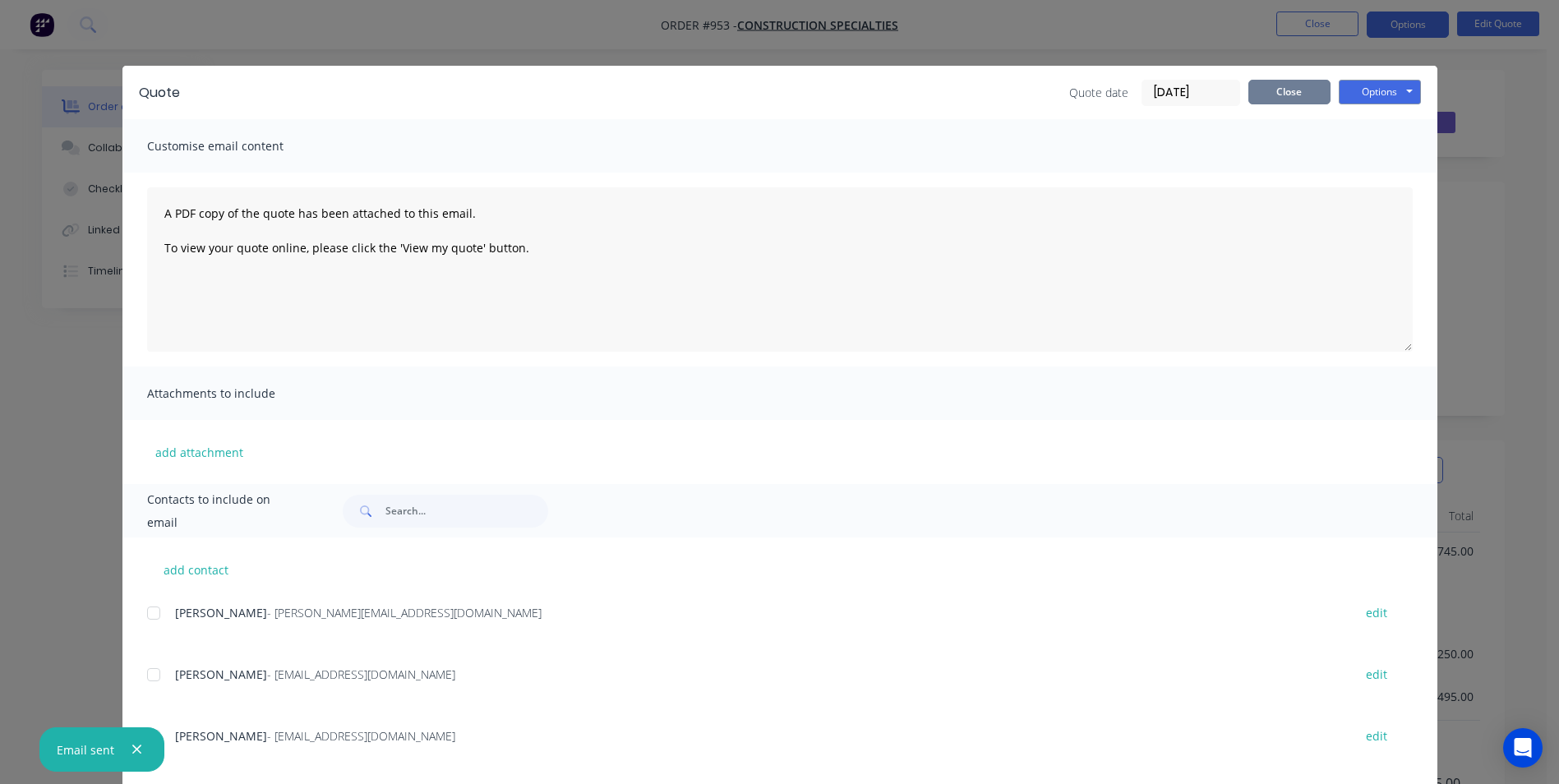
click at [1281, 95] on button "Close" at bounding box center [1289, 91] width 82 height 24
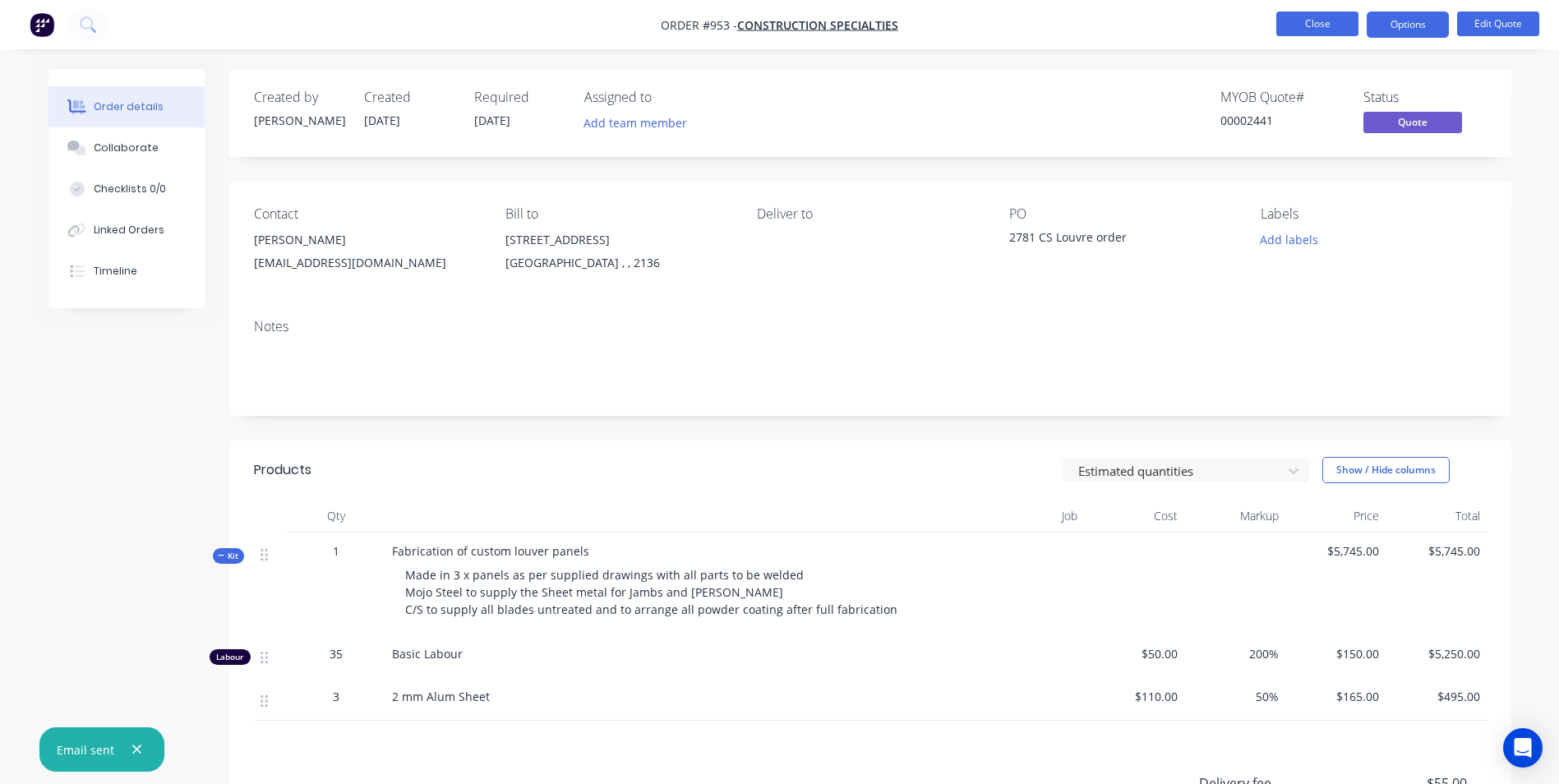
click at [1316, 27] on button "Close" at bounding box center [1317, 23] width 82 height 24
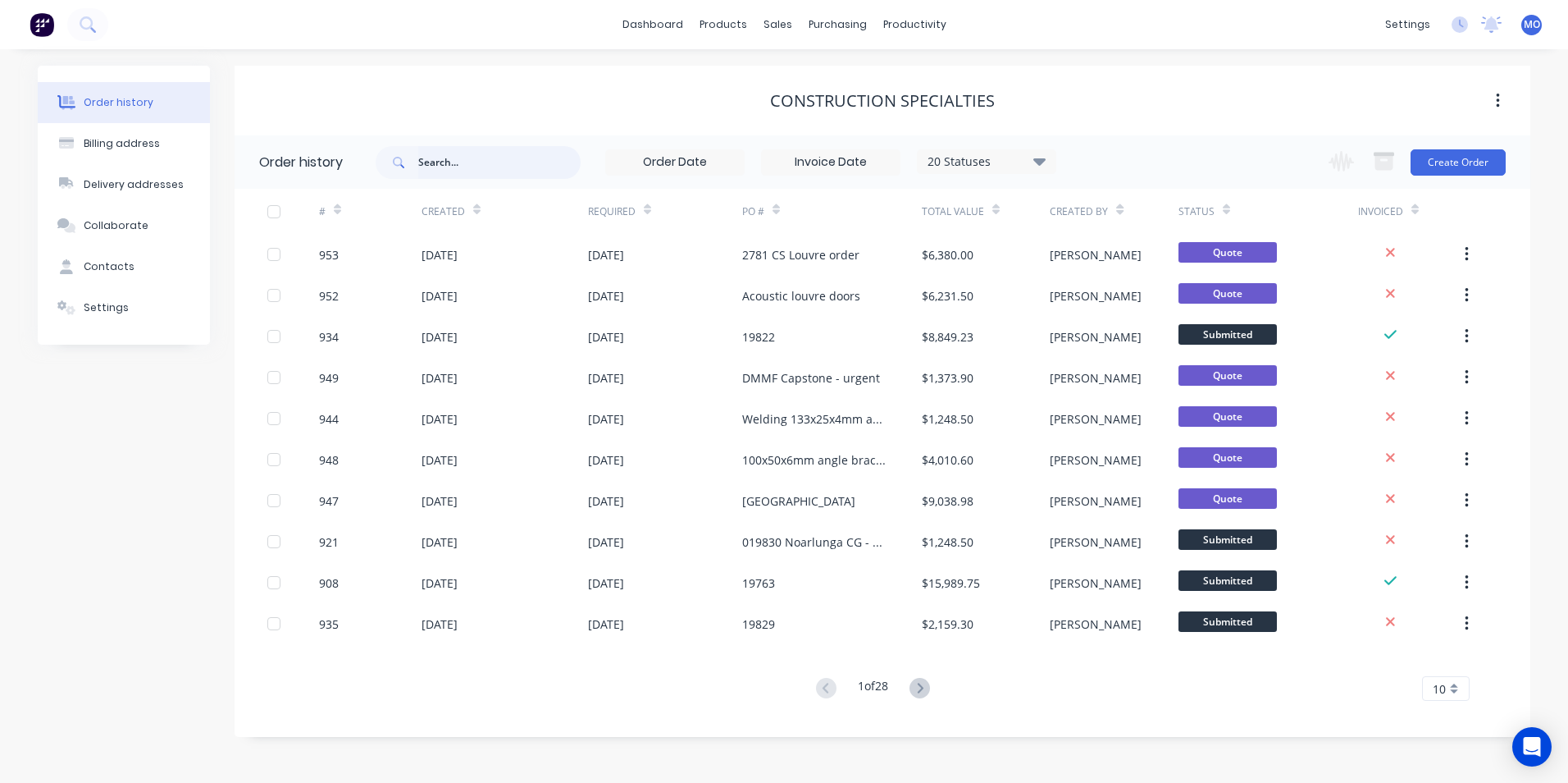
click at [451, 157] on input "text" at bounding box center [499, 162] width 162 height 32
click at [443, 157] on input "text" at bounding box center [499, 162] width 162 height 32
click at [779, 34] on div "sales" at bounding box center [778, 24] width 45 height 24
click at [800, 73] on link "Sales Orders" at bounding box center [865, 77] width 218 height 32
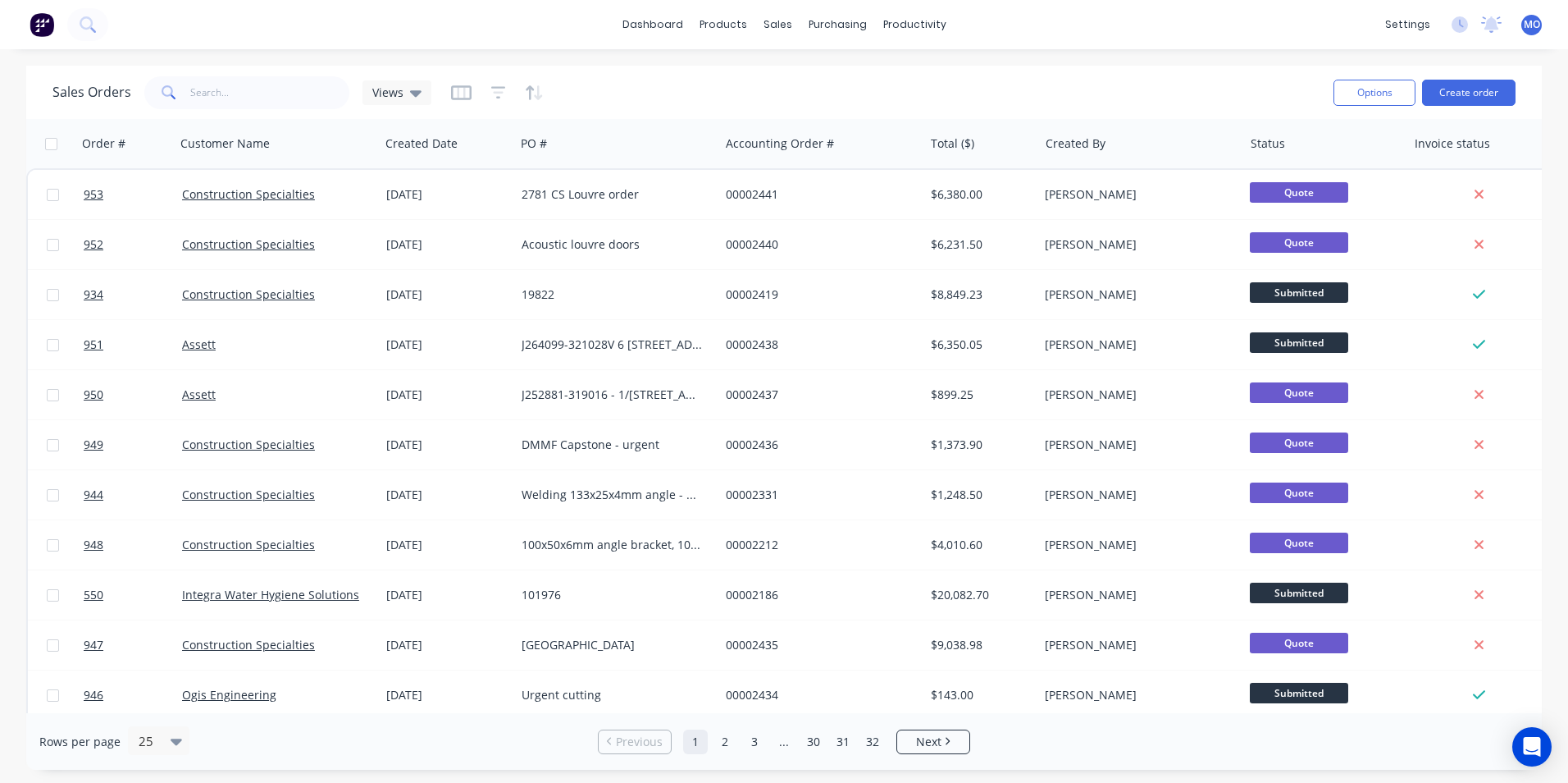
click at [250, 110] on div "Sales Orders Views" at bounding box center [685, 92] width 1268 height 40
click at [175, 97] on span at bounding box center [166, 93] width 46 height 32
click at [211, 94] on input "text" at bounding box center [270, 93] width 160 height 32
type input "951"
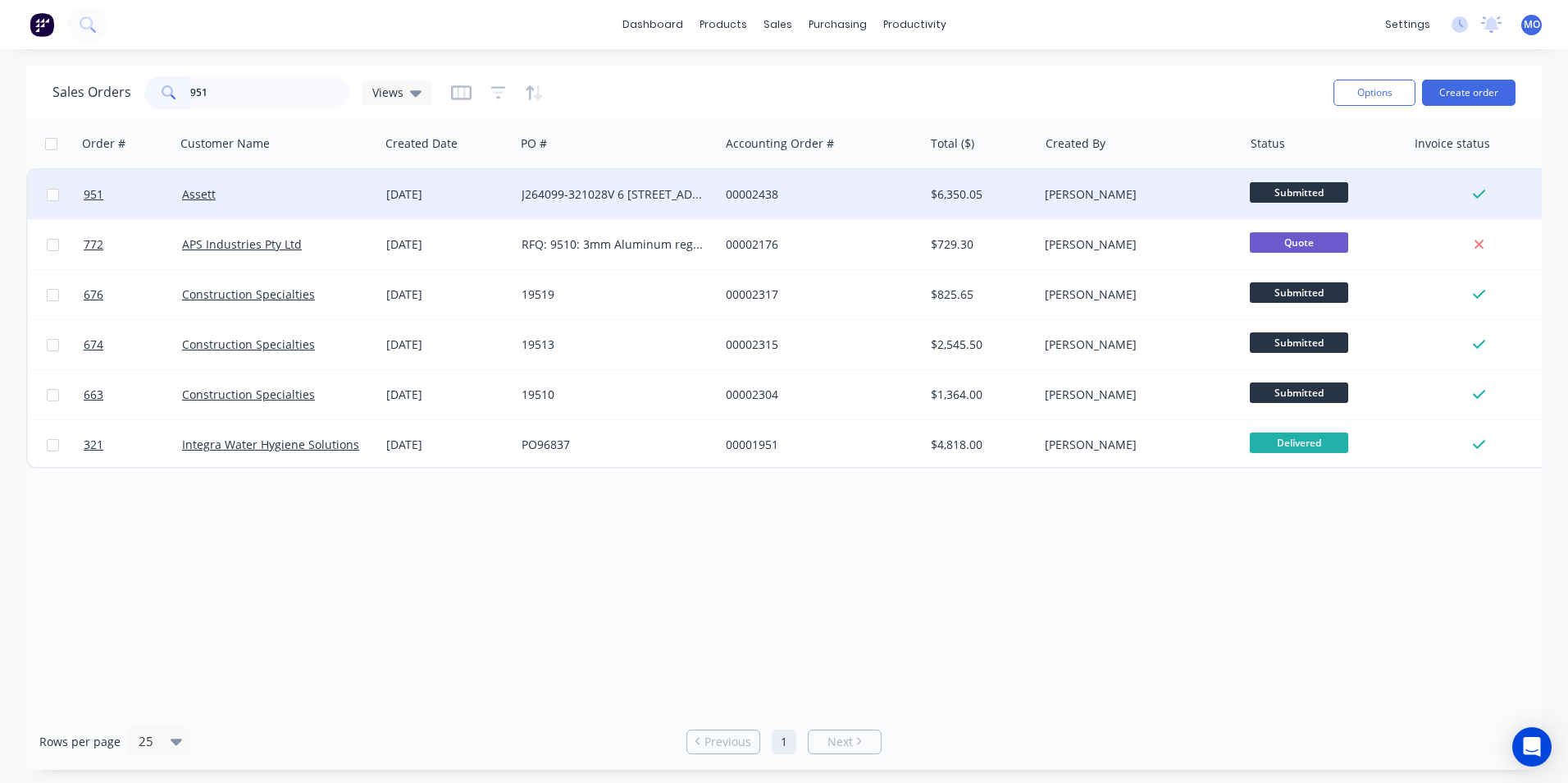
click at [240, 203] on div "Assett" at bounding box center [277, 194] width 204 height 50
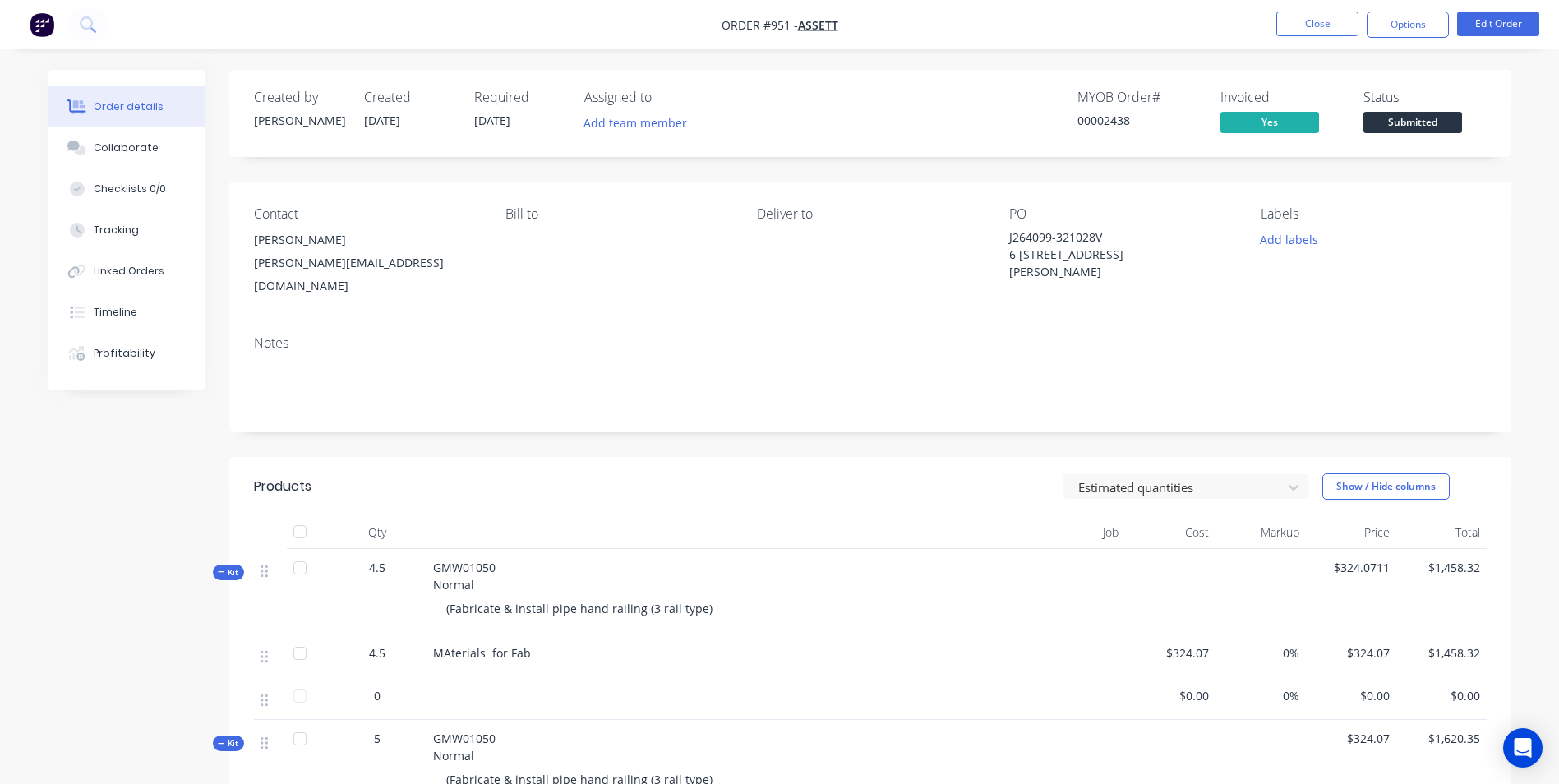
drag, startPoint x: 1042, startPoint y: 265, endPoint x: 987, endPoint y: 238, distance: 61.3
click at [991, 239] on div "Contact [PERSON_NAME] [PERSON_NAME][EMAIL_ADDRESS][DOMAIN_NAME] Bill to Deliver…" at bounding box center [870, 251] width 1282 height 141
drag, startPoint x: 987, startPoint y: 238, endPoint x: 939, endPoint y: 214, distance: 53.7
click at [939, 214] on div "Deliver to" at bounding box center [870, 214] width 225 height 15
drag, startPoint x: 1064, startPoint y: 272, endPoint x: 997, endPoint y: 227, distance: 80.7
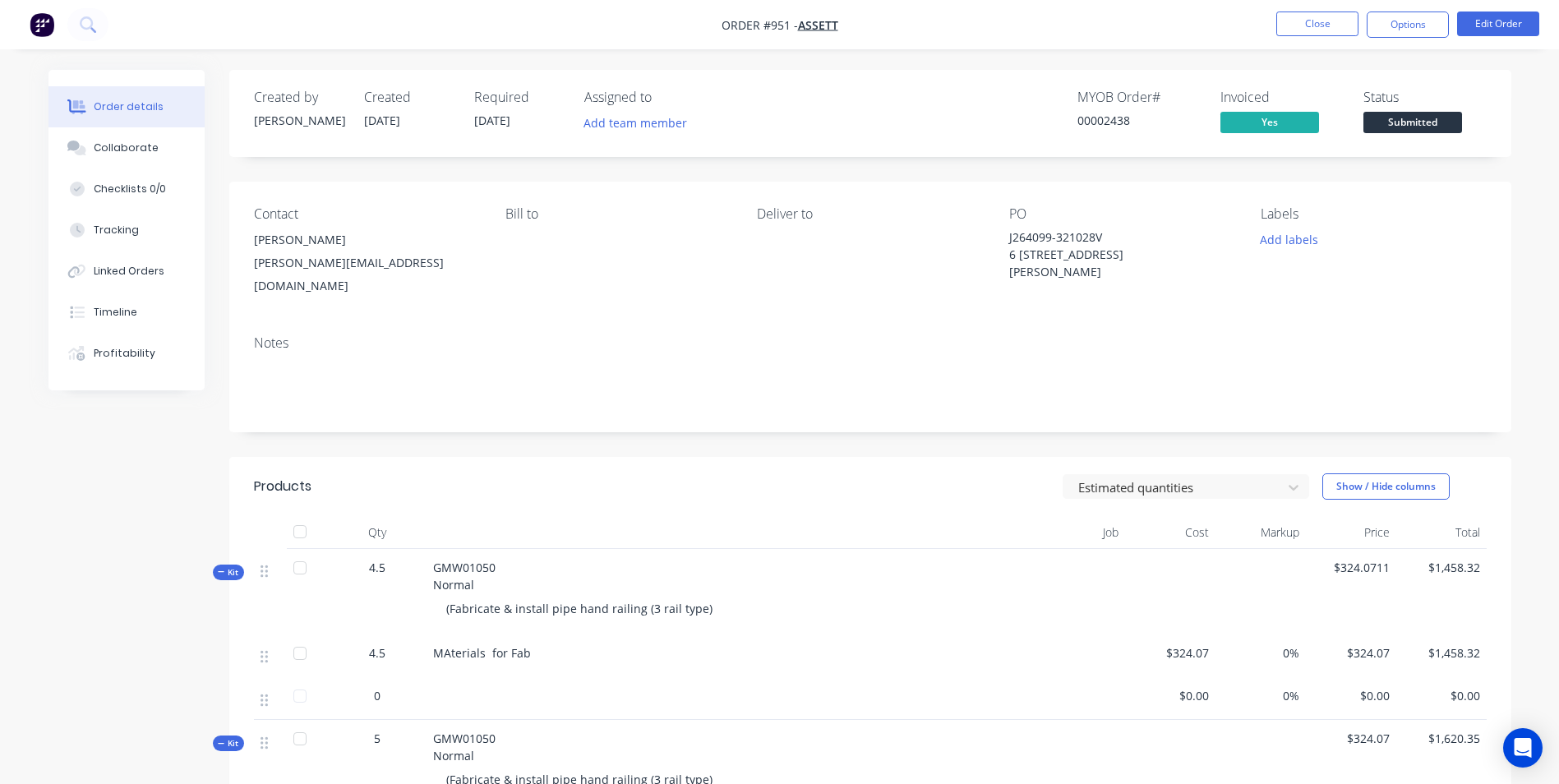
click at [997, 227] on div "Contact [PERSON_NAME] [PERSON_NAME][EMAIL_ADDRESS][DOMAIN_NAME] Bill to Deliver…" at bounding box center [870, 251] width 1282 height 141
drag, startPoint x: 997, startPoint y: 227, endPoint x: 1048, endPoint y: 235, distance: 51.6
copy div "J264099-321028V 6 [STREET_ADDRESS][PERSON_NAME]"
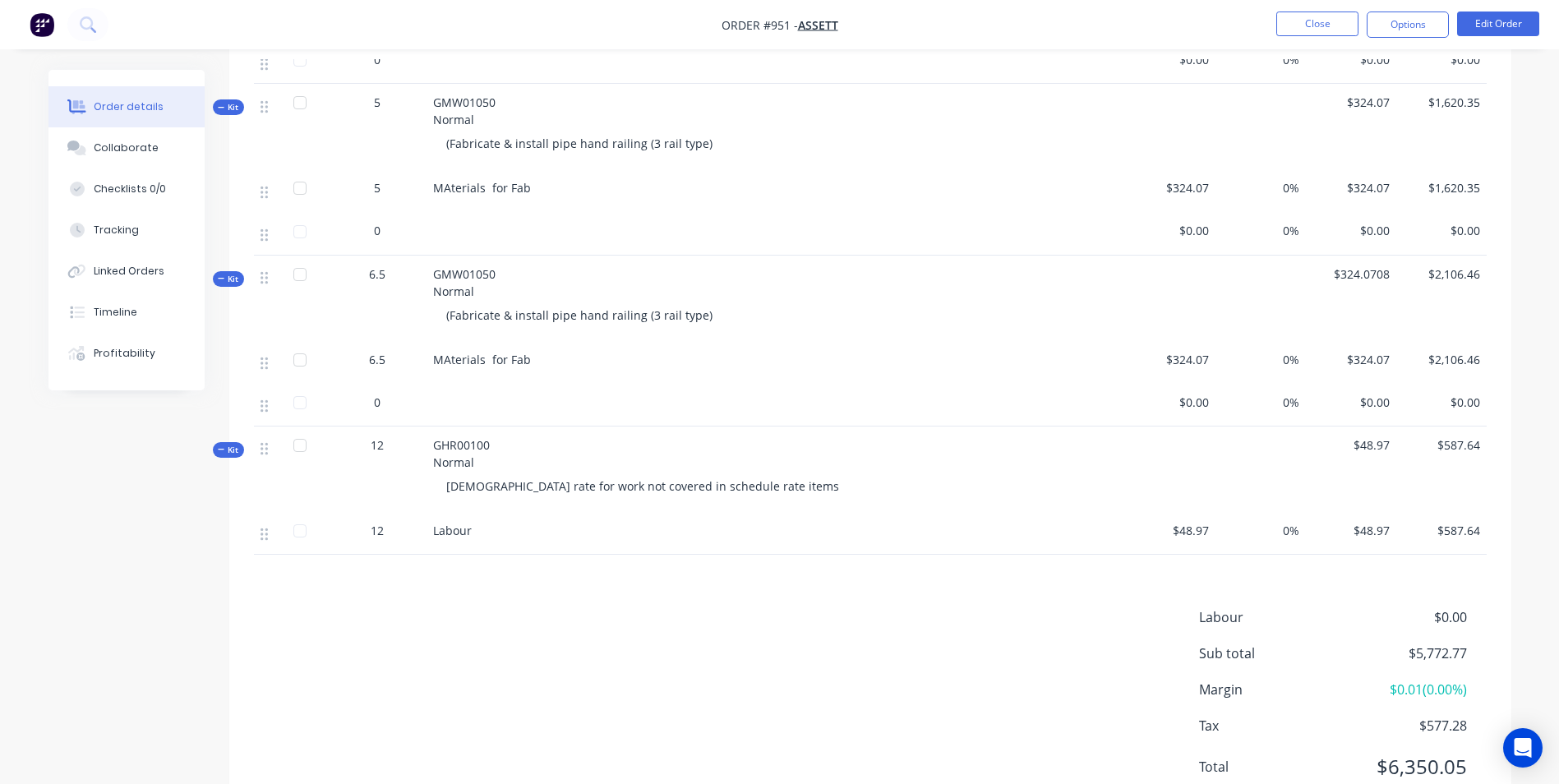
scroll to position [682, 0]
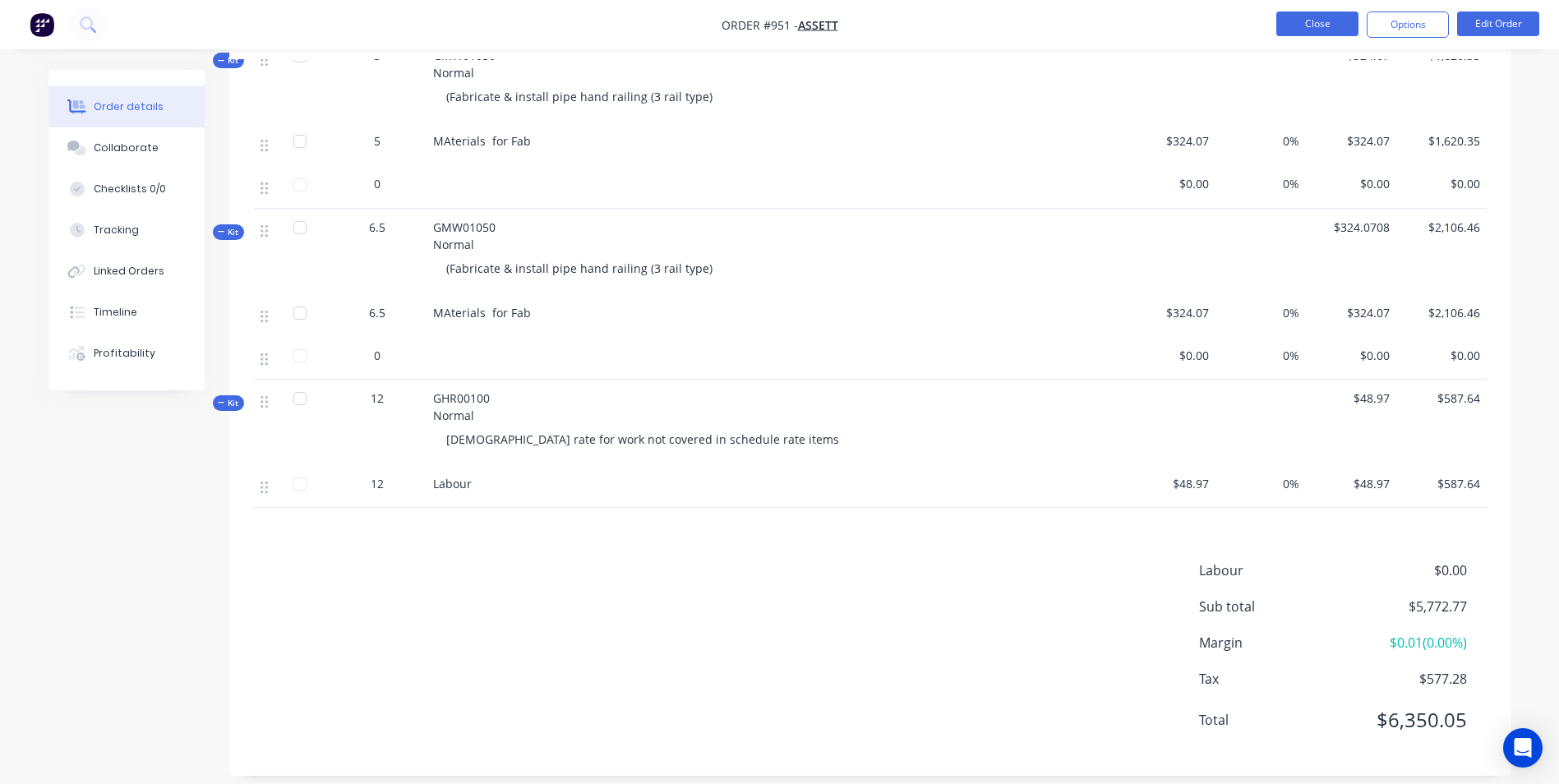
click at [1314, 23] on button "Close" at bounding box center [1317, 23] width 82 height 24
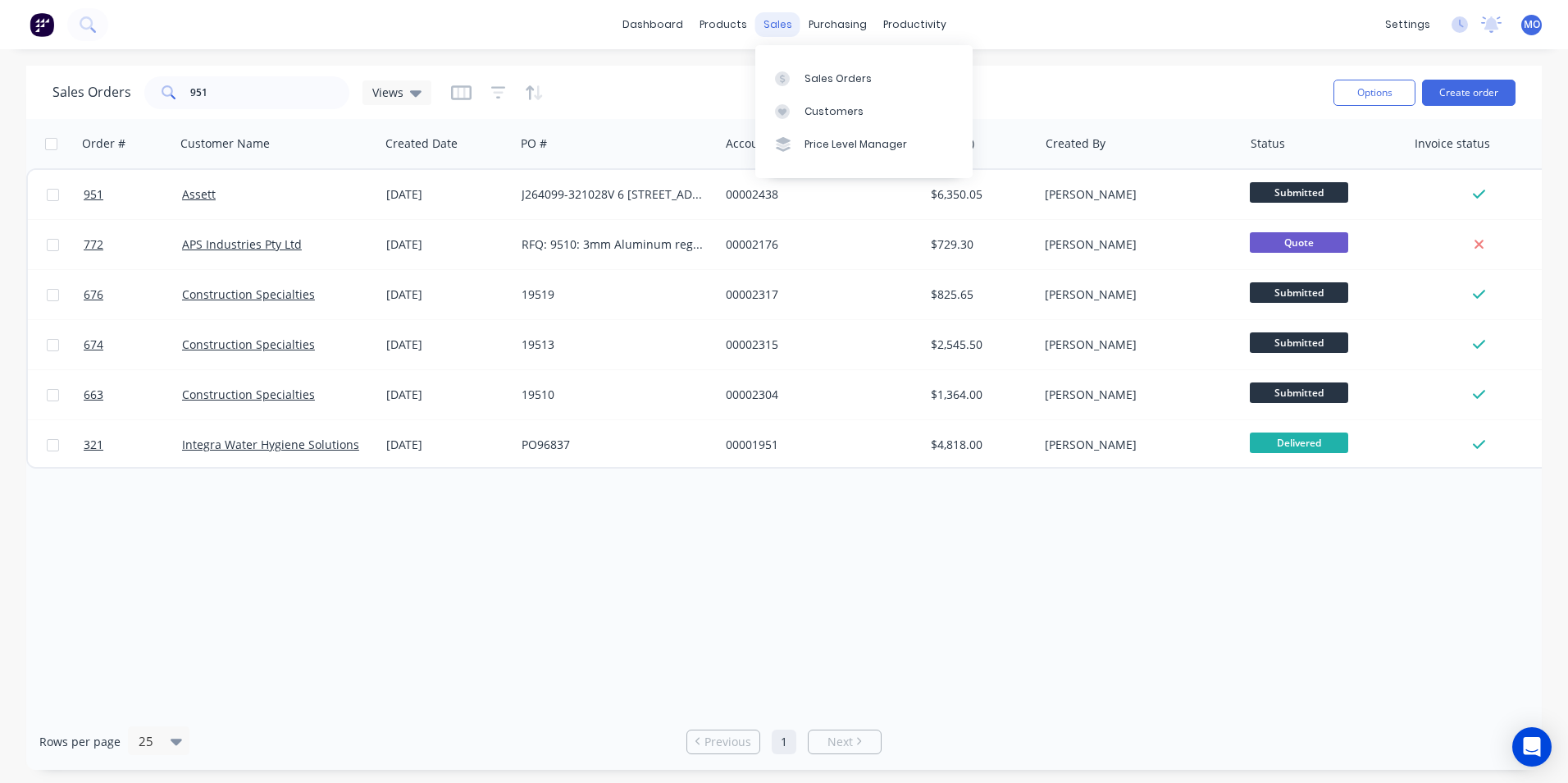
click at [759, 19] on div "sales" at bounding box center [778, 24] width 45 height 24
click at [838, 71] on div "Sales Orders" at bounding box center [838, 78] width 67 height 14
drag, startPoint x: 282, startPoint y: 93, endPoint x: -312, endPoint y: 168, distance: 598.7
click at [0, 168] on html "dashboard products sales purchasing productivity dashboard products Product Cat…" at bounding box center [784, 392] width 1568 height 783
type input "\"
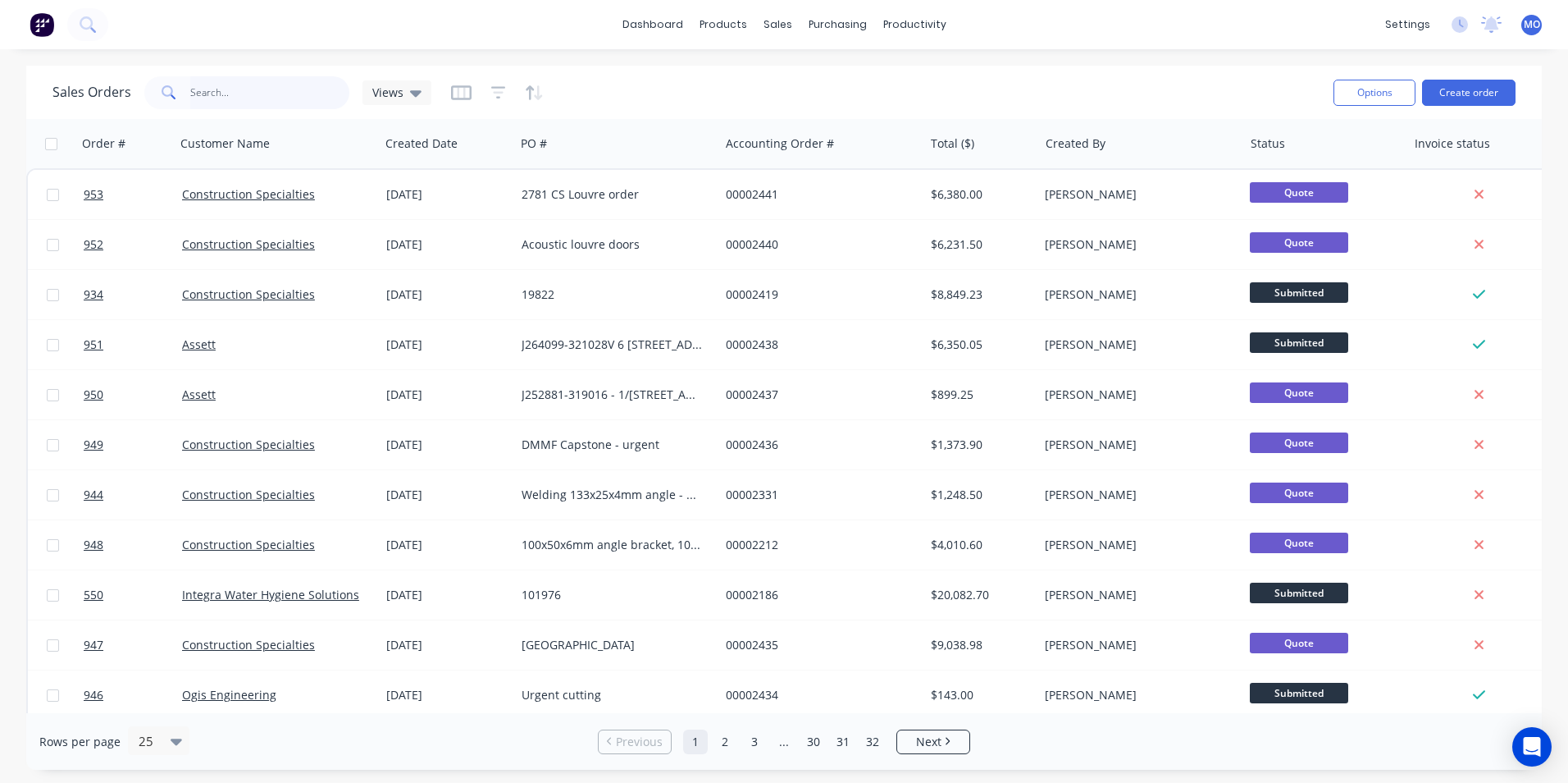
click at [193, 77] on input "text" at bounding box center [270, 93] width 160 height 32
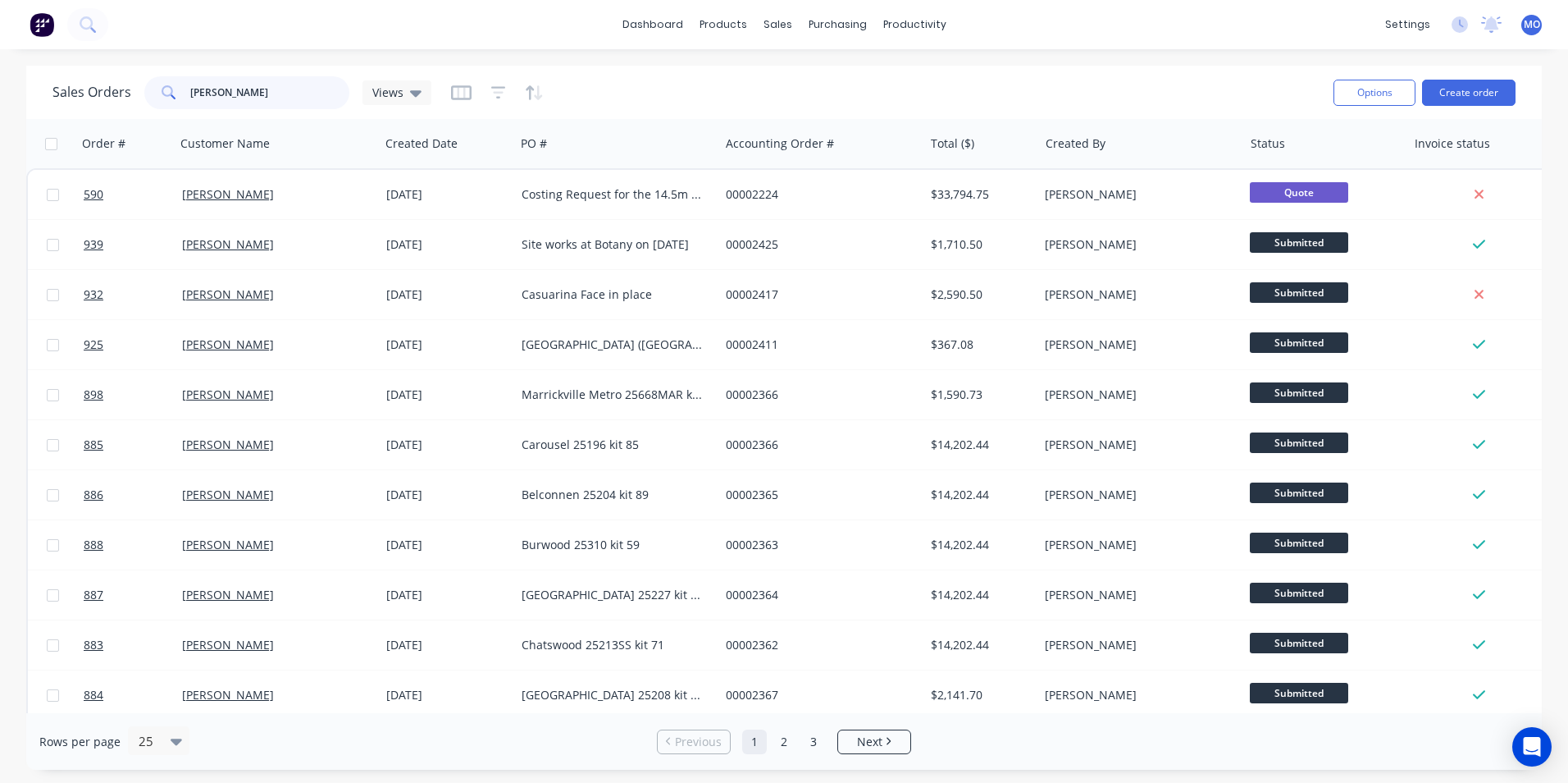
type input "[PERSON_NAME]"
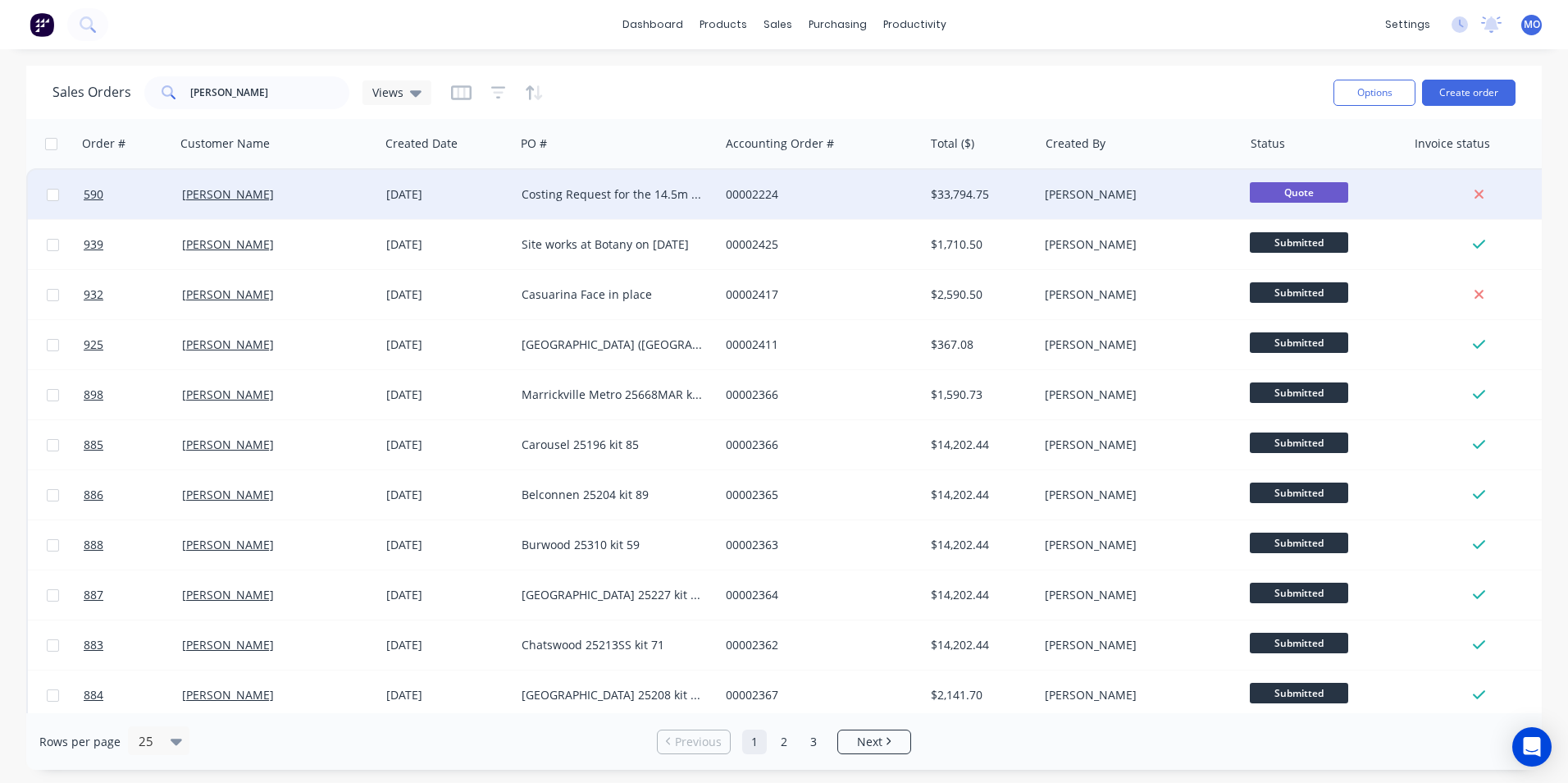
click at [596, 184] on div "Costing Request for the 14.5m D&G Tree Rectification Works" at bounding box center [616, 194] width 204 height 50
